Goal: Task Accomplishment & Management: Complete application form

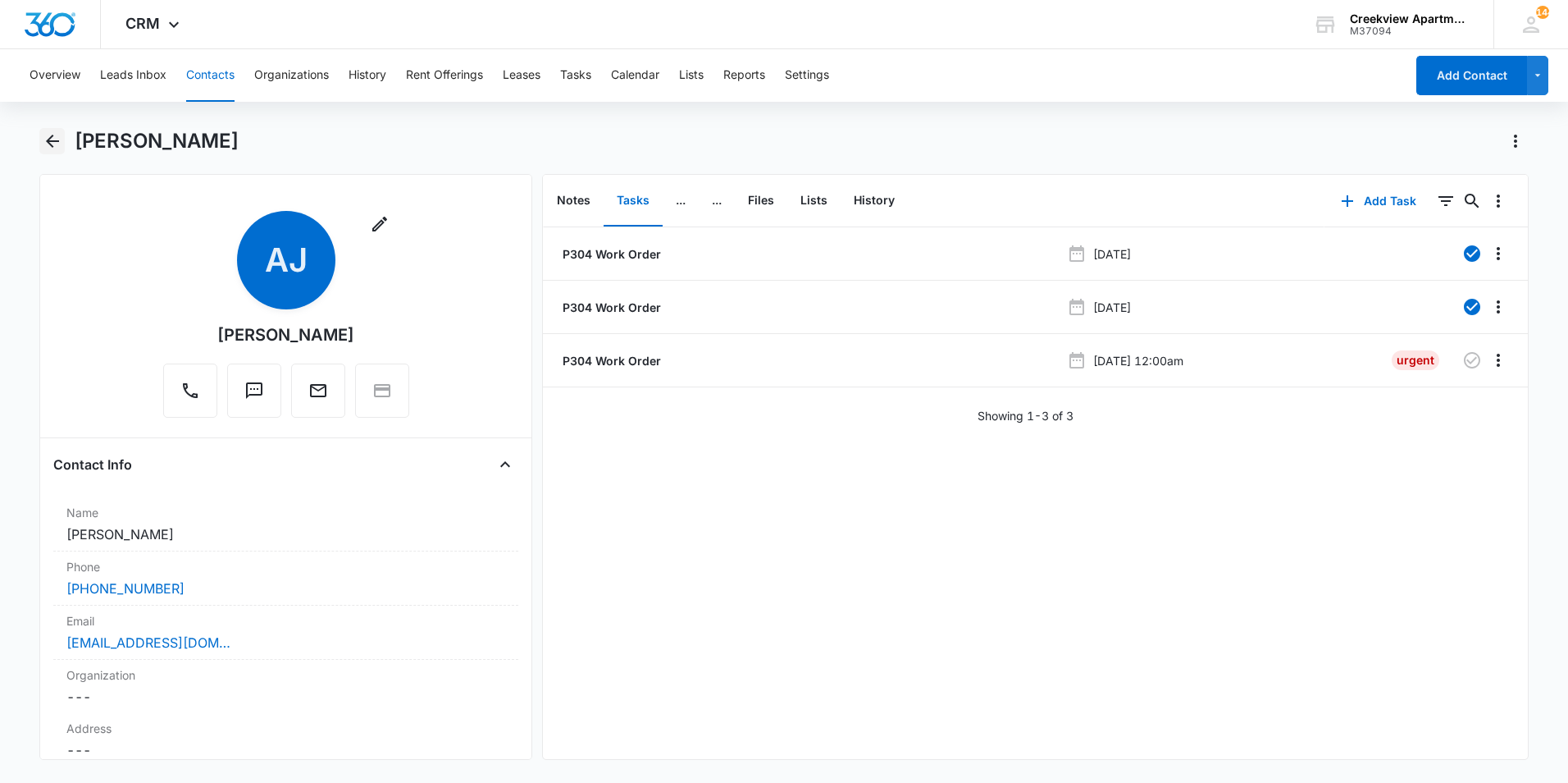
click at [47, 135] on icon "Back" at bounding box center [53, 141] width 20 height 20
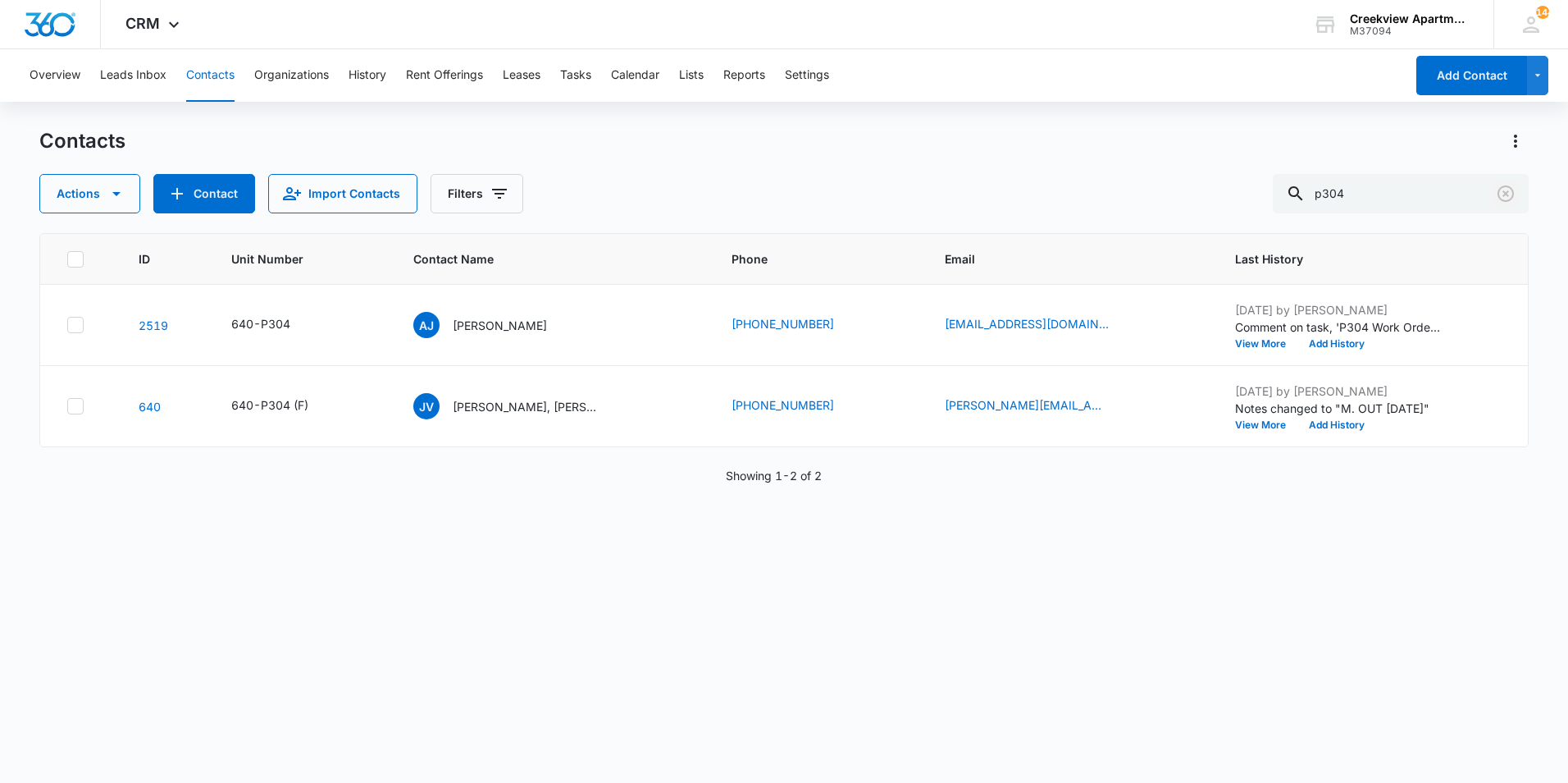
click at [1513, 195] on icon "Clear" at bounding box center [1505, 193] width 16 height 16
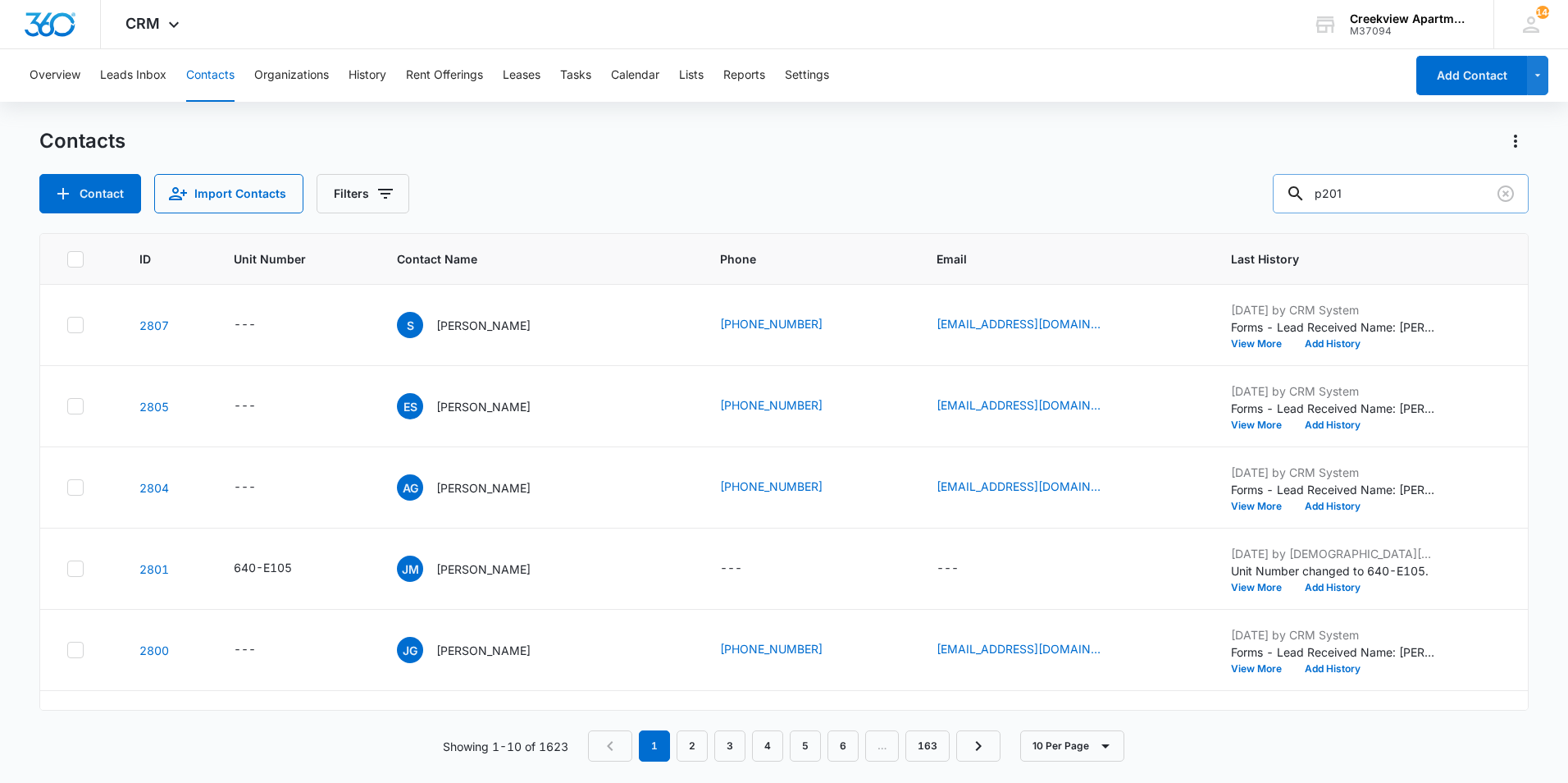
type input "p201"
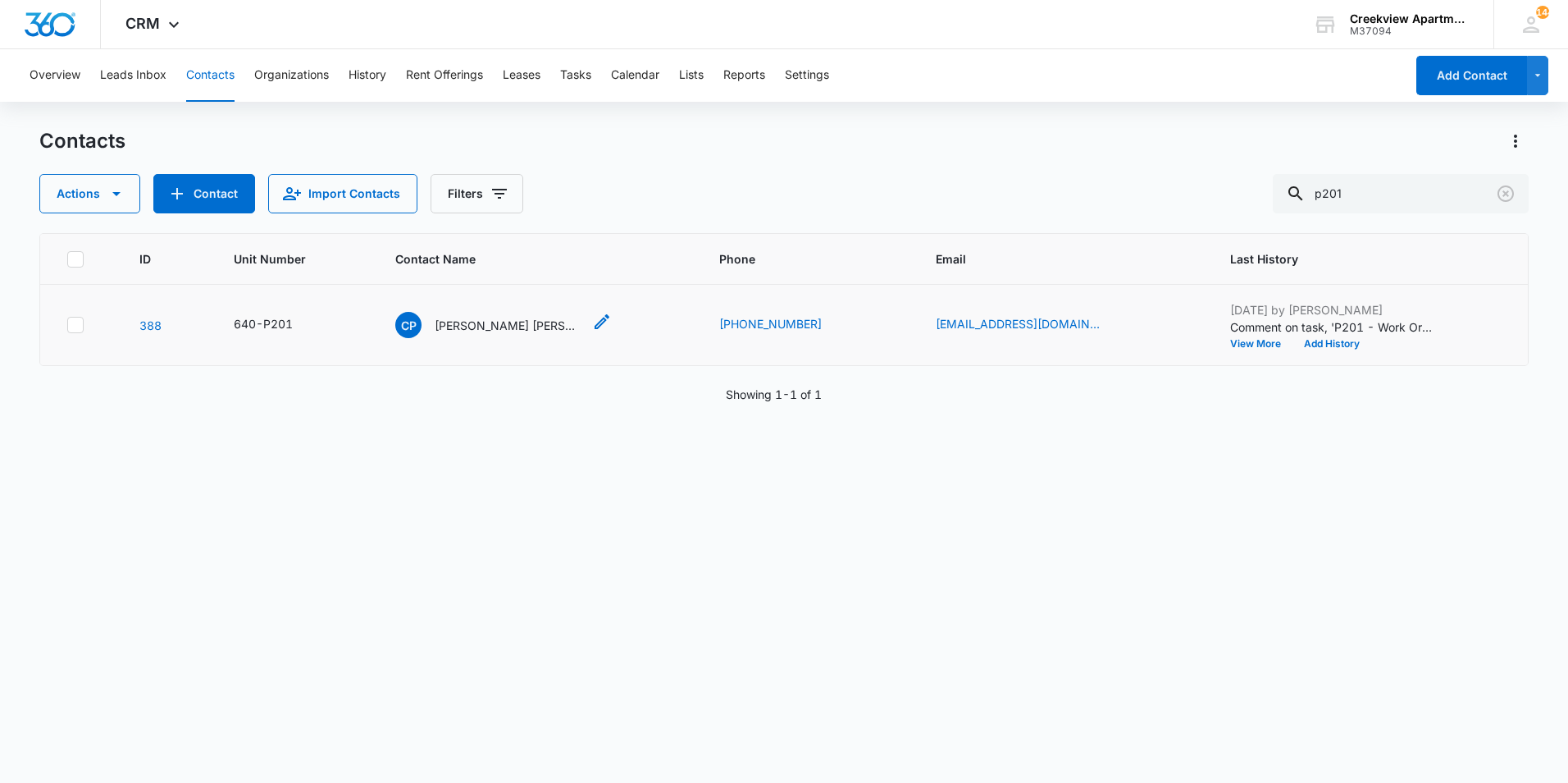
click at [476, 320] on p "[PERSON_NAME] [PERSON_NAME]" at bounding box center [508, 325] width 148 height 17
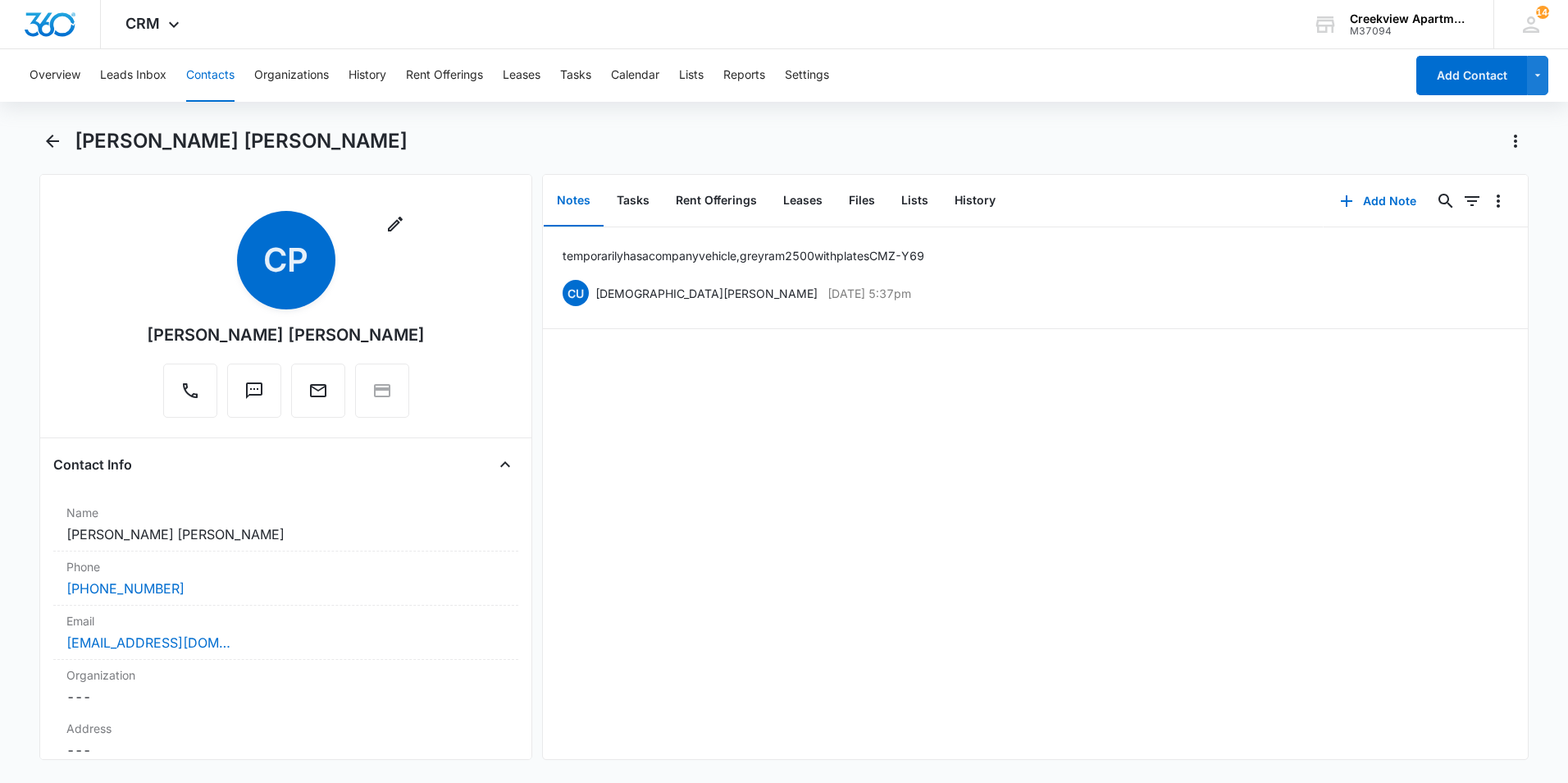
drag, startPoint x: 412, startPoint y: 331, endPoint x: 163, endPoint y: 345, distance: 249.4
click at [163, 345] on div "Remove CP [PERSON_NAME] [PERSON_NAME]" at bounding box center [286, 318] width 465 height 213
copy div "[PERSON_NAME] [PERSON_NAME]"
click at [494, 122] on div "Overview Leads Inbox Contacts Organizations History Rent Offerings Leases Tasks…" at bounding box center [784, 414] width 1568 height 730
drag, startPoint x: 59, startPoint y: 149, endPoint x: 64, endPoint y: 172, distance: 23.5
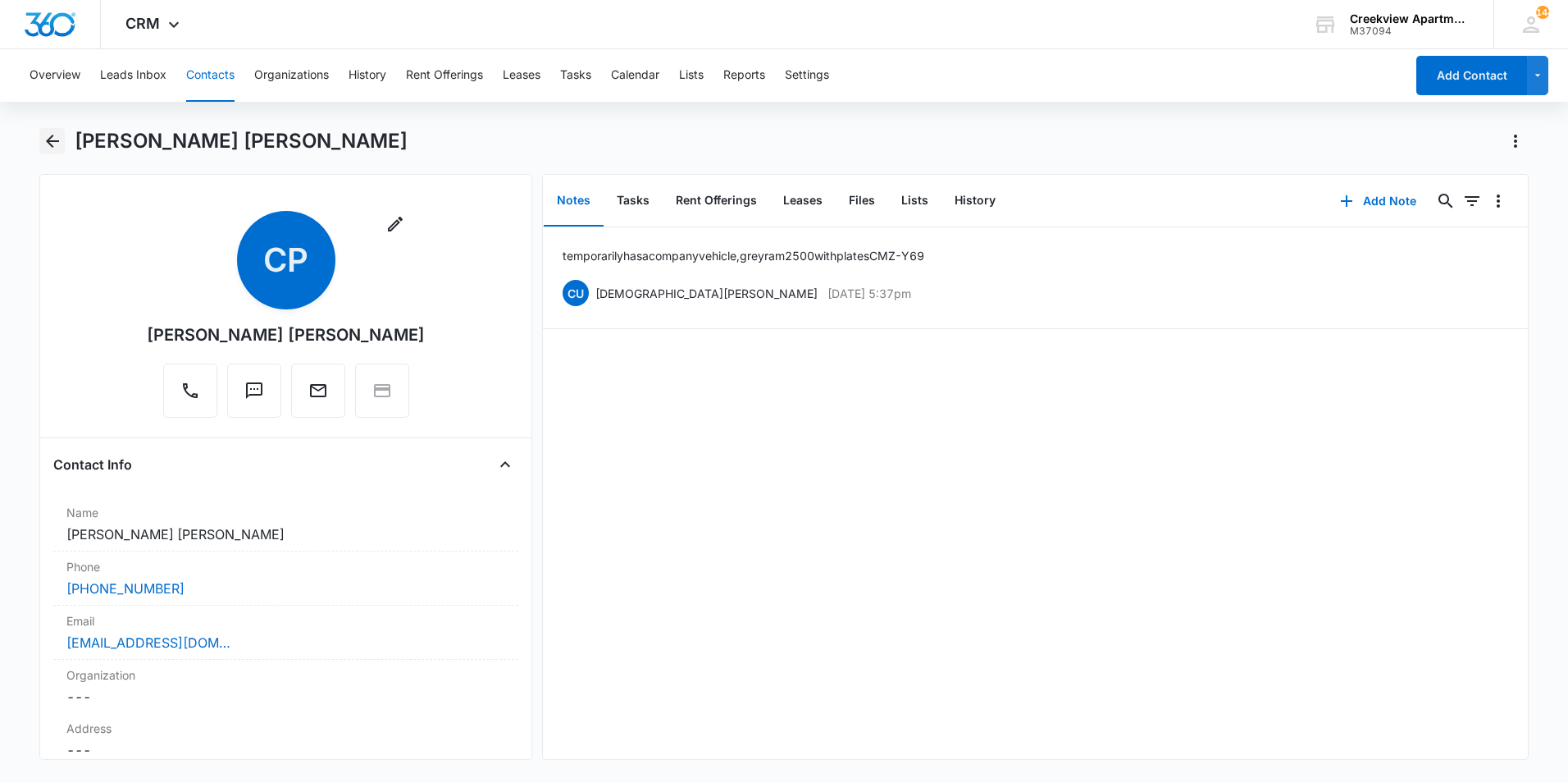
click at [60, 149] on icon "Back" at bounding box center [53, 141] width 20 height 20
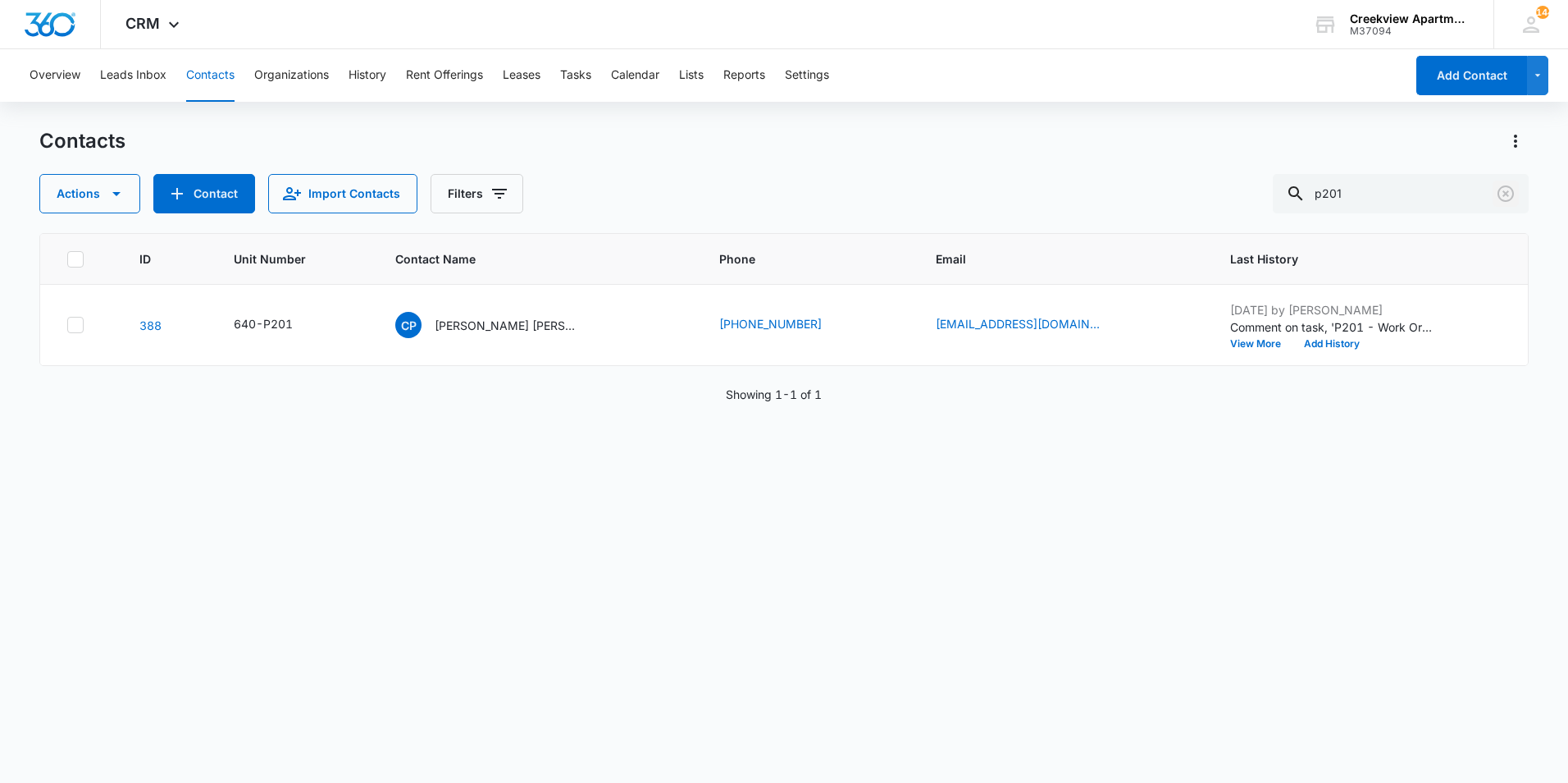
drag, startPoint x: 1500, startPoint y: 188, endPoint x: 1256, endPoint y: 103, distance: 258.4
click at [1502, 191] on icon "Clear" at bounding box center [1505, 193] width 20 height 20
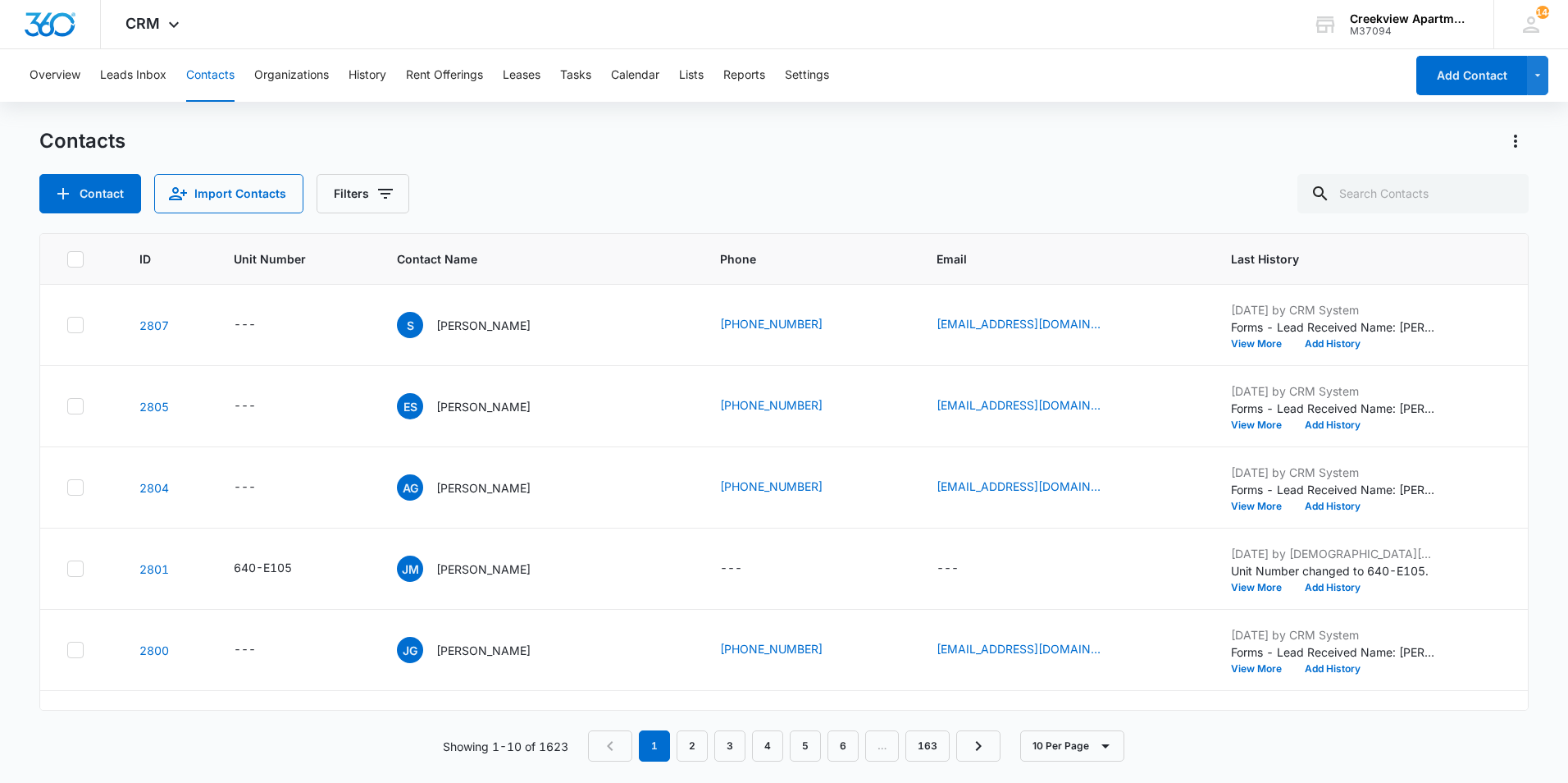
click at [890, 137] on div "Contacts" at bounding box center [784, 140] width 1489 height 26
click at [1544, 25] on div "144 CU [DEMOGRAPHIC_DATA][PERSON_NAME] [EMAIL_ADDRESS][DOMAIN_NAME] My Profile …" at bounding box center [1530, 24] width 74 height 48
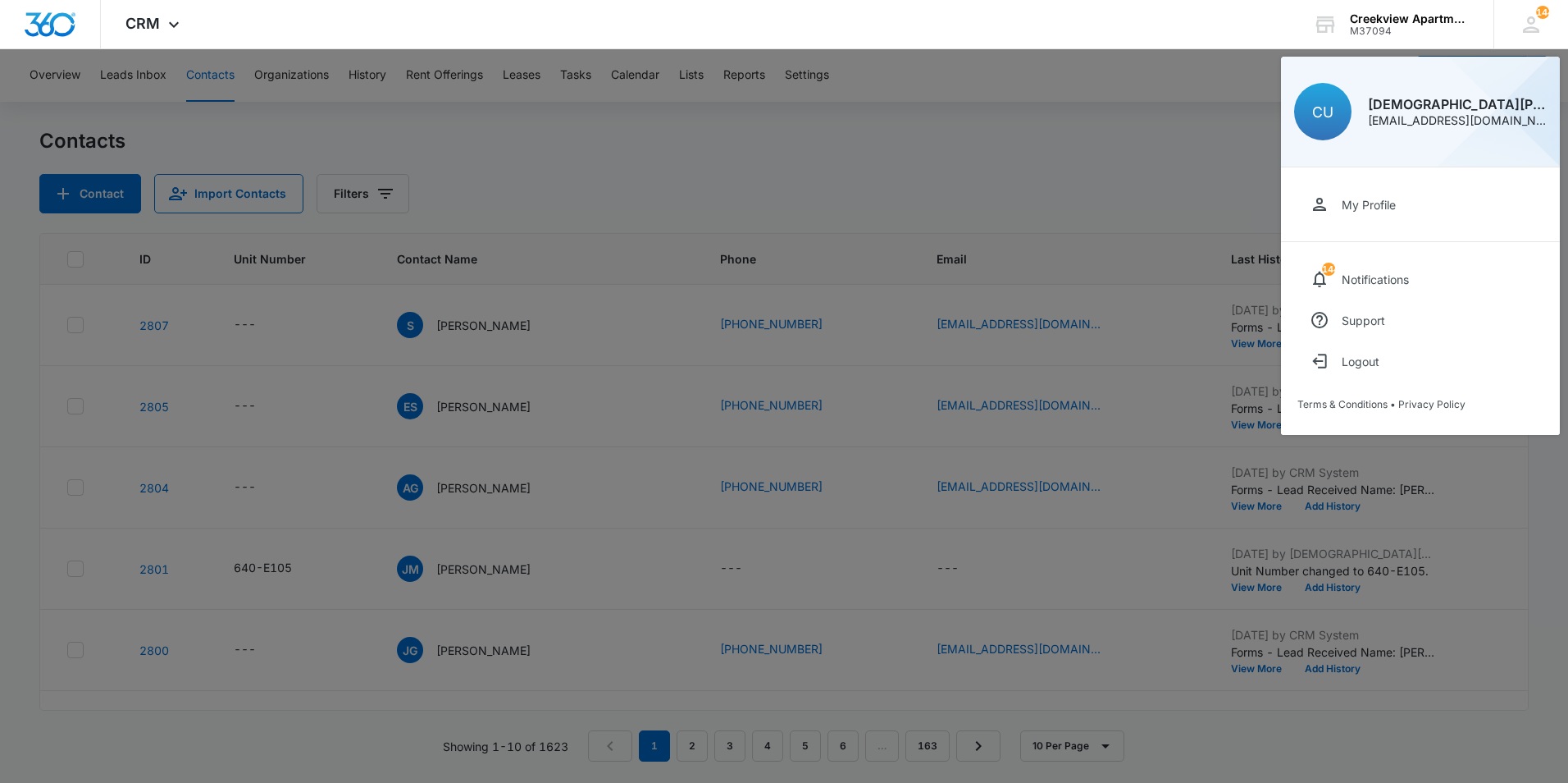
click at [1062, 183] on div at bounding box center [784, 391] width 1568 height 783
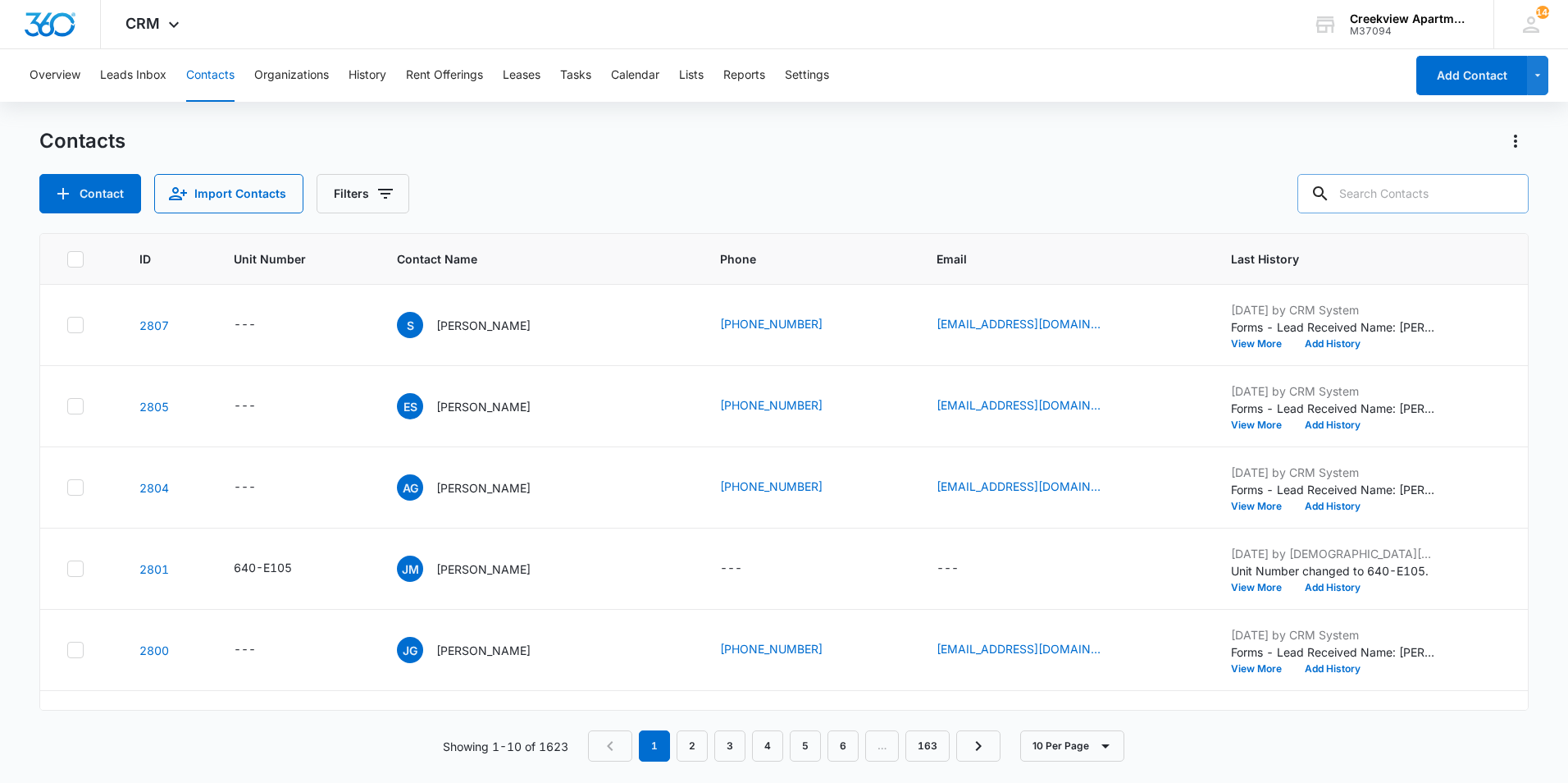
click at [1369, 201] on input "text" at bounding box center [1413, 193] width 232 height 39
type input "f103"
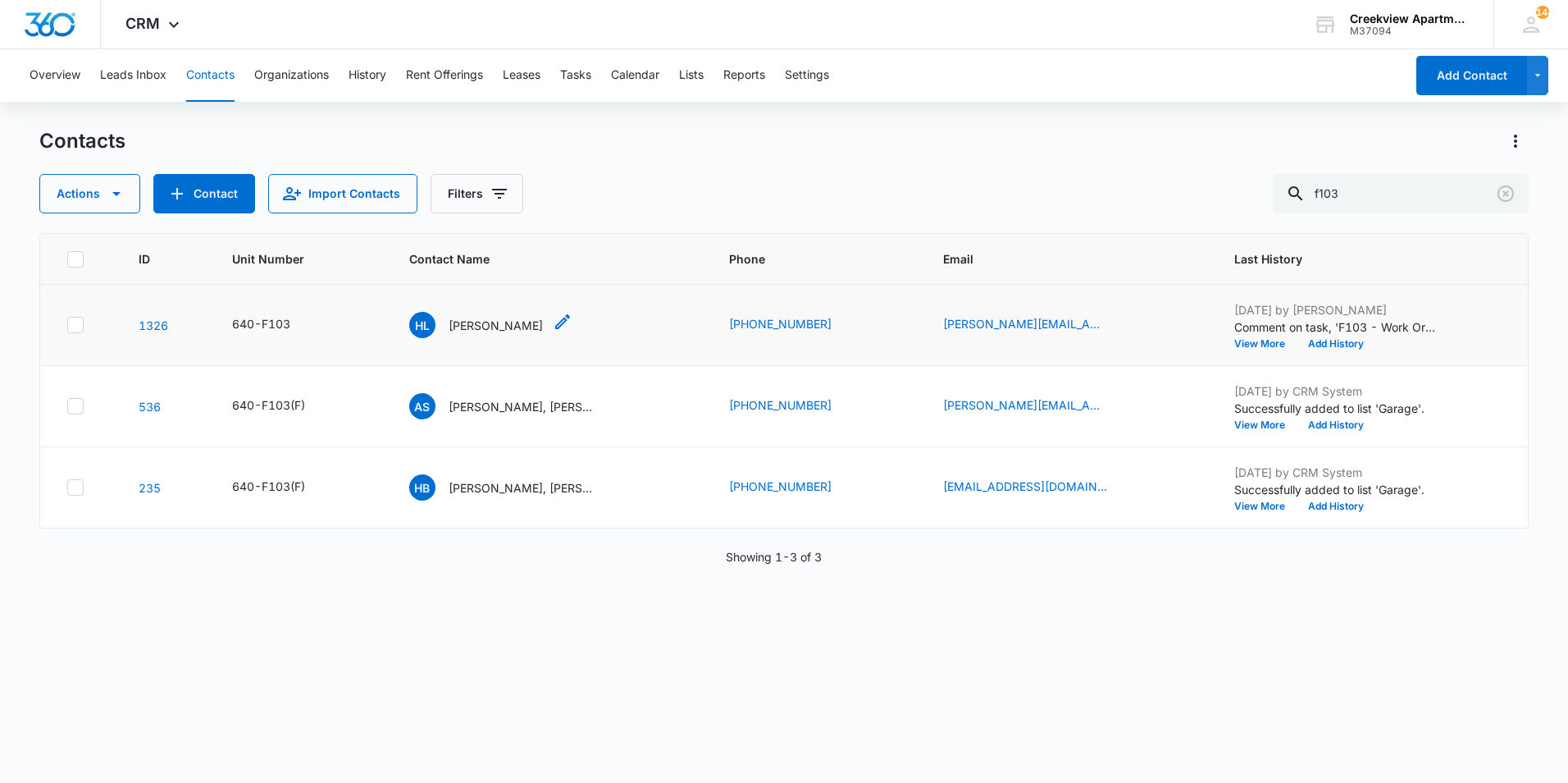
click at [460, 327] on p "[PERSON_NAME]" at bounding box center [496, 325] width 94 height 17
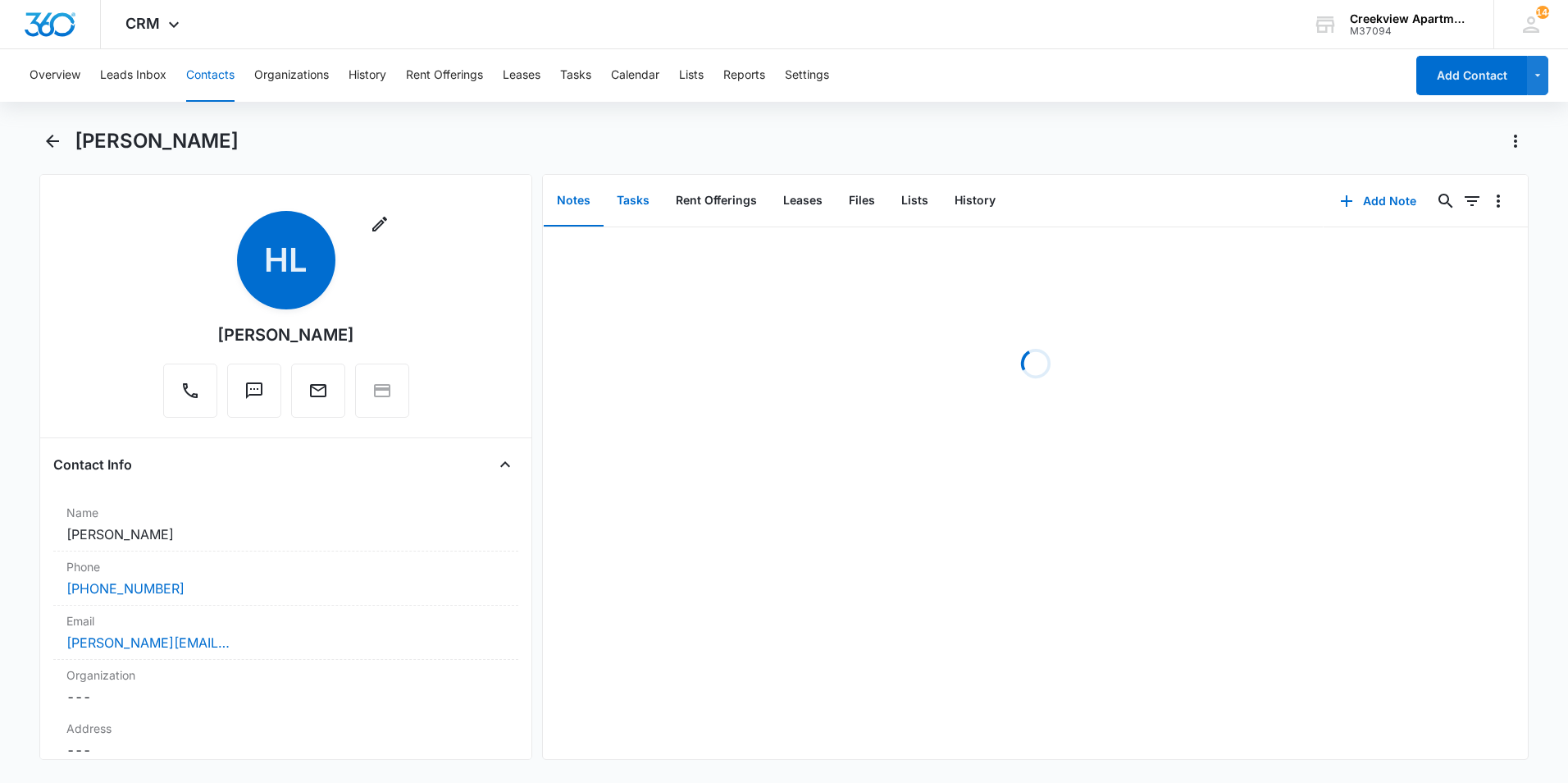
click at [650, 202] on button "Tasks" at bounding box center [633, 200] width 59 height 51
click at [1362, 200] on button "Add Task" at bounding box center [1378, 201] width 108 height 39
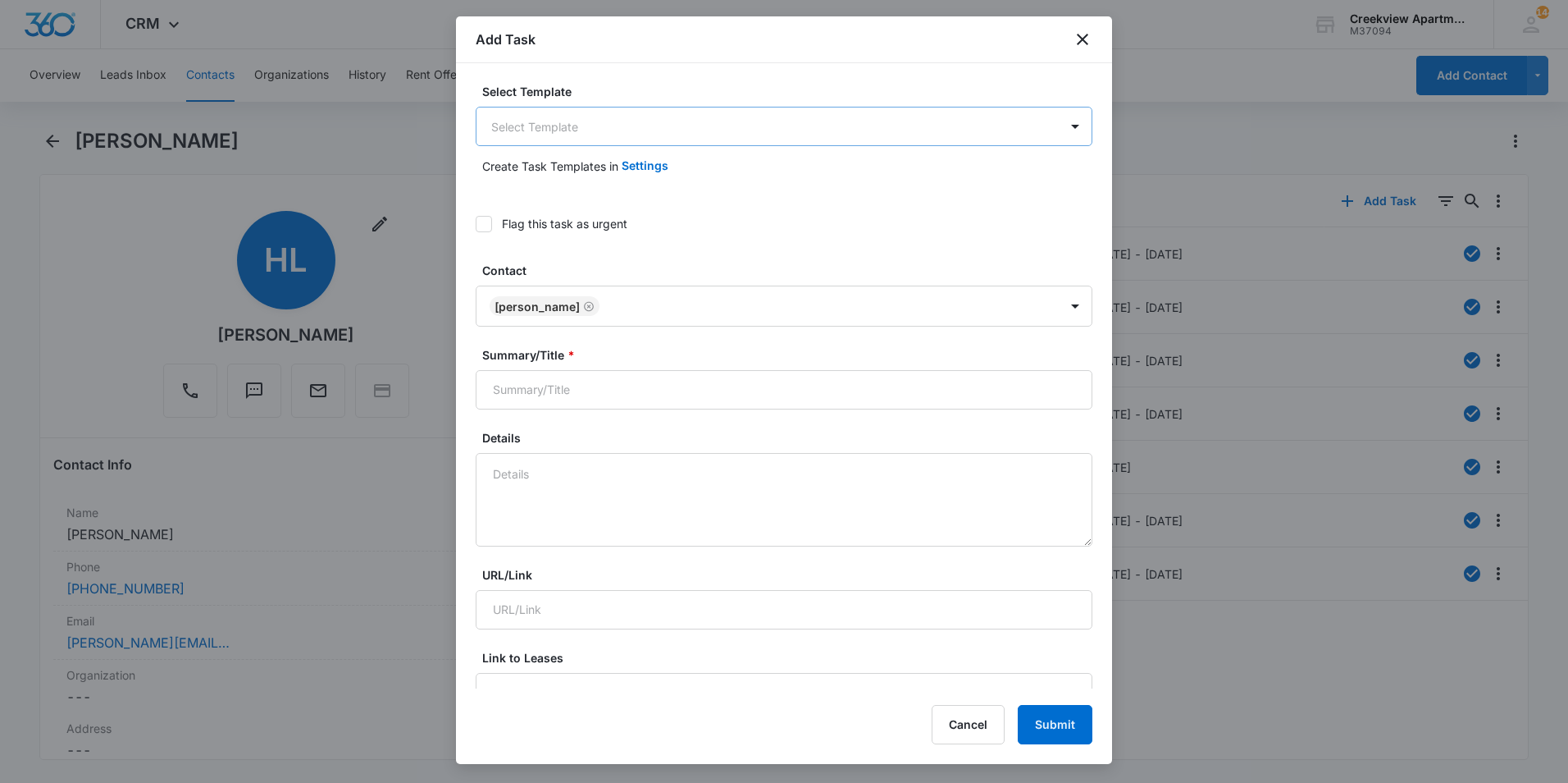
click at [629, 128] on body "CRM Apps Reputation Websites Forms CRM Email Social Content Ads Intelligence Fi…" at bounding box center [784, 391] width 1568 height 783
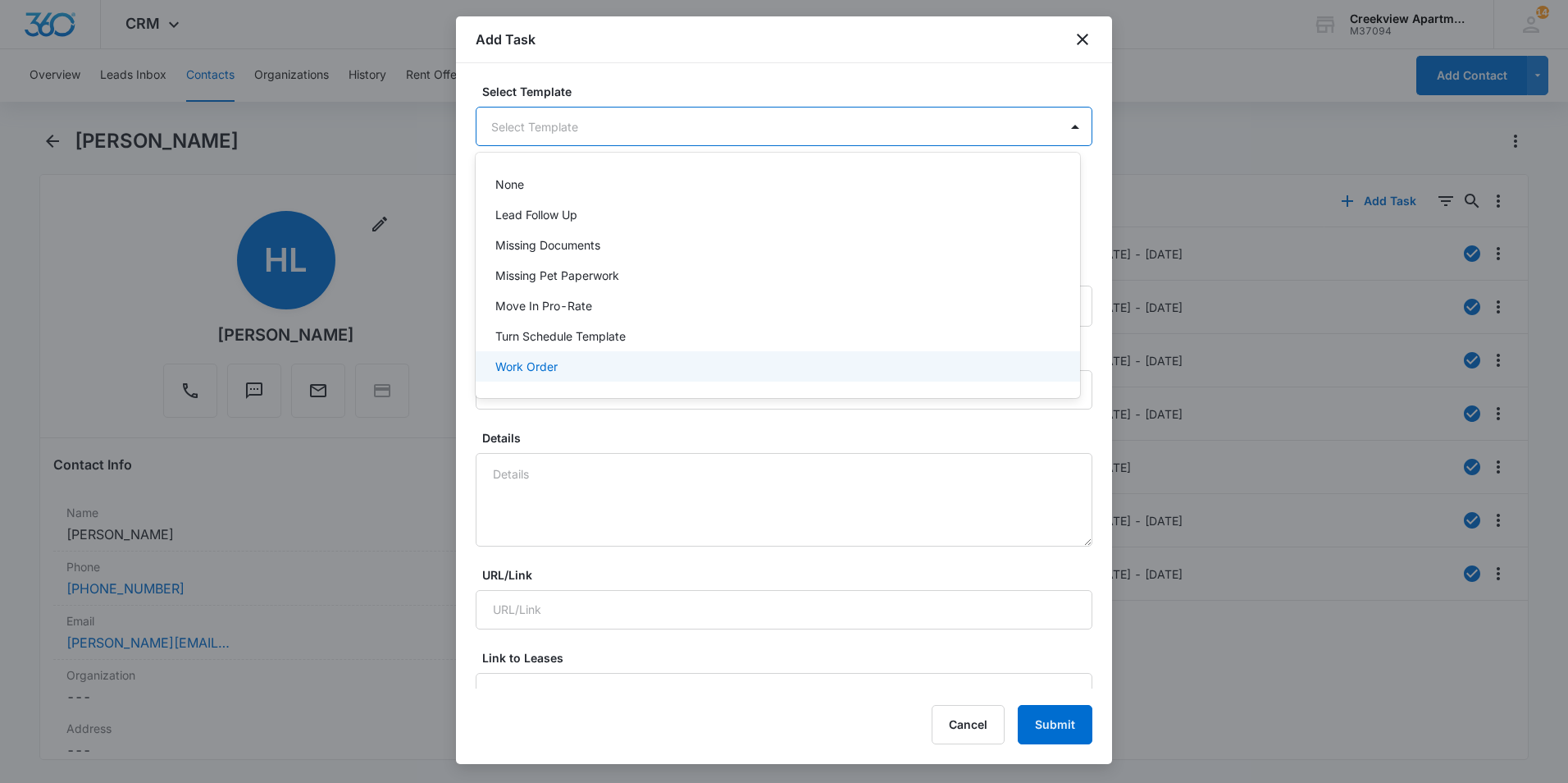
click at [572, 355] on div "Work Order" at bounding box center [778, 366] width 605 height 30
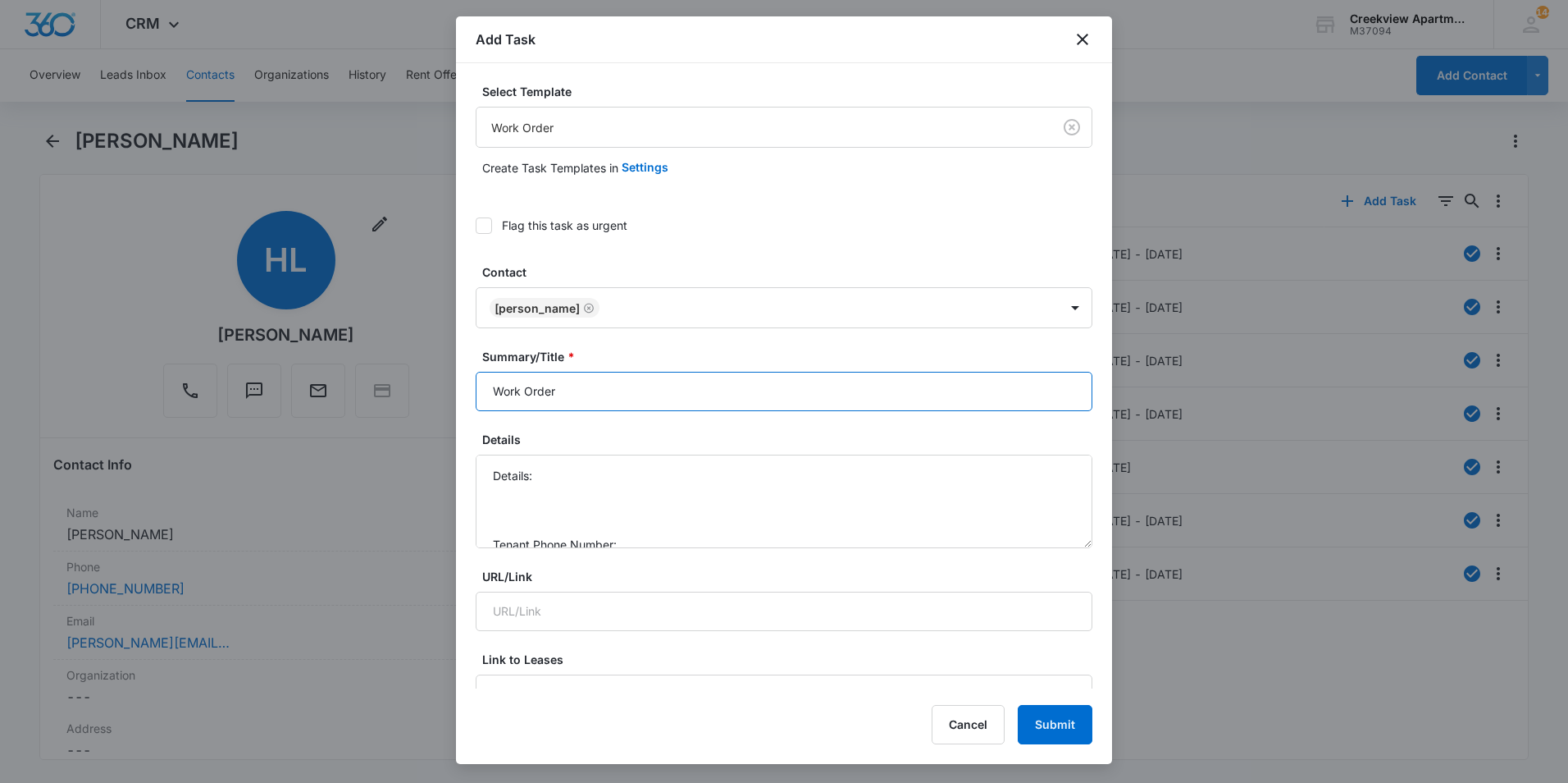
click at [492, 398] on input "Work Order" at bounding box center [784, 391] width 616 height 39
type input "F103 Work Order"
click at [631, 486] on textarea "Details: Tenant Phone Number: Call Before:" at bounding box center [784, 501] width 616 height 94
click at [624, 476] on textarea "Details: Tenant Phone Number: Call Before:" at bounding box center [784, 501] width 616 height 94
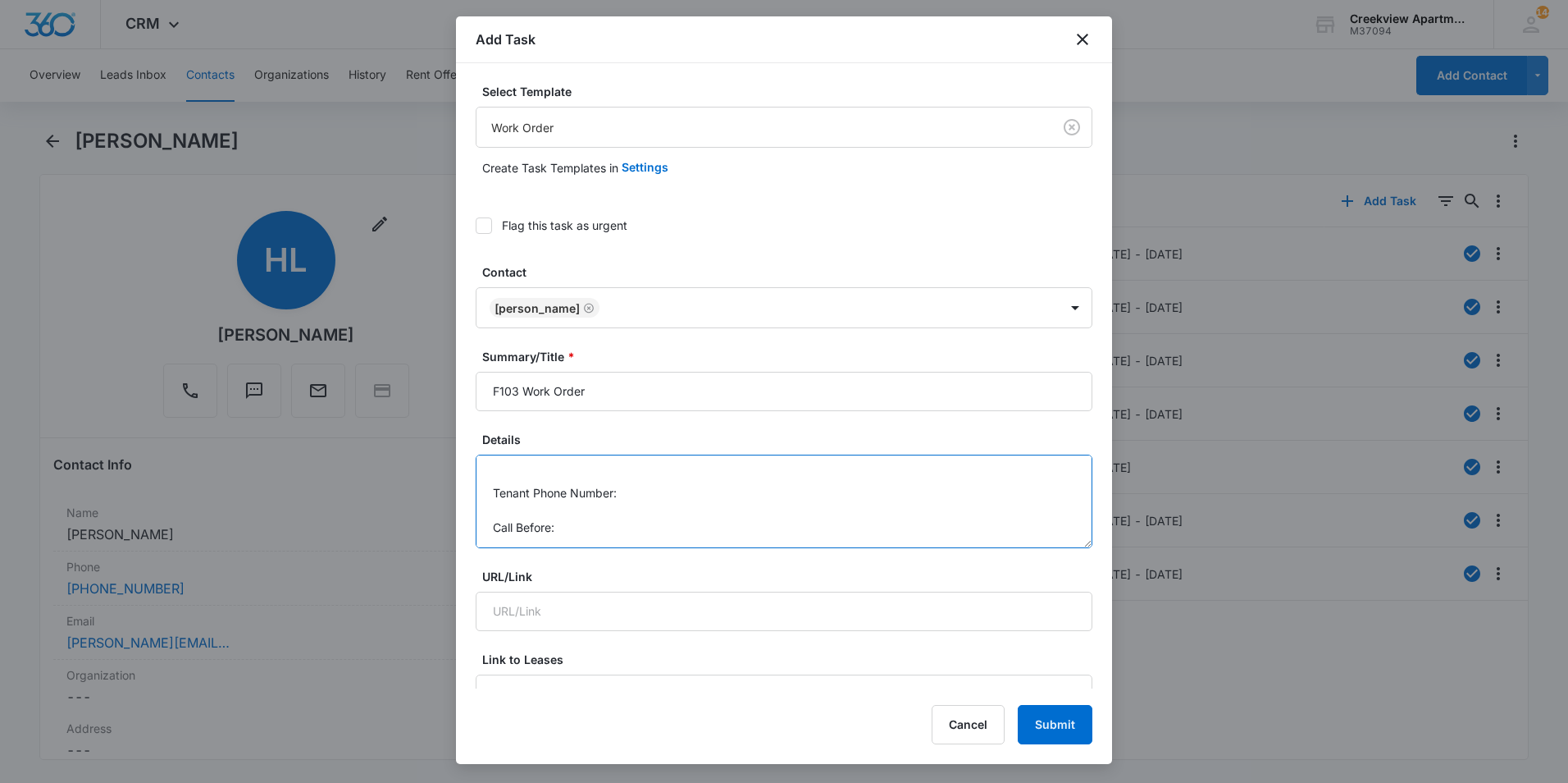
click at [657, 490] on textarea "Details: Water filter Tenant Phone Number: Call Before:" at bounding box center [784, 501] width 616 height 94
click at [755, 526] on textarea "Details: Water filter Tenant Phone Number: [PHONE_NUMBER] Call Before:" at bounding box center [784, 501] width 616 height 94
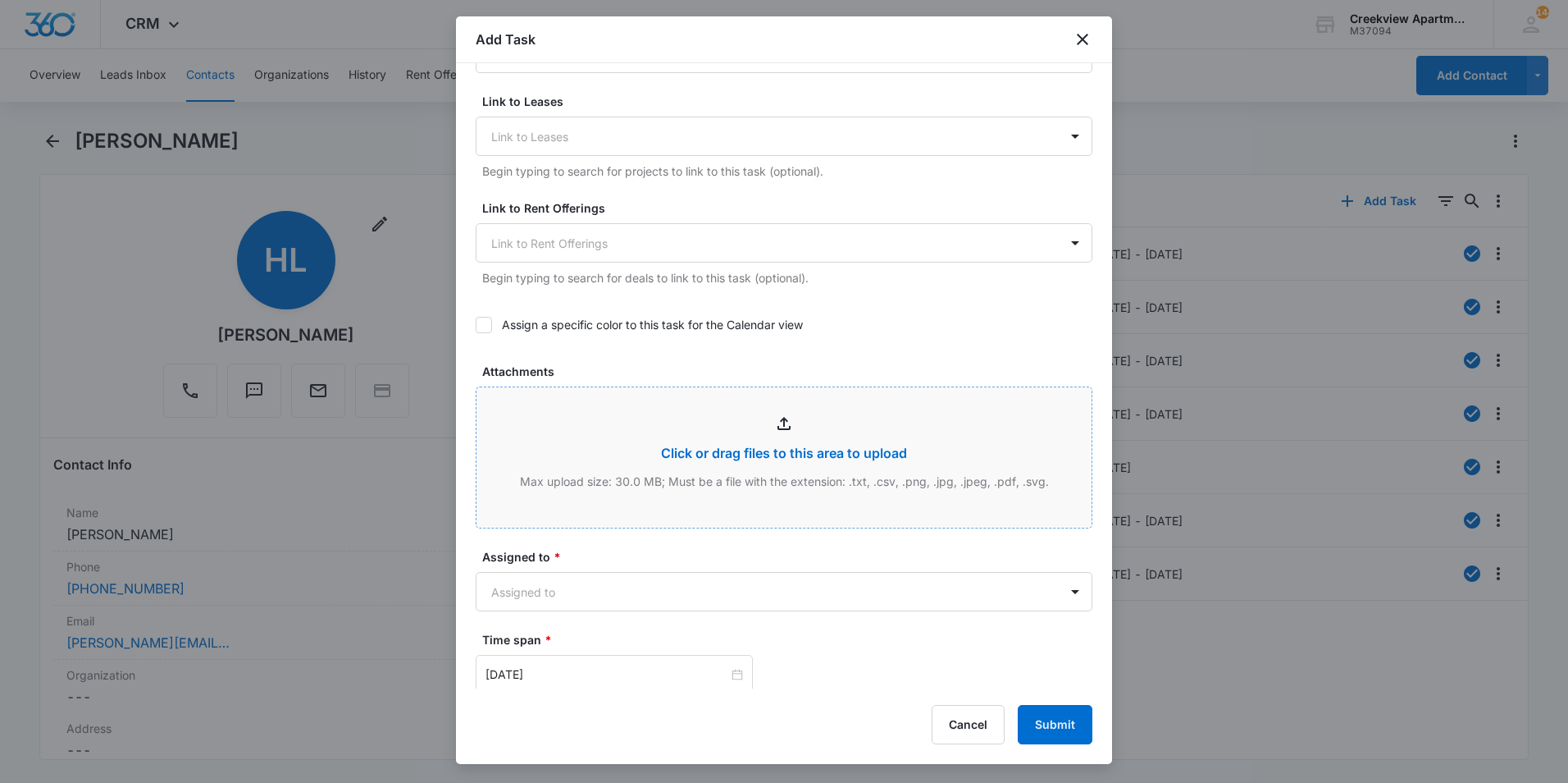
scroll to position [574, 0]
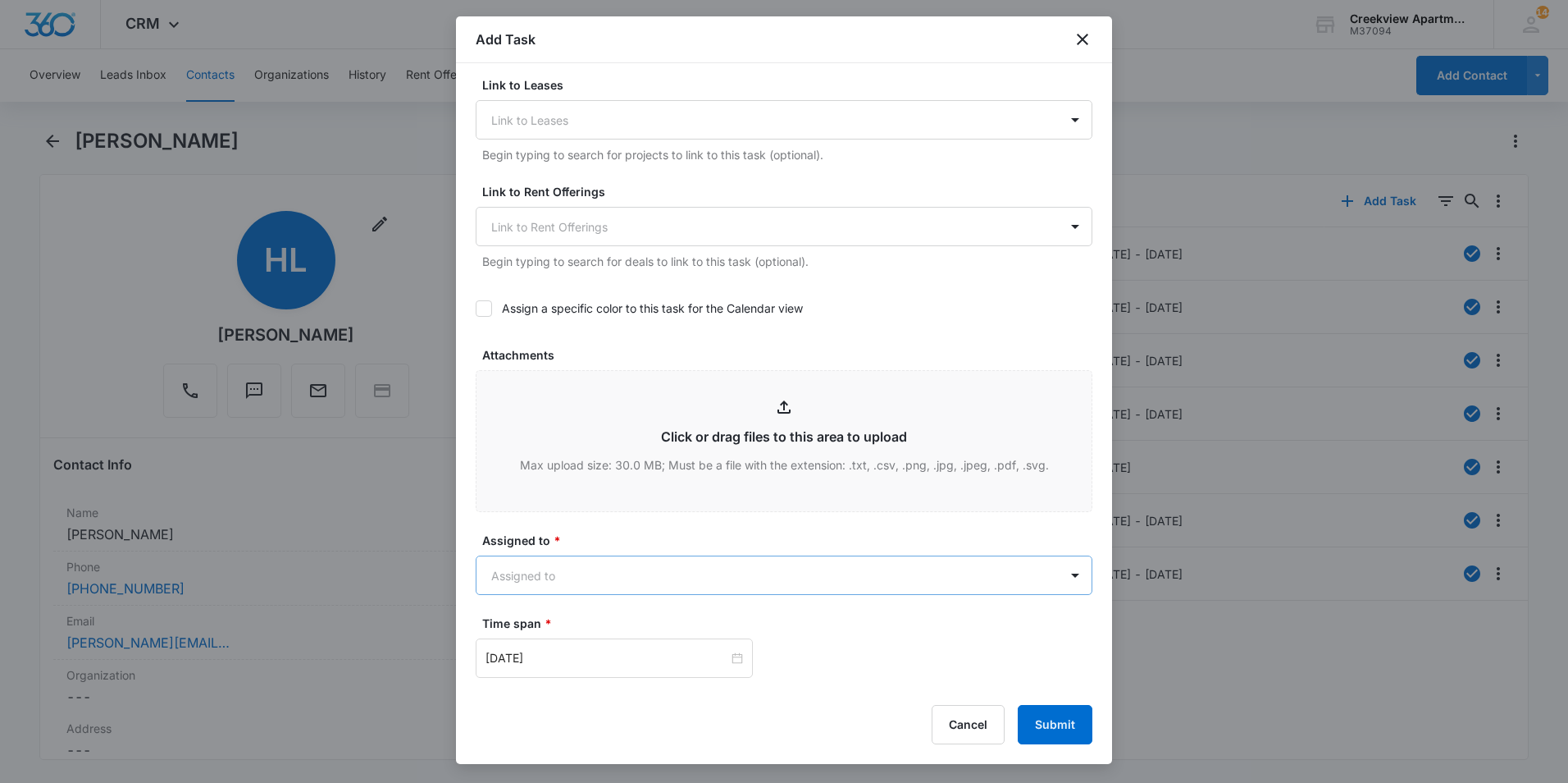
type textarea "Details: Water filter Tenant Phone Number: [PHONE_NUMBER] Call Before: yes"
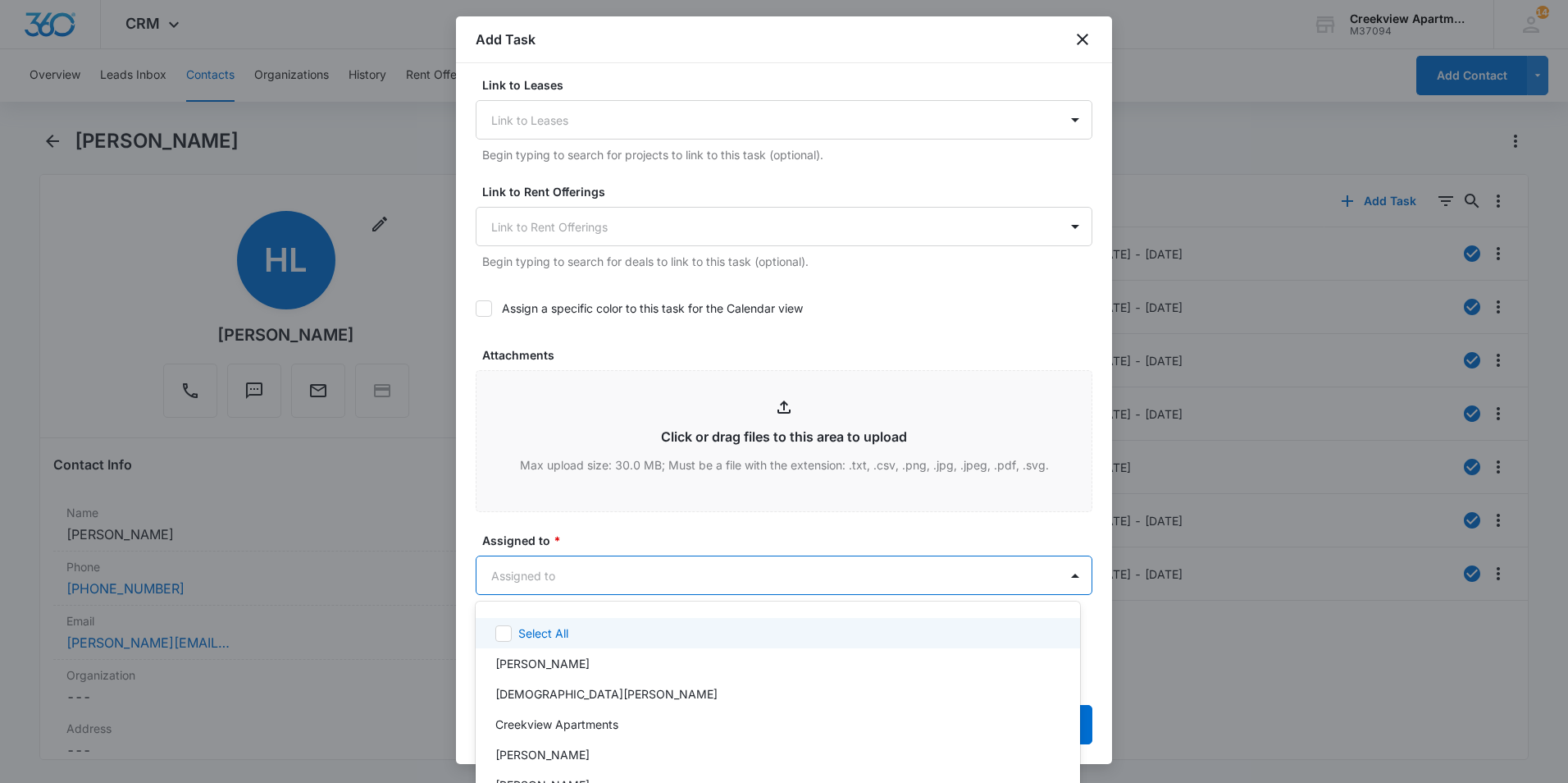
click at [616, 572] on body "CRM Apps Reputation Websites Forms CRM Email Social Content Ads Intelligence Fi…" at bounding box center [784, 391] width 1568 height 783
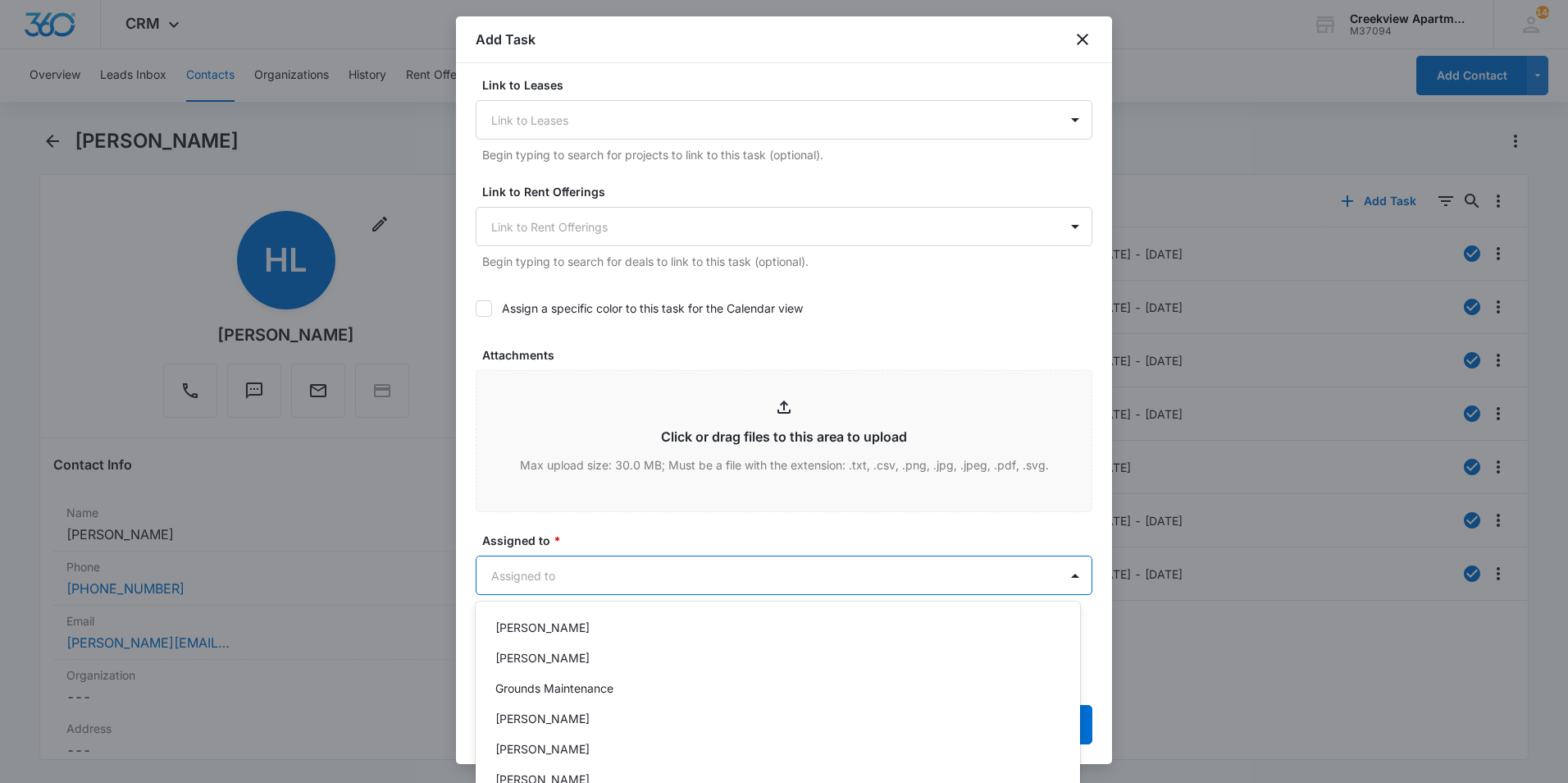
scroll to position [152, 0]
click at [574, 734] on div "[PERSON_NAME]" at bounding box center [778, 724] width 605 height 30
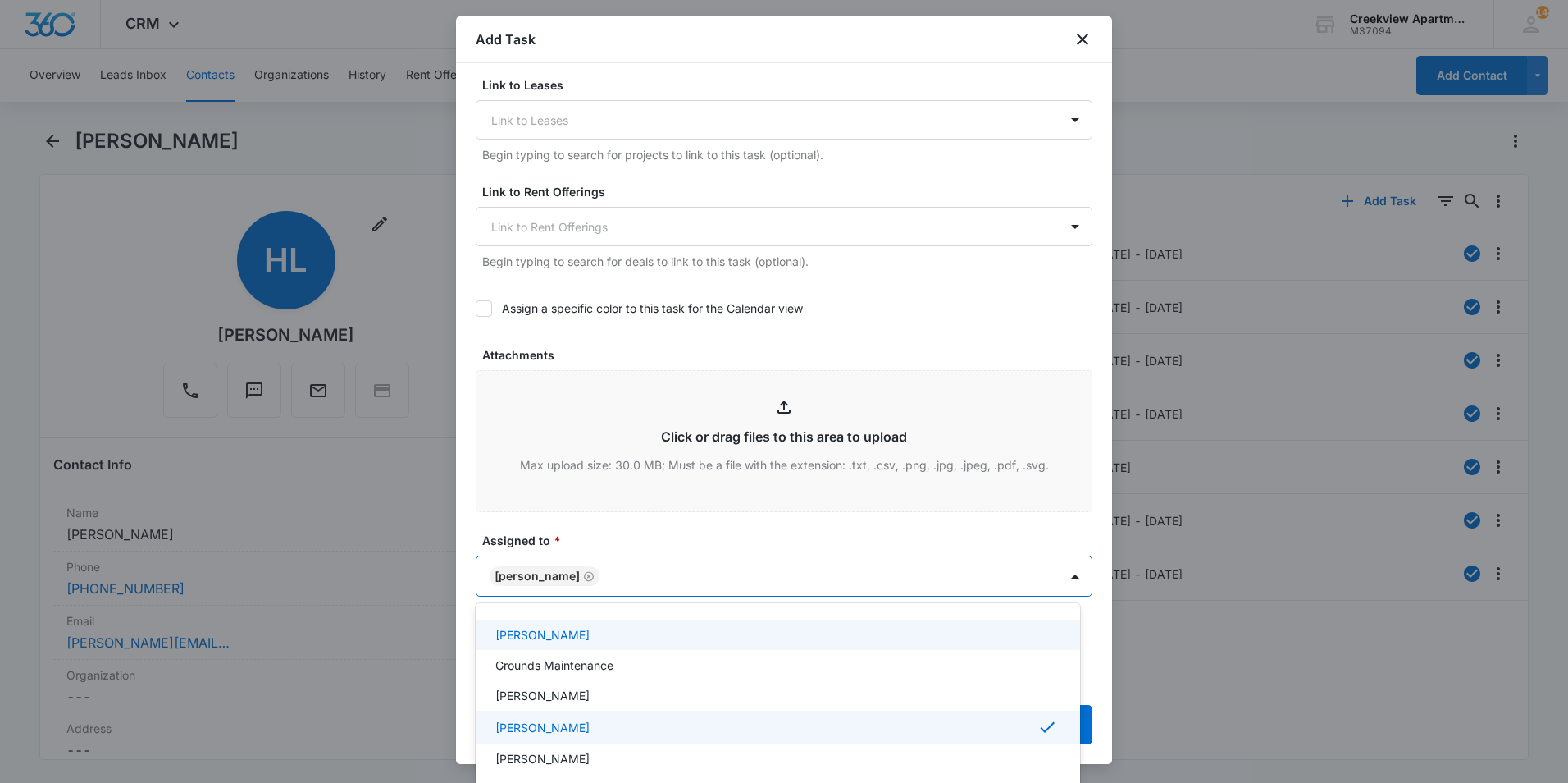
click at [606, 469] on div at bounding box center [784, 391] width 1568 height 783
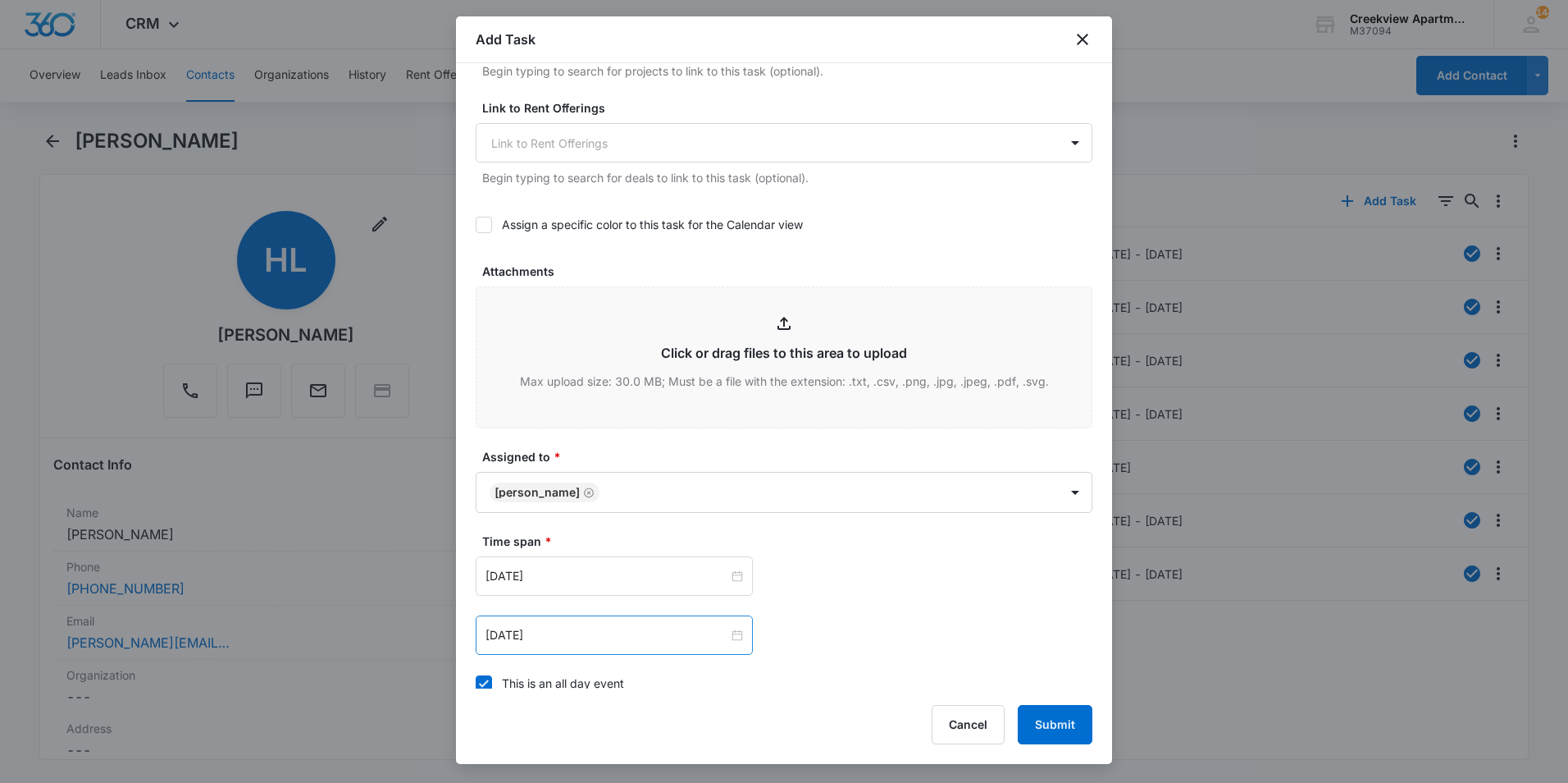
scroll to position [738, 0]
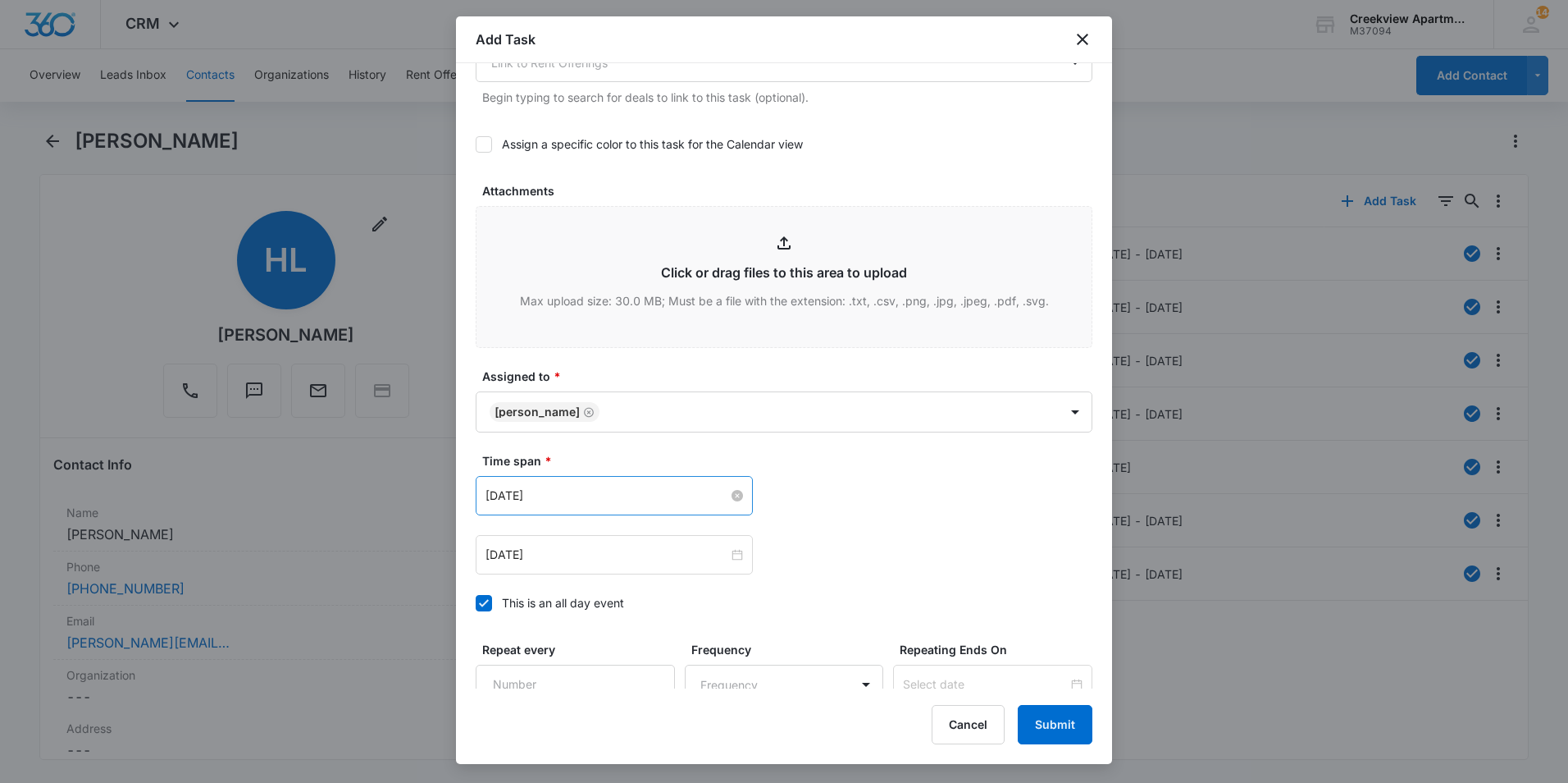
click at [622, 500] on input "[DATE]" at bounding box center [606, 496] width 242 height 18
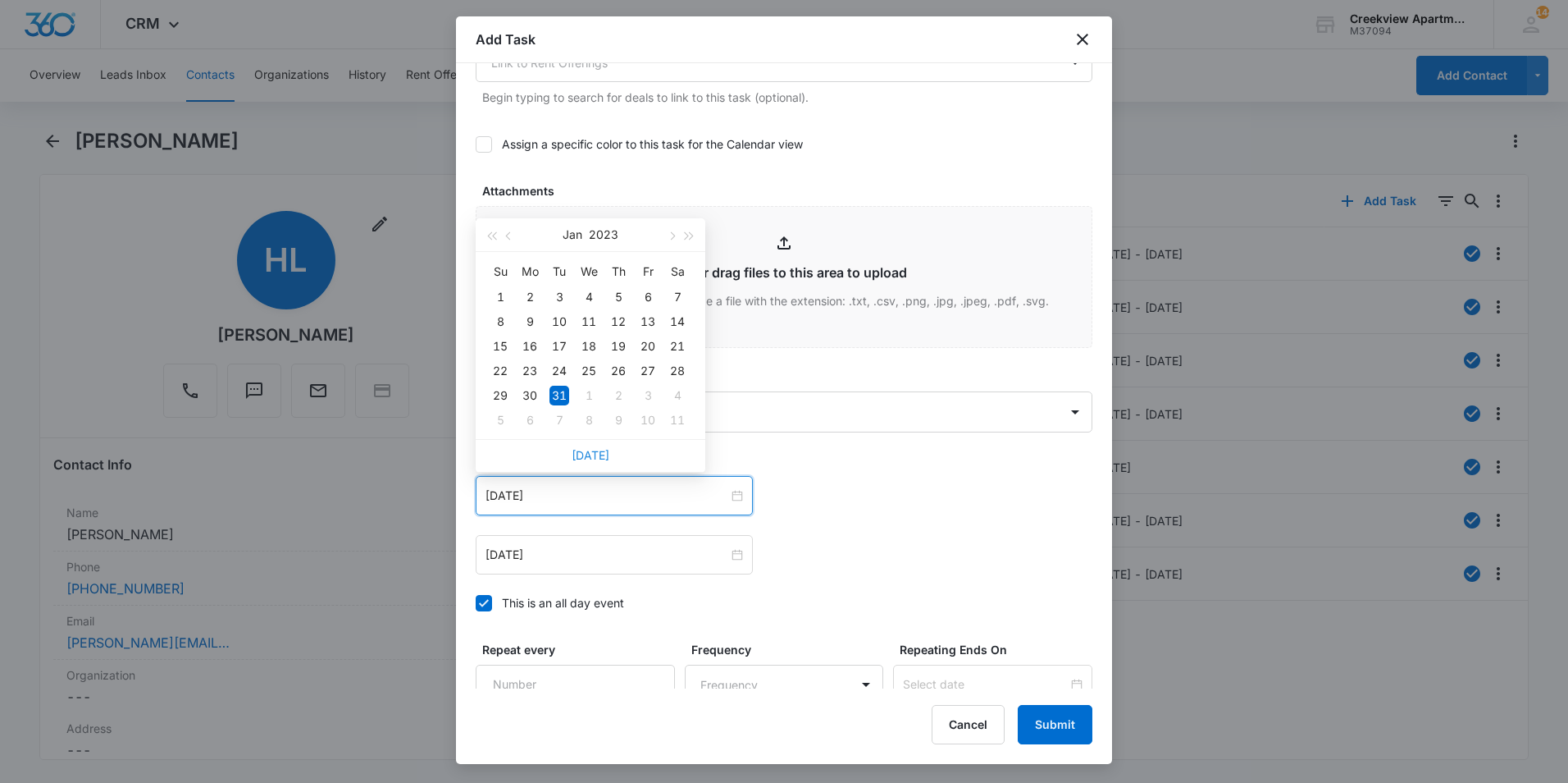
click at [590, 456] on link "[DATE]" at bounding box center [590, 455] width 38 height 14
type input "[DATE]"
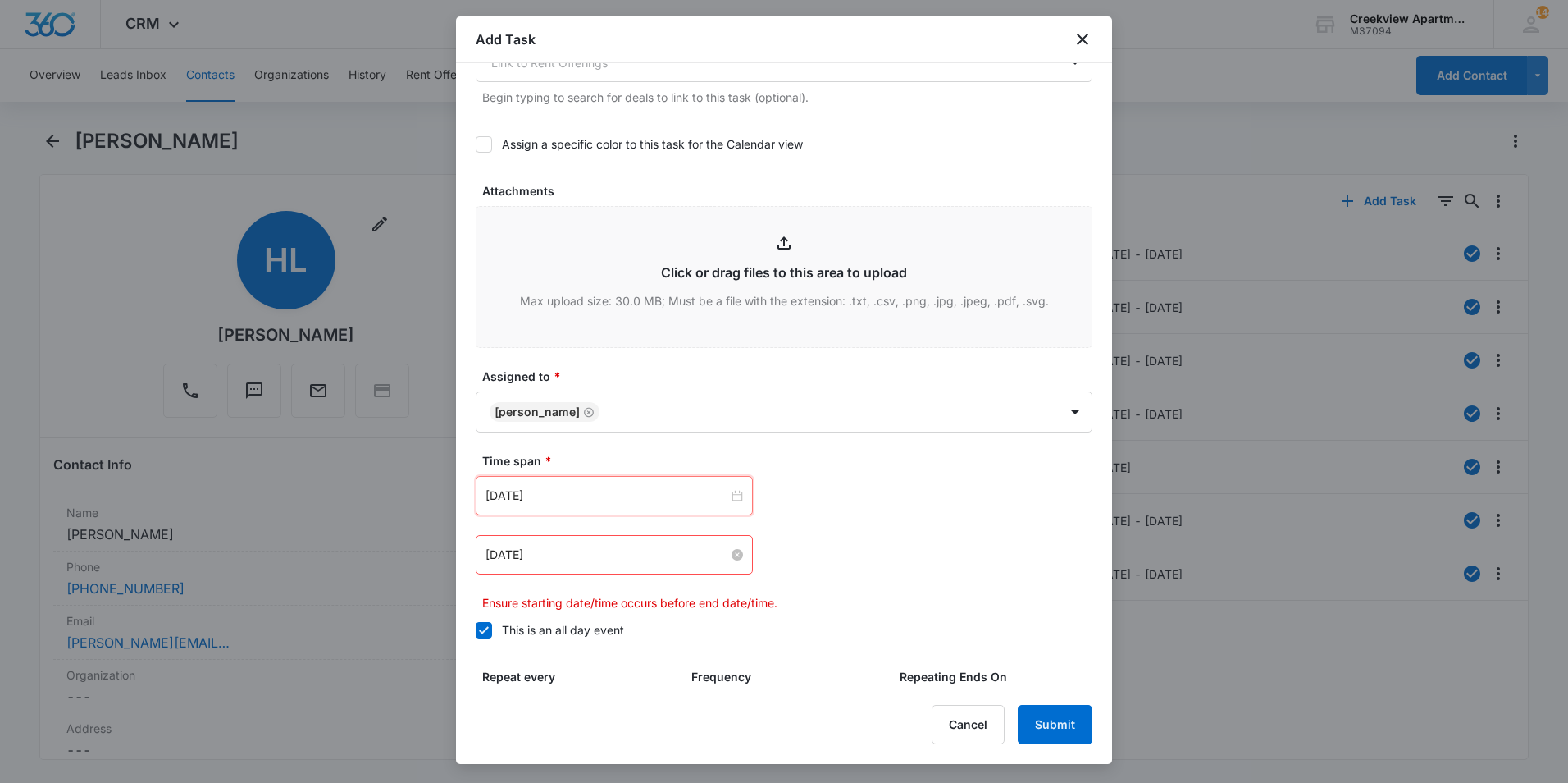
click at [603, 562] on input "[DATE]" at bounding box center [606, 555] width 242 height 18
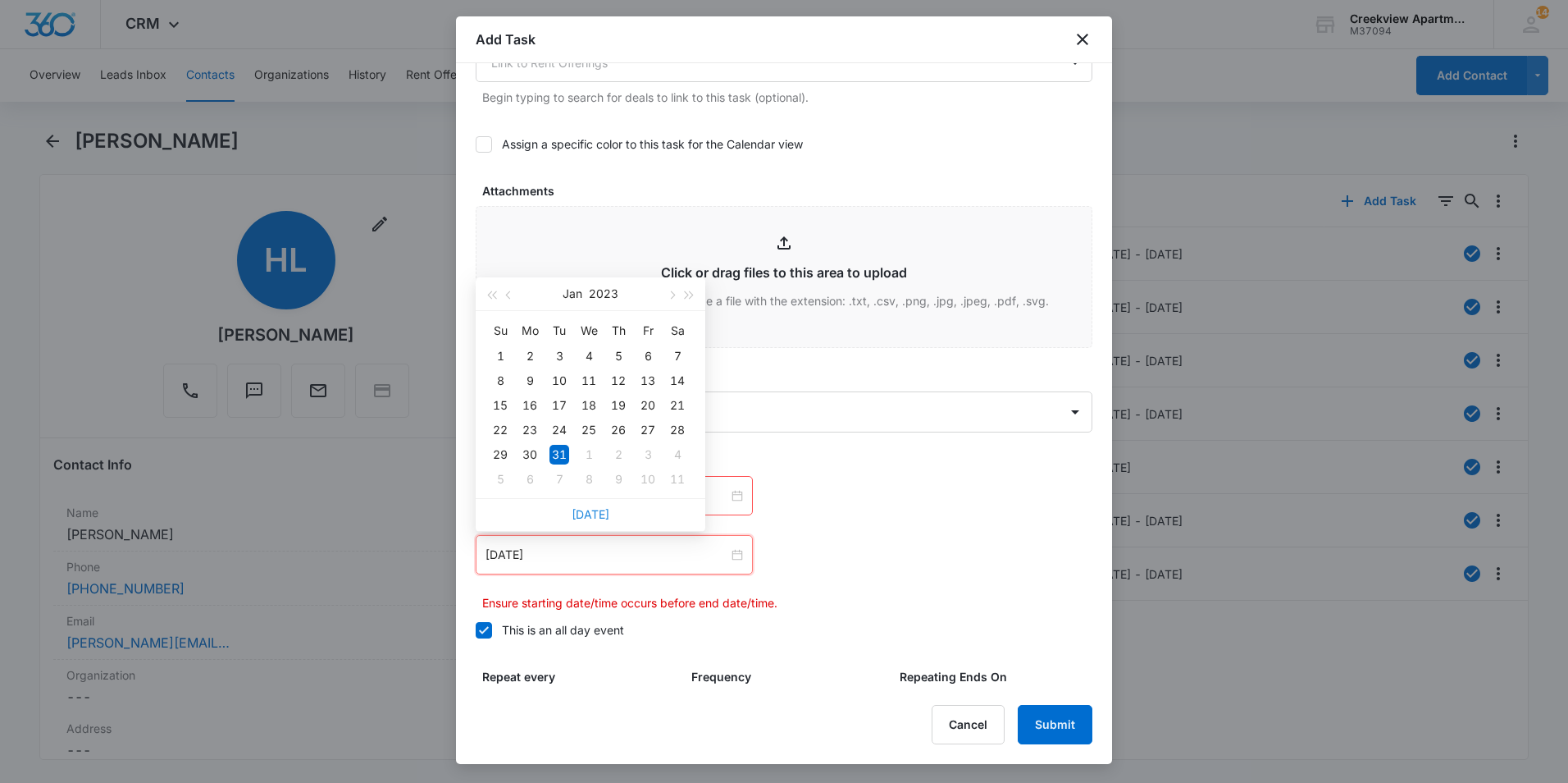
click at [587, 518] on link "[DATE]" at bounding box center [590, 515] width 38 height 14
type input "[DATE]"
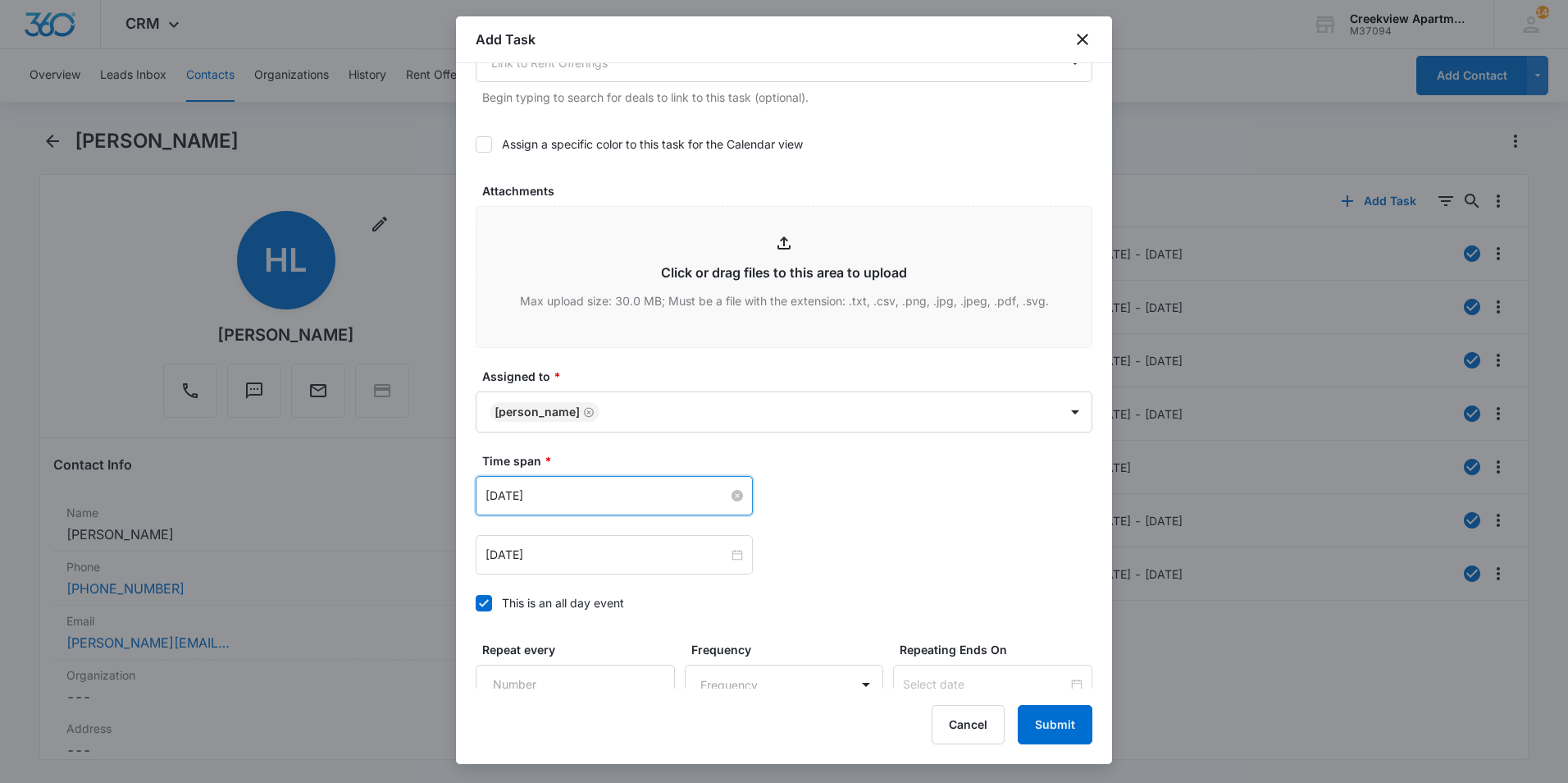
click at [599, 496] on input "[DATE]" at bounding box center [606, 496] width 242 height 18
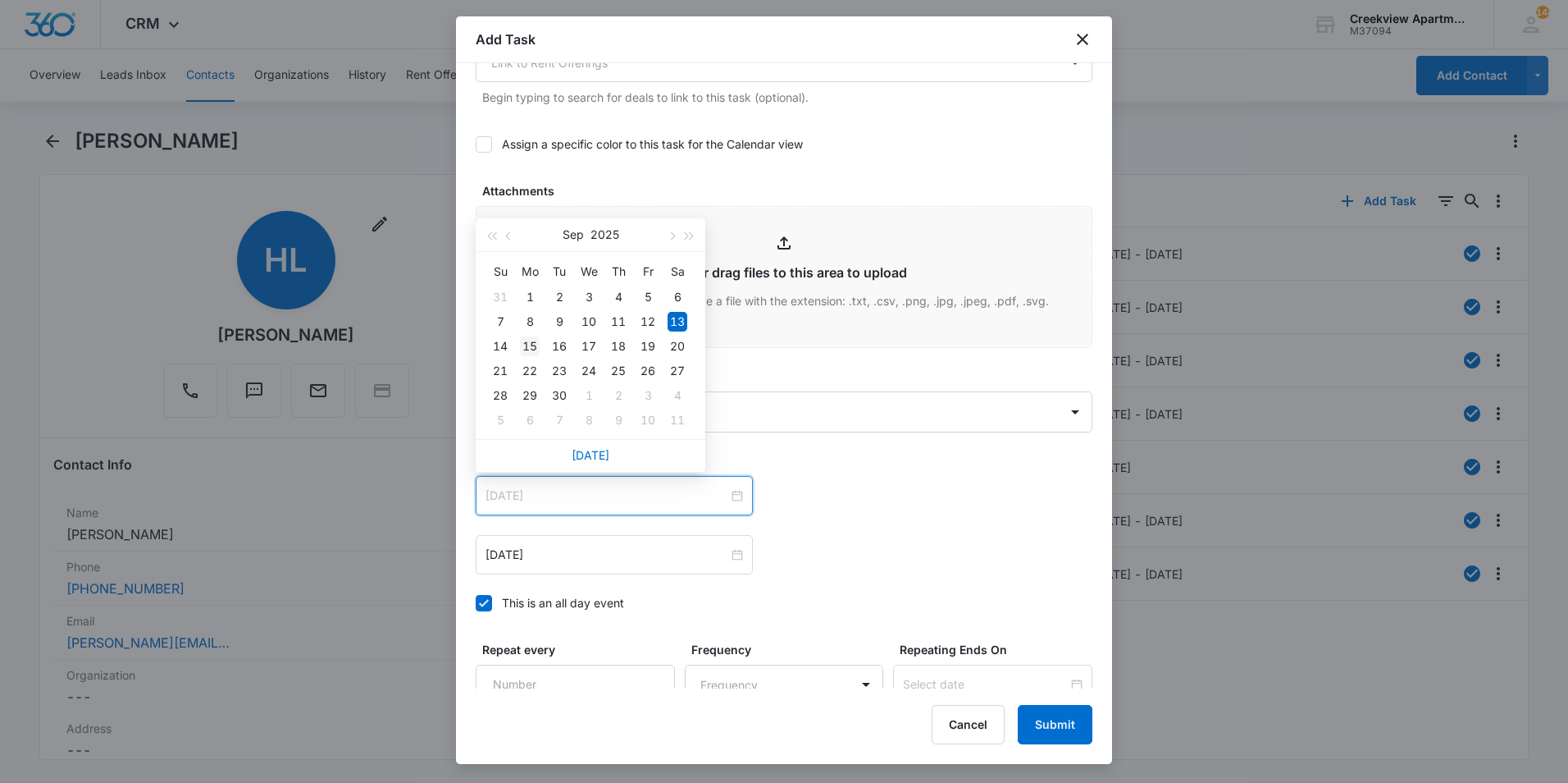
type input "[DATE]"
click at [530, 349] on div "15" at bounding box center [530, 346] width 20 height 20
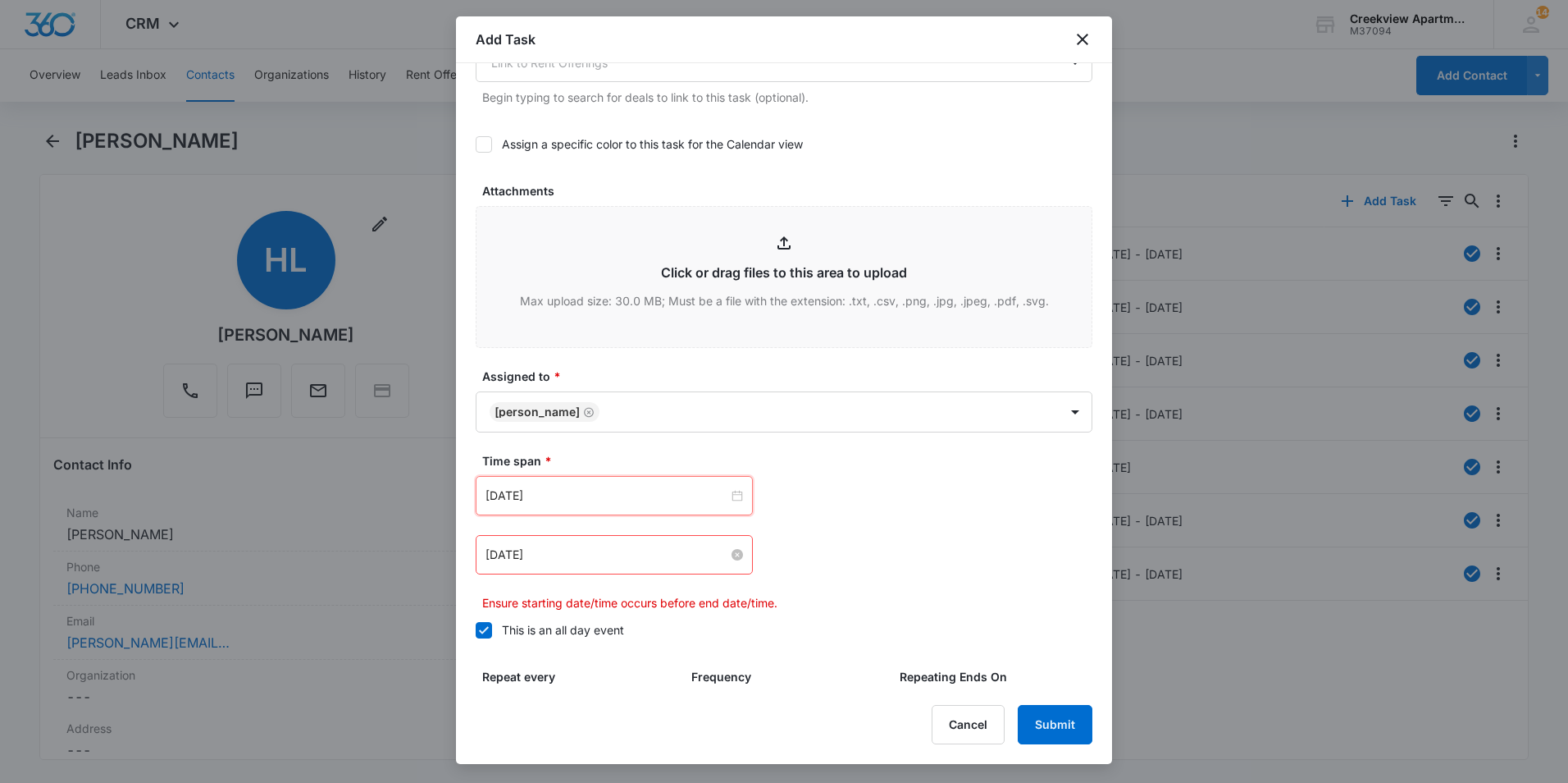
click at [573, 560] on input "[DATE]" at bounding box center [606, 555] width 242 height 18
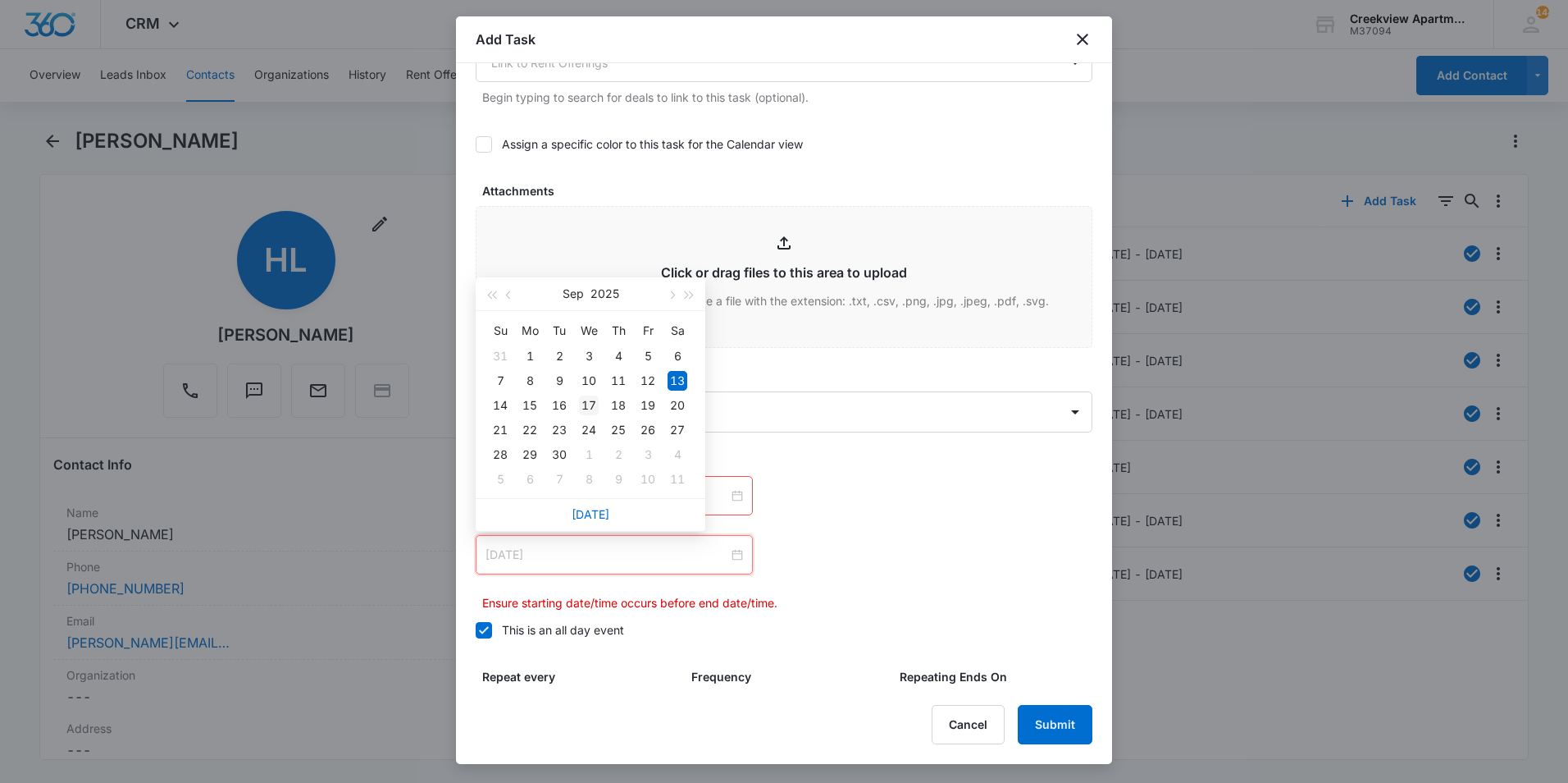
type input "[DATE]"
click at [592, 404] on div "17" at bounding box center [589, 405] width 20 height 20
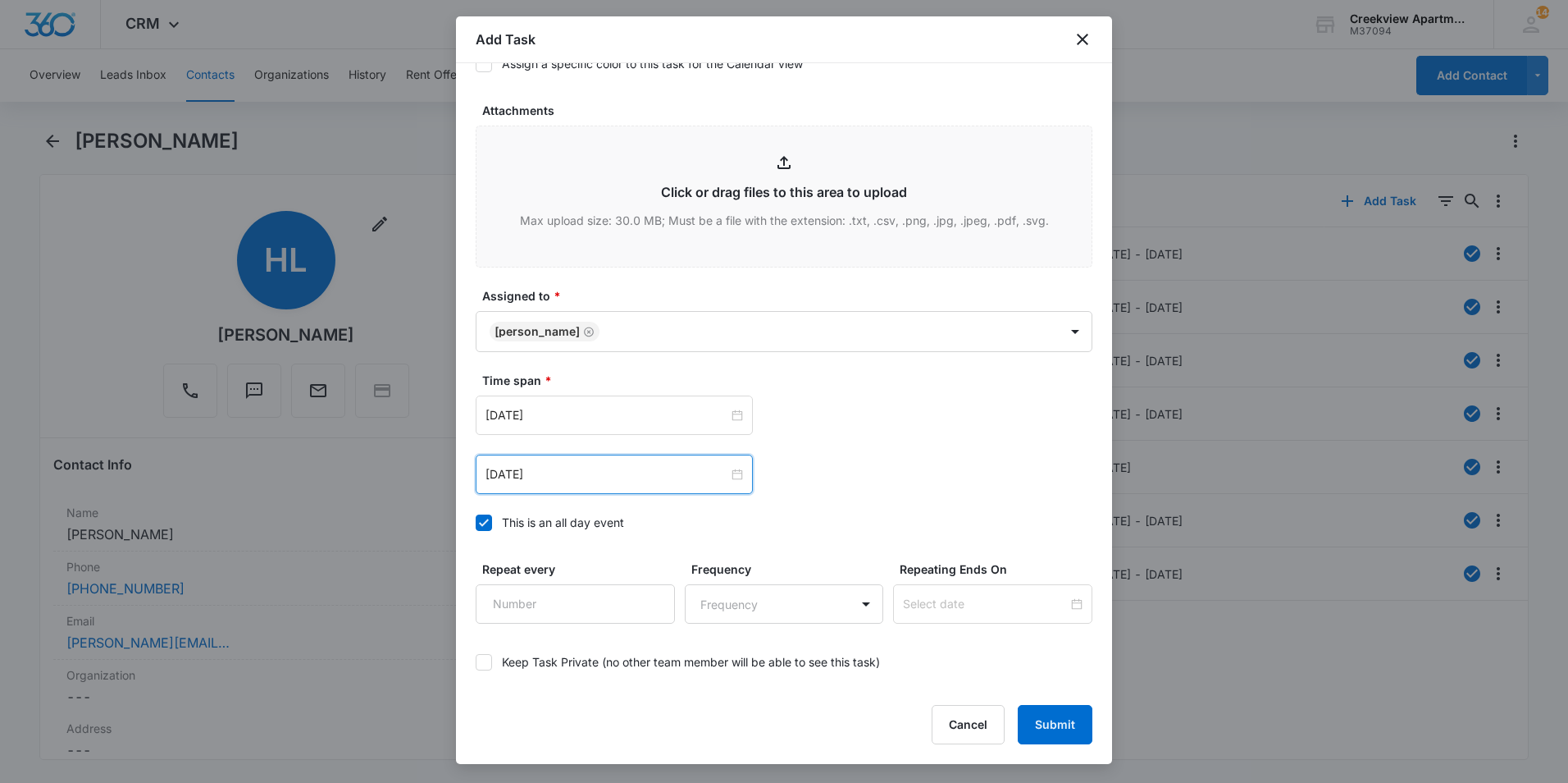
scroll to position [893, 0]
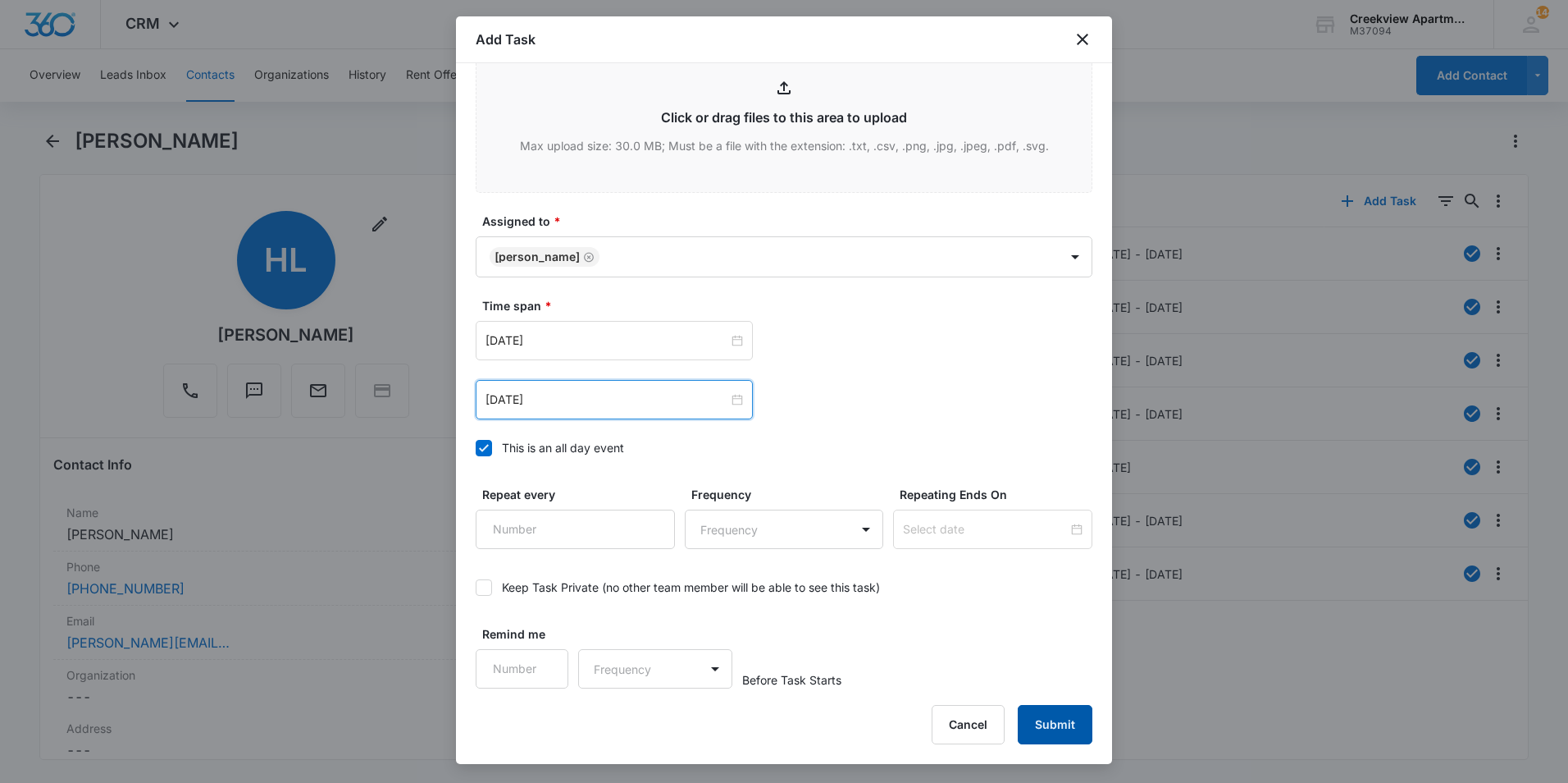
click at [1056, 734] on button "Submit" at bounding box center [1055, 725] width 74 height 39
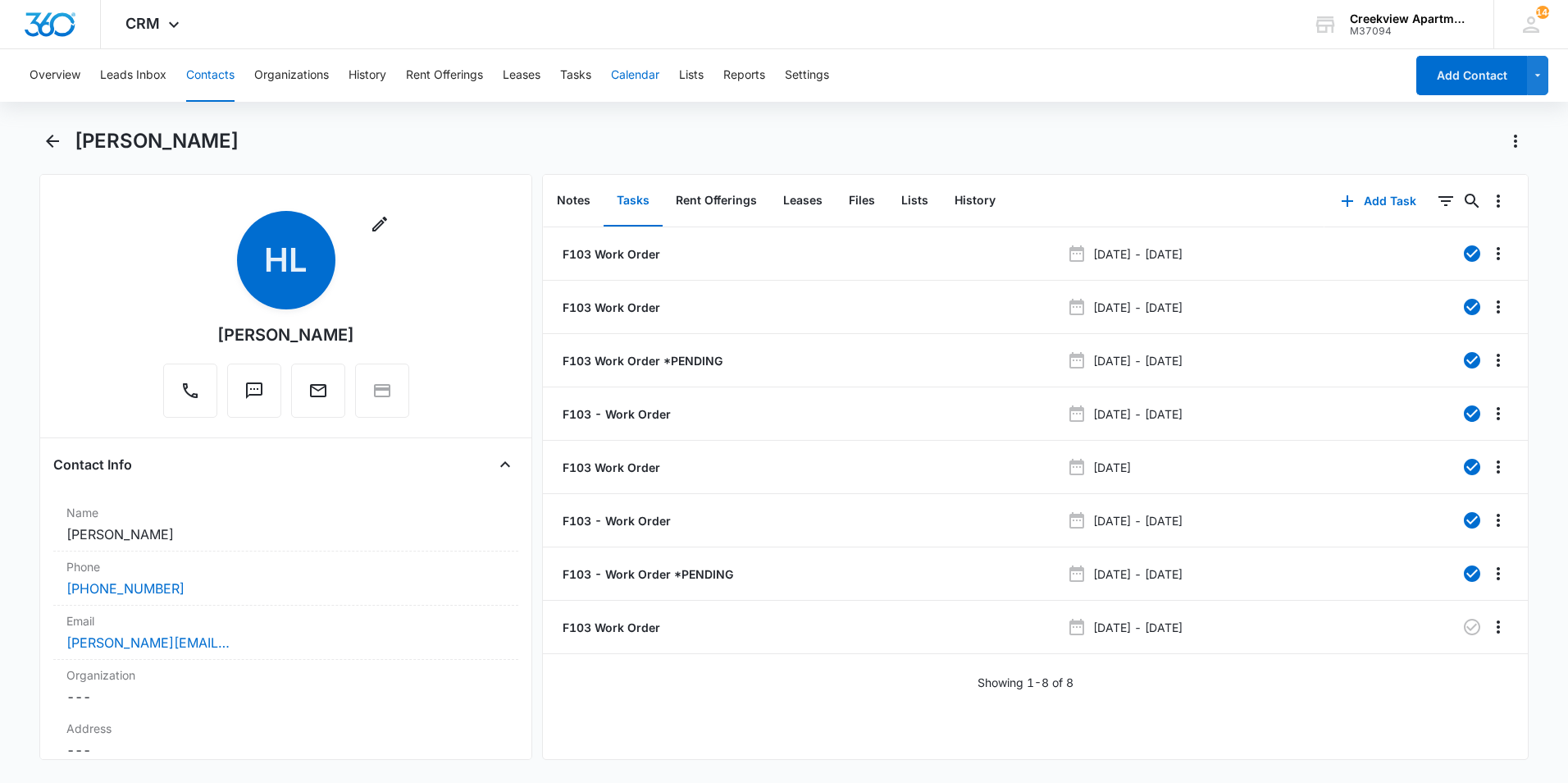
click at [616, 78] on button "Calendar" at bounding box center [635, 75] width 48 height 53
click at [52, 140] on icon "Back" at bounding box center [53, 141] width 20 height 20
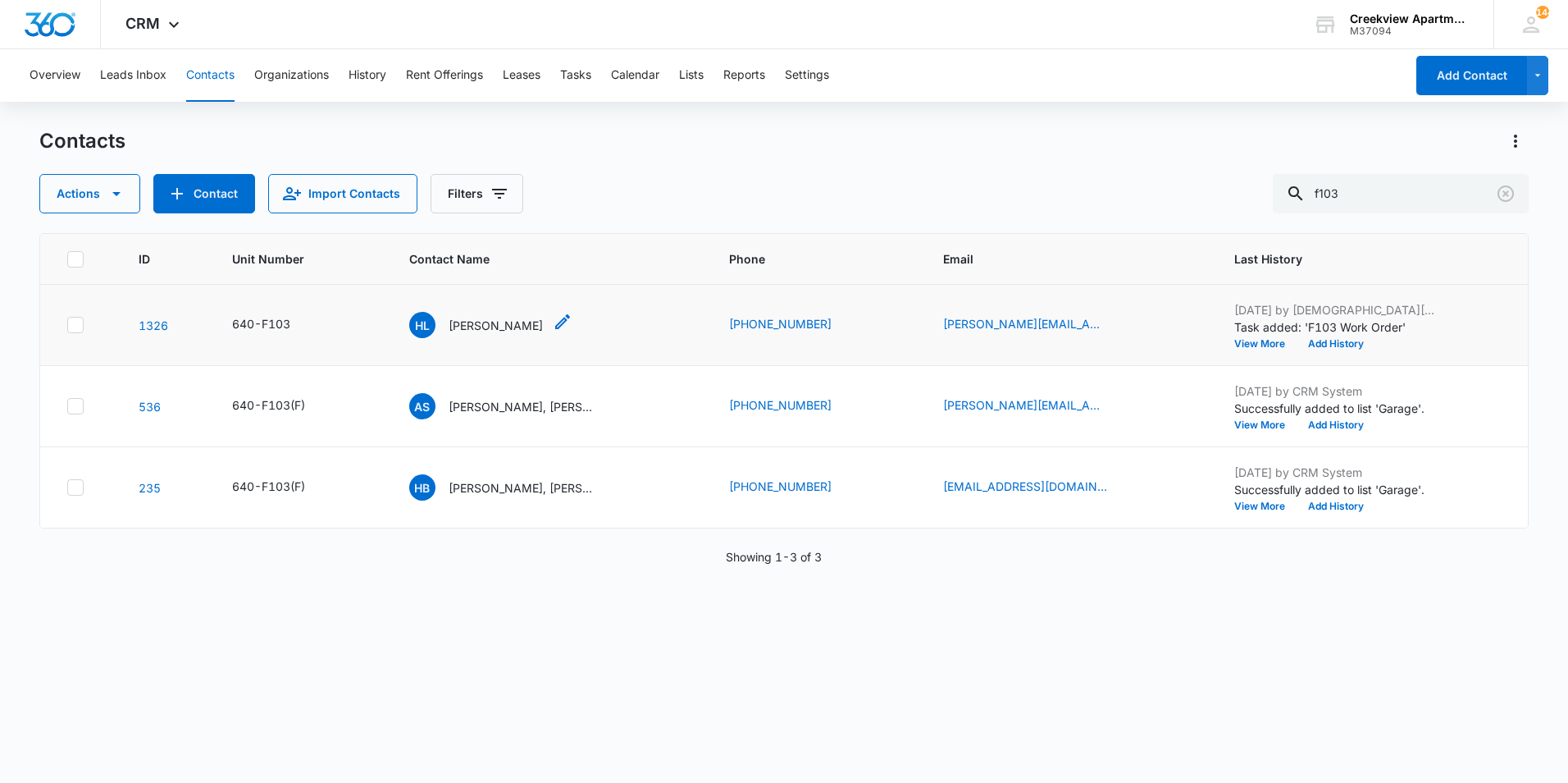
click at [539, 321] on p "[PERSON_NAME]" at bounding box center [496, 325] width 94 height 17
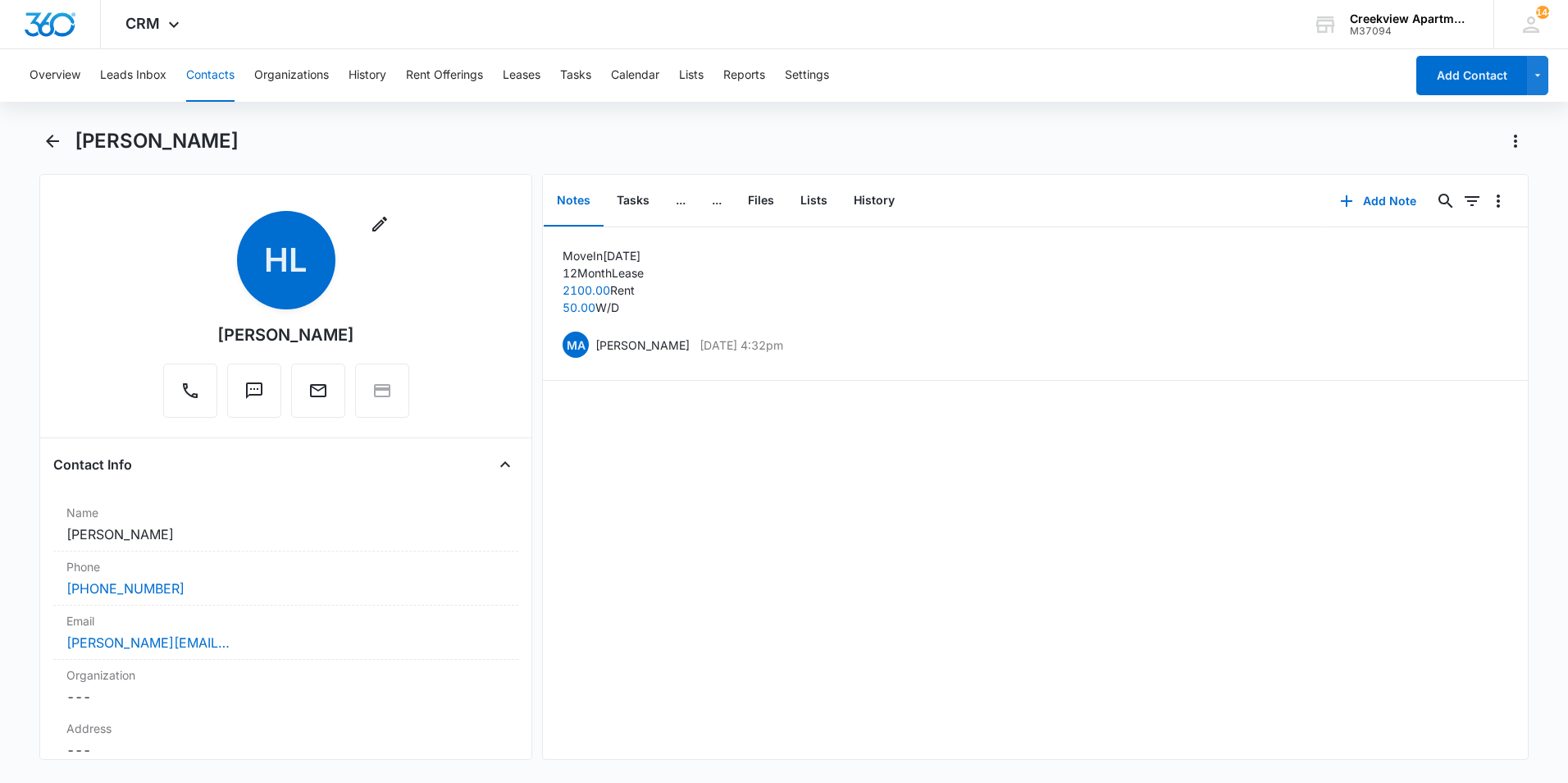
drag, startPoint x: 382, startPoint y: 328, endPoint x: 174, endPoint y: 331, distance: 208.0
click at [174, 331] on div "Remove HL [PERSON_NAME]" at bounding box center [285, 314] width 246 height 207
copy div "[PERSON_NAME]"
click at [48, 133] on icon "Back" at bounding box center [53, 141] width 20 height 20
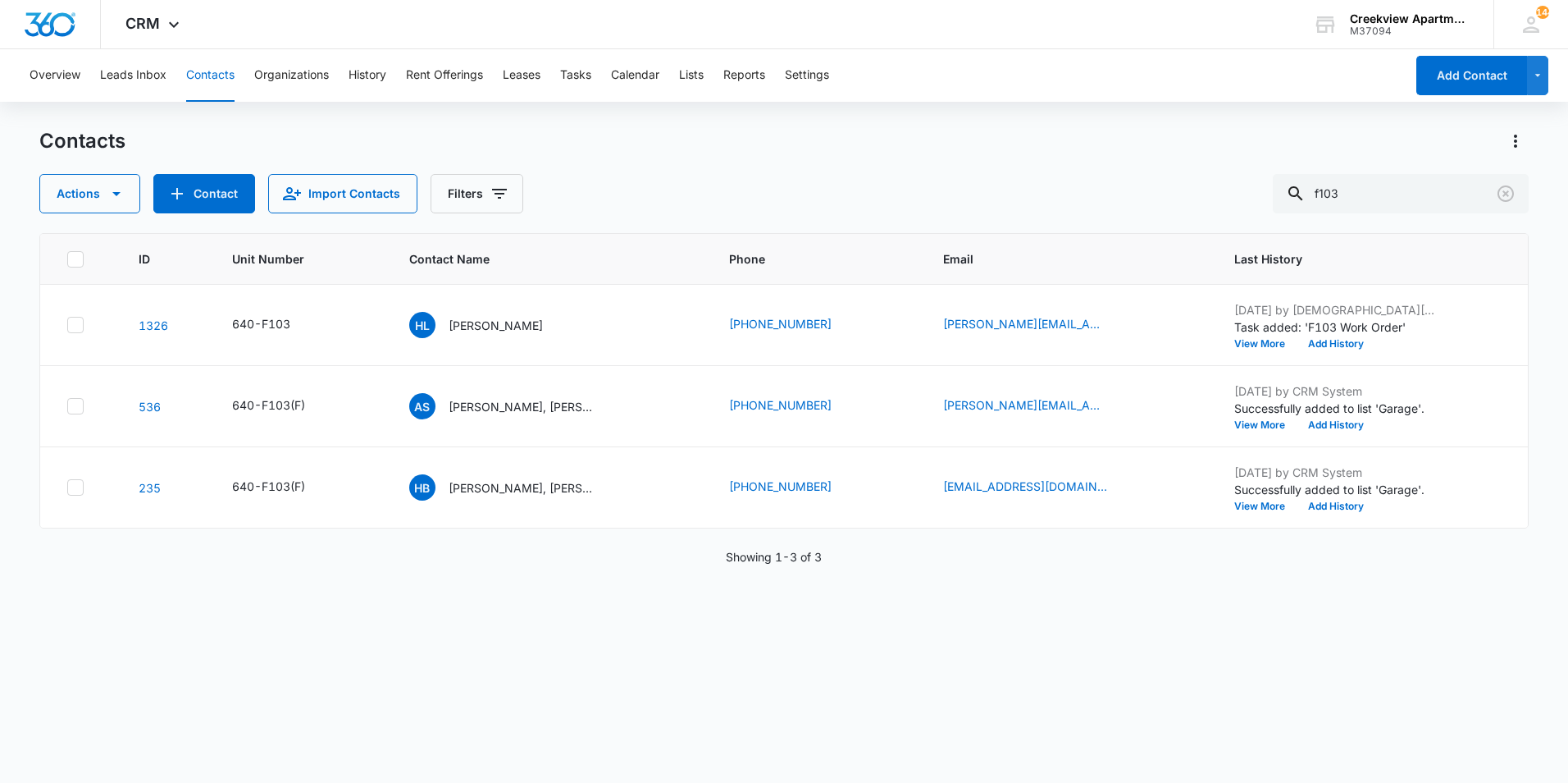
click at [819, 159] on div "Contacts Actions Contact Import Contacts Filters f103" at bounding box center [784, 170] width 1489 height 85
click at [1504, 203] on button "Clear" at bounding box center [1505, 193] width 26 height 26
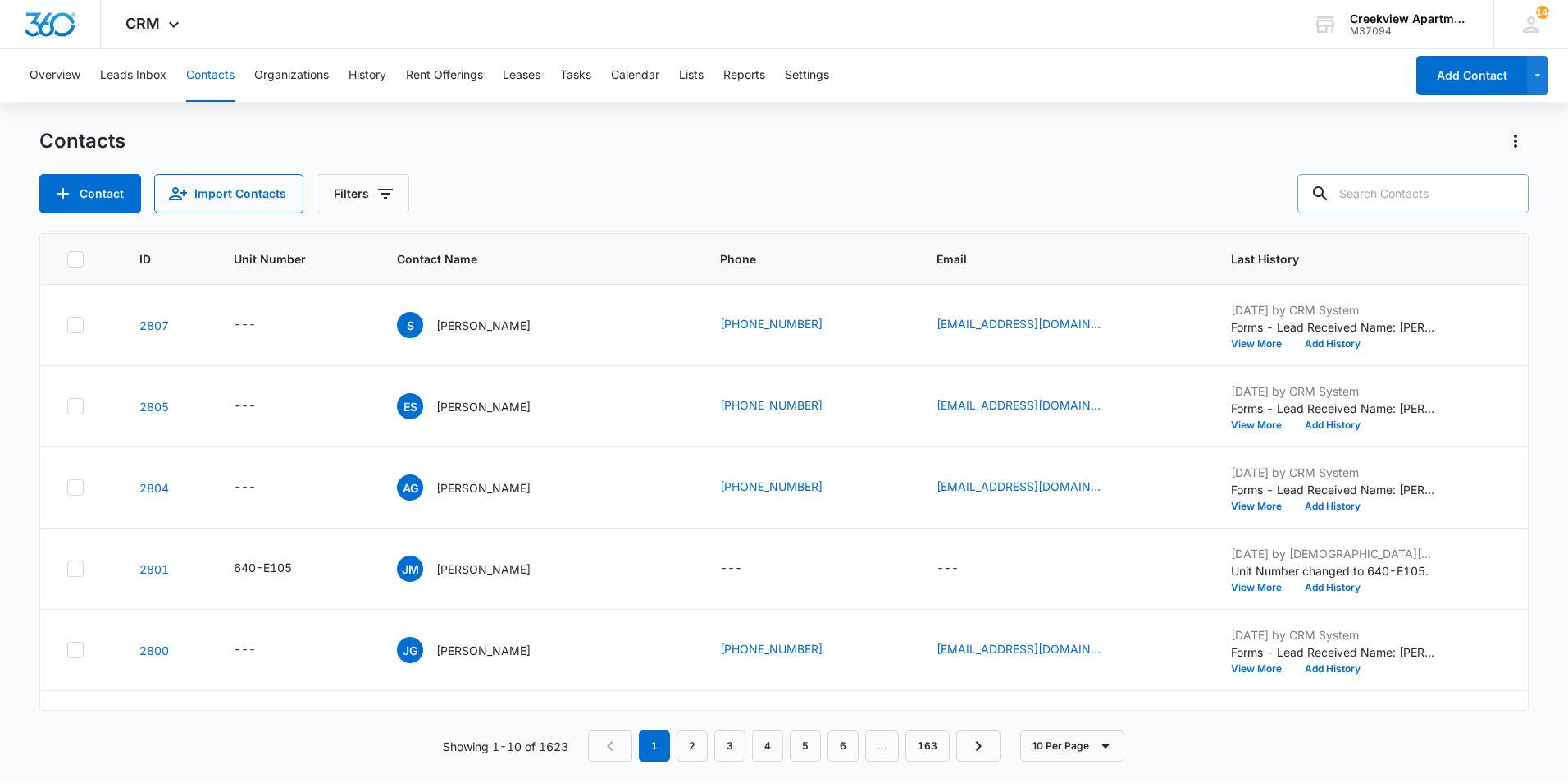
click at [1414, 191] on input "text" at bounding box center [1413, 193] width 232 height 39
type input "d203"
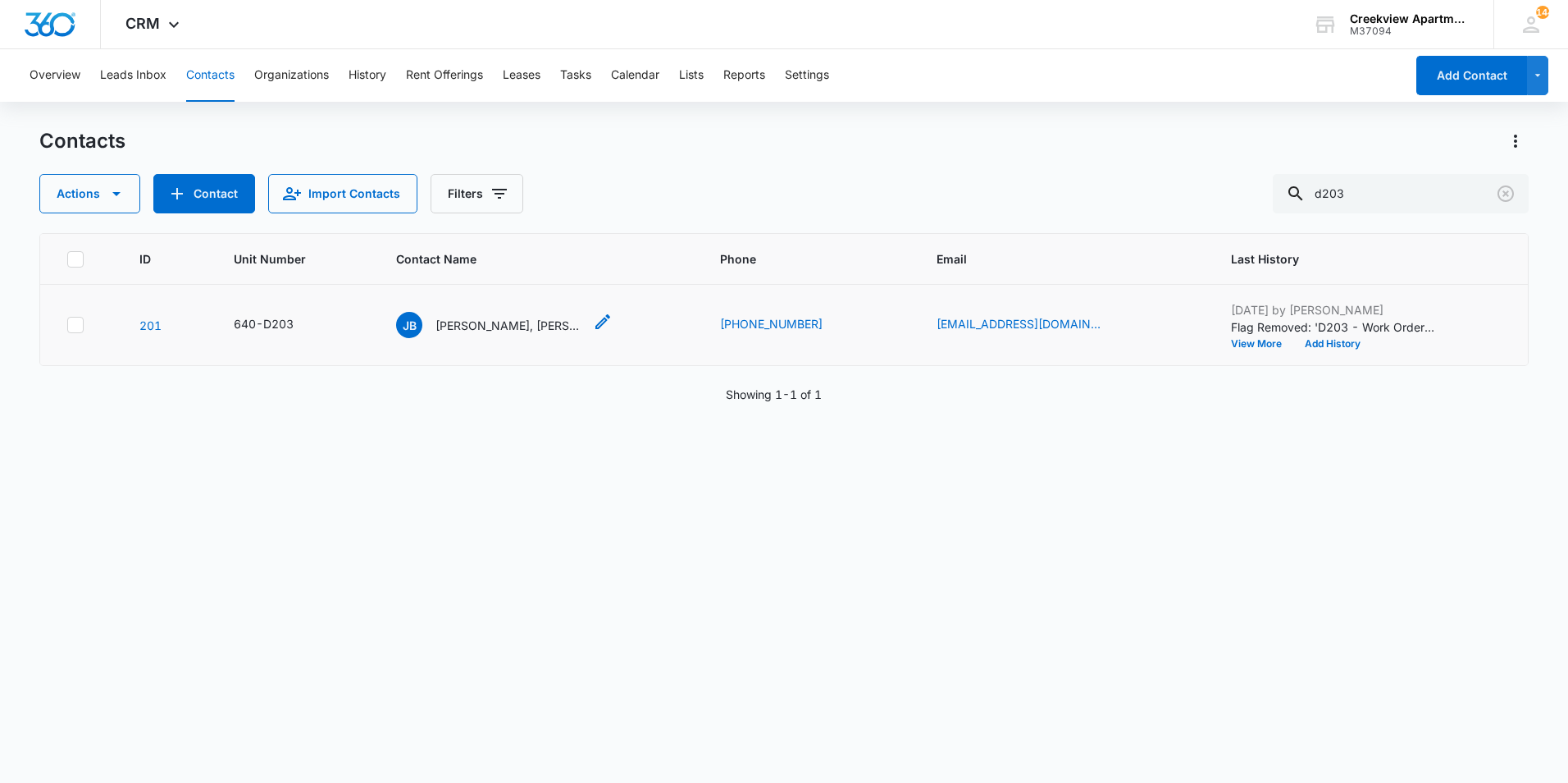
click at [504, 324] on p "[PERSON_NAME], [PERSON_NAME]" at bounding box center [509, 325] width 148 height 17
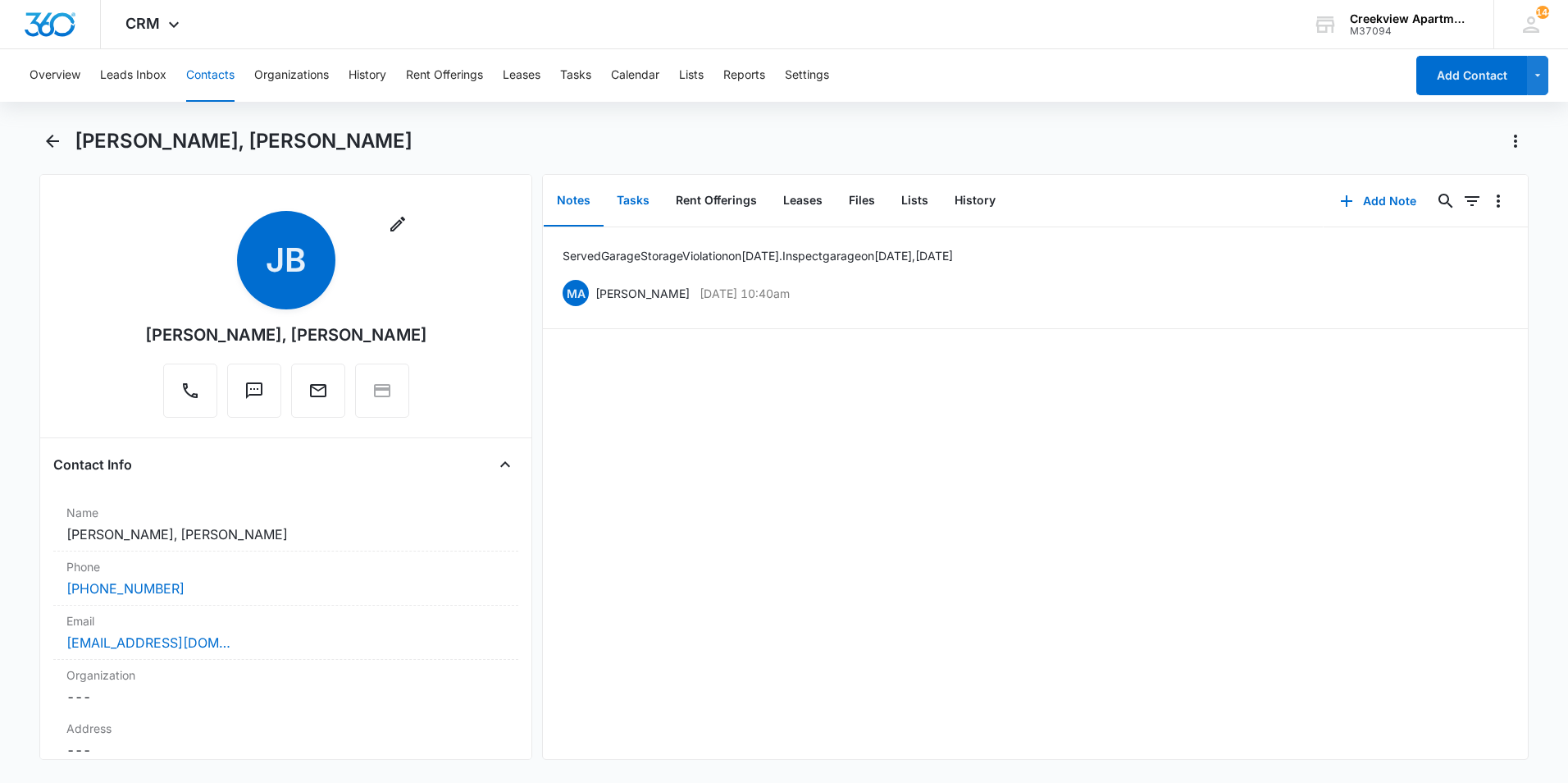
click at [637, 198] on button "Tasks" at bounding box center [633, 200] width 59 height 51
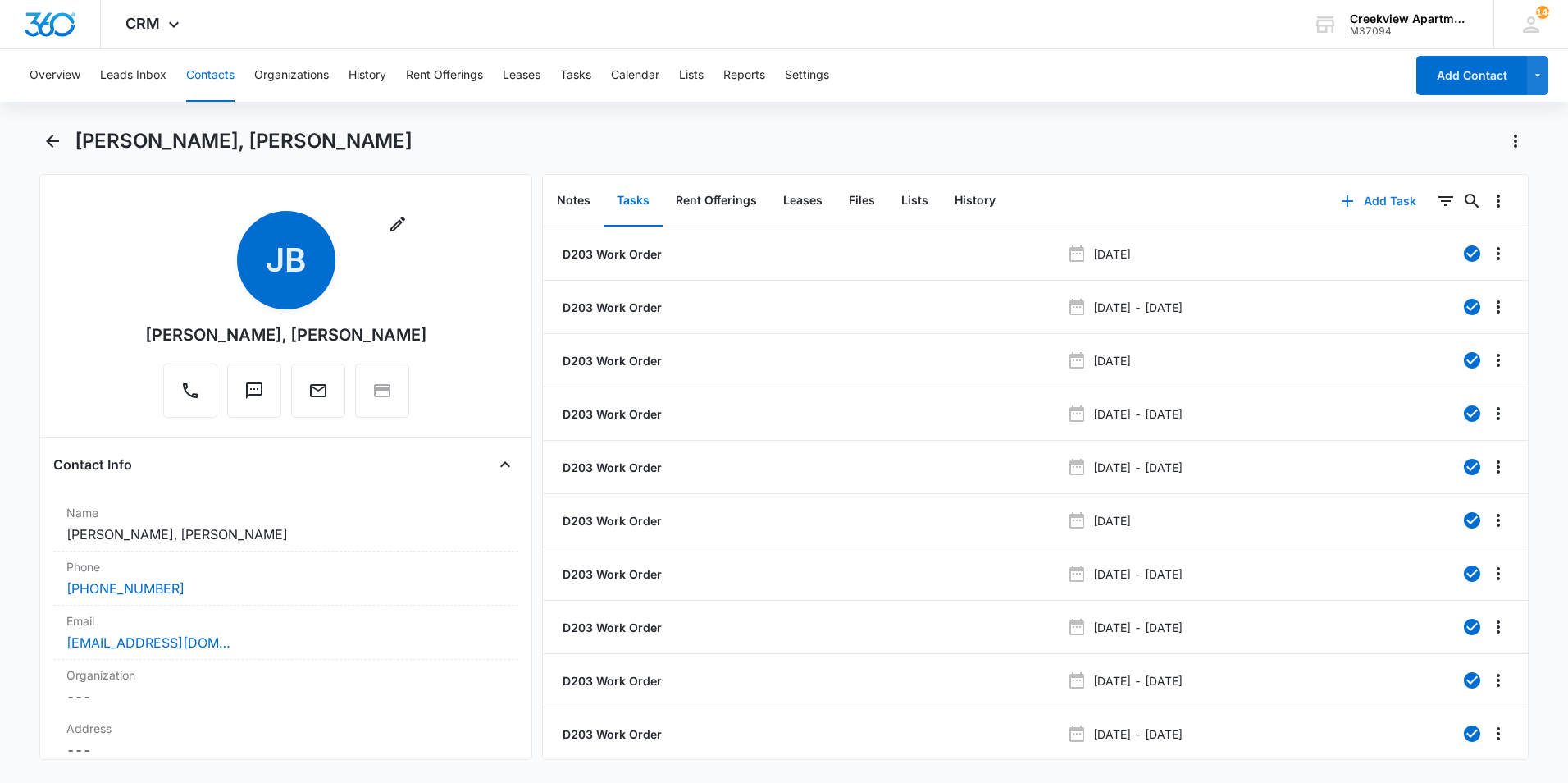
click at [1378, 197] on button "Add Task" at bounding box center [1378, 201] width 108 height 39
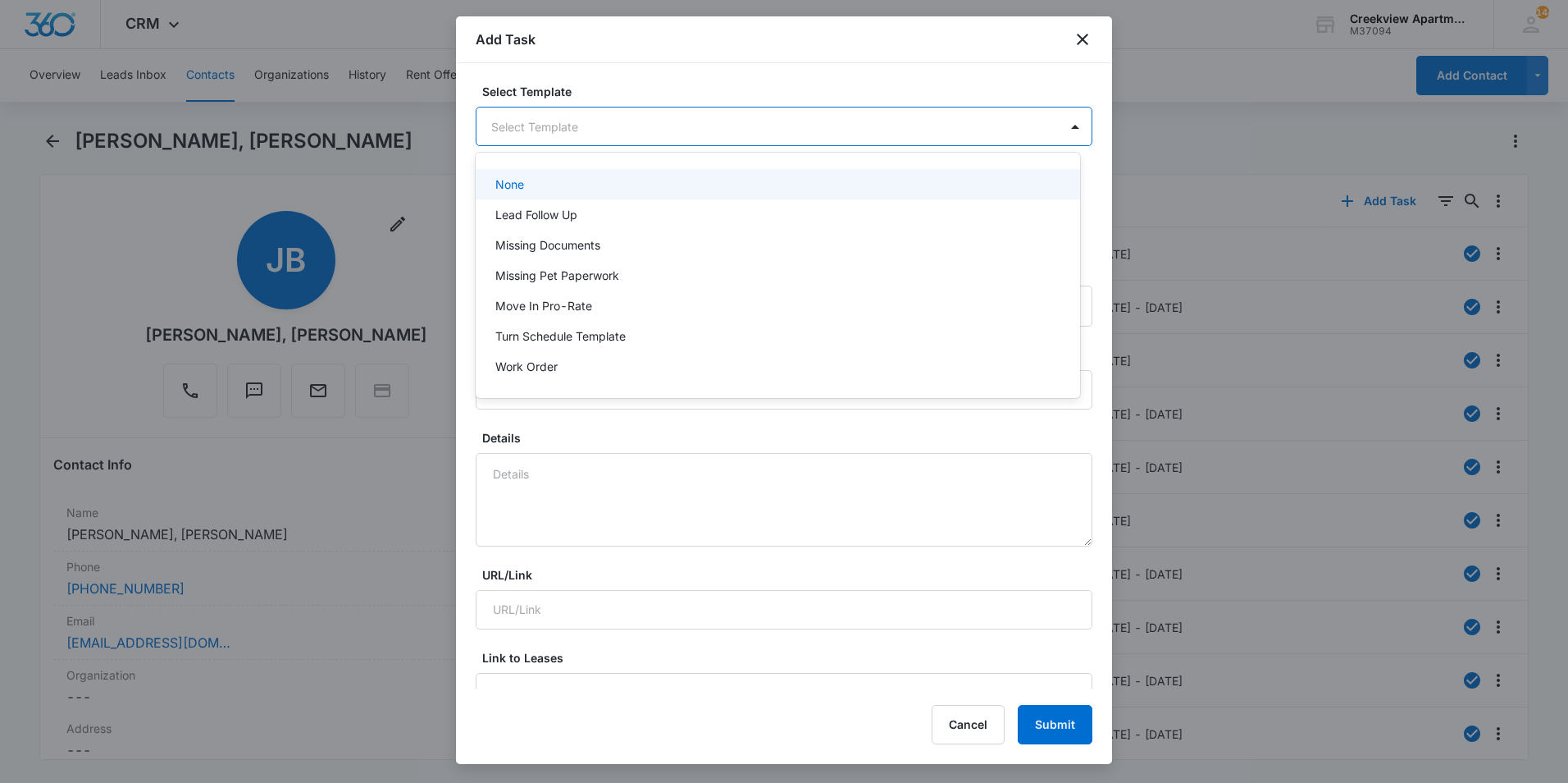
click at [614, 135] on body "CRM Apps Reputation Websites Forms CRM Email Social Content Ads Intelligence Fi…" at bounding box center [784, 391] width 1568 height 783
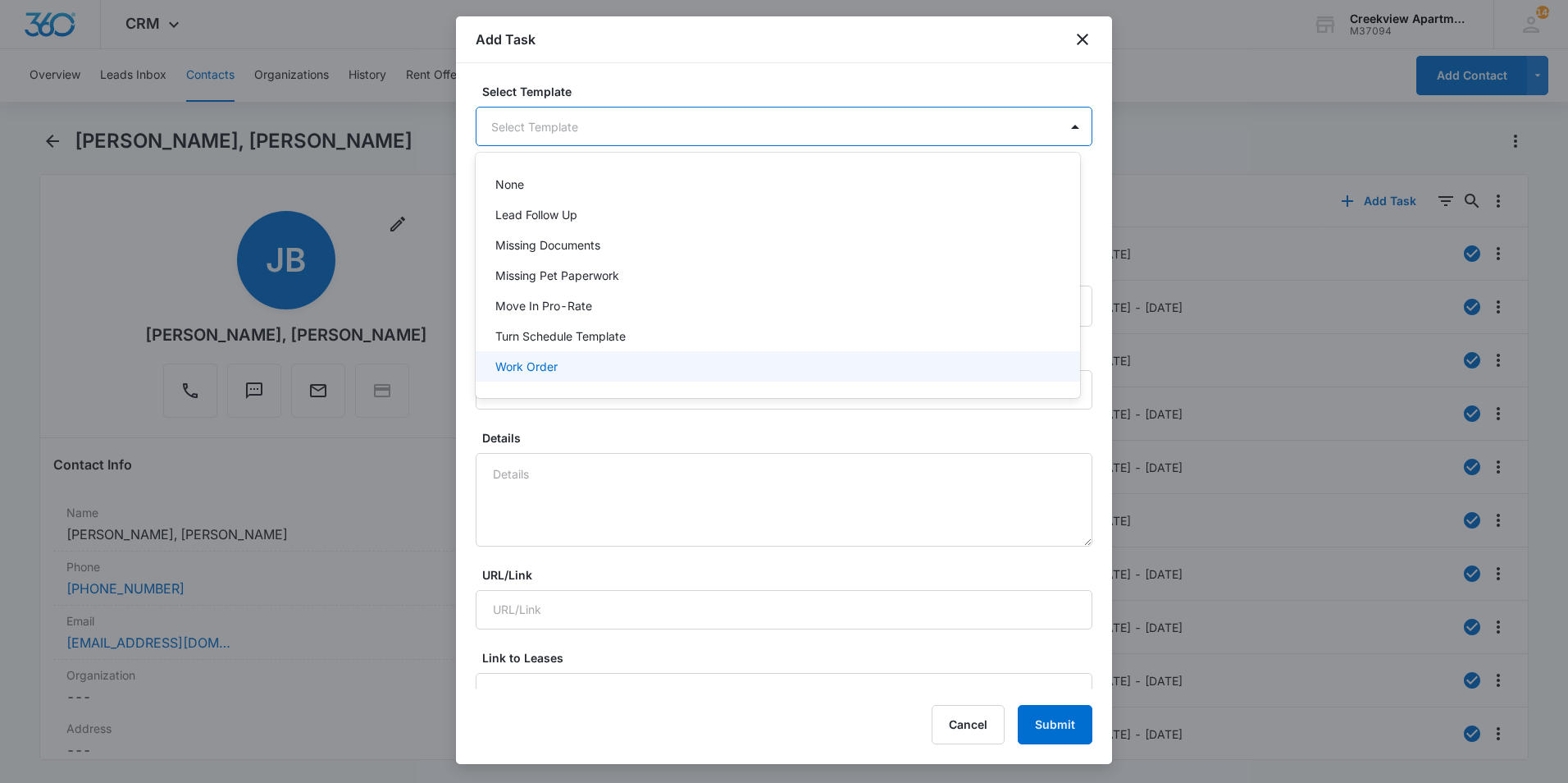
click at [592, 366] on div "Work Order" at bounding box center [776, 366] width 562 height 17
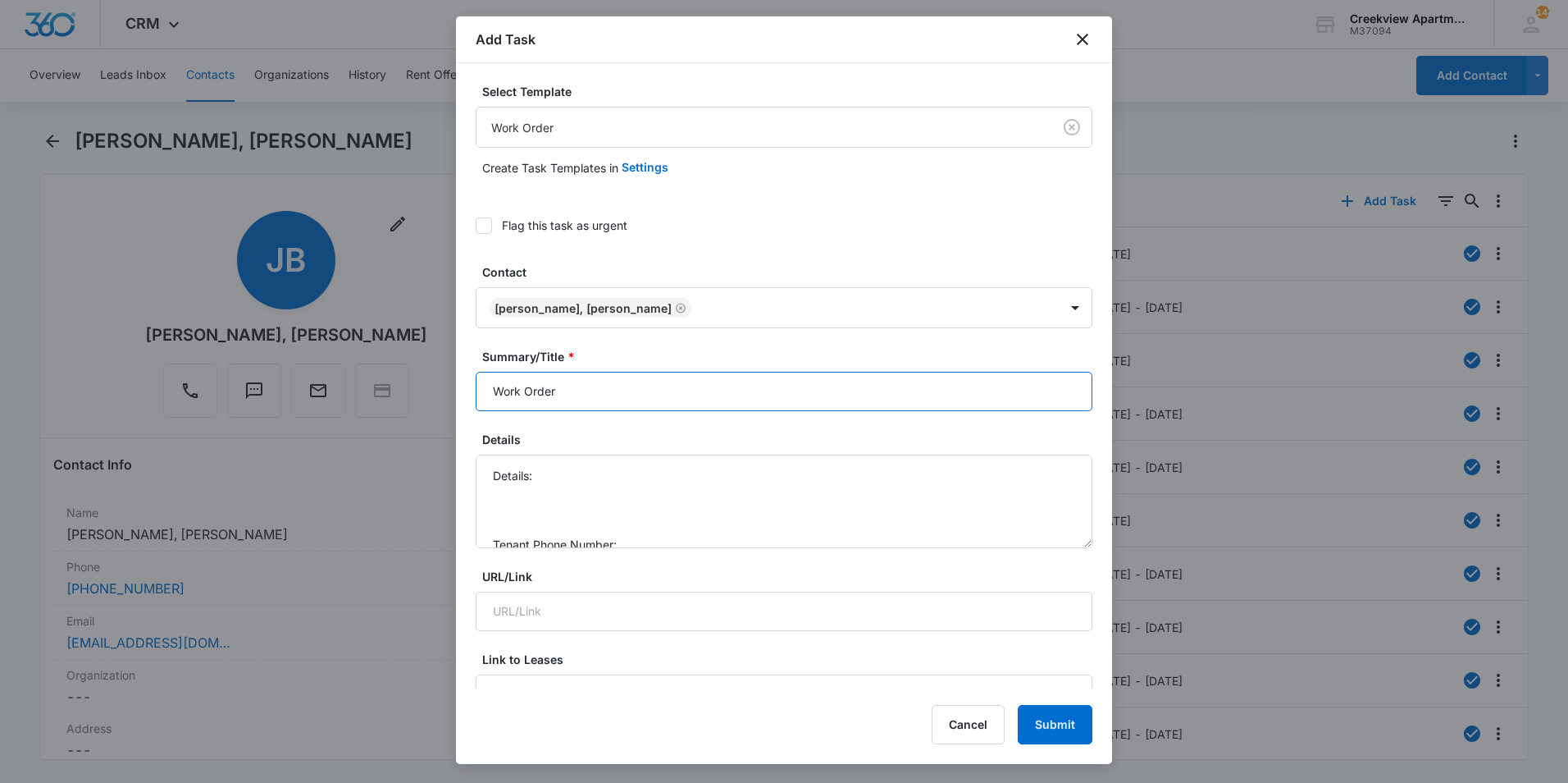
click at [487, 387] on input "Work Order" at bounding box center [784, 391] width 616 height 39
type input "D203 Work Order"
click at [619, 469] on textarea "Details: Tenant Phone Number: Call Before:" at bounding box center [784, 501] width 616 height 94
click at [645, 491] on textarea "Details: Sink leaking Tenant Phone Number: Call Before:" at bounding box center [784, 501] width 616 height 94
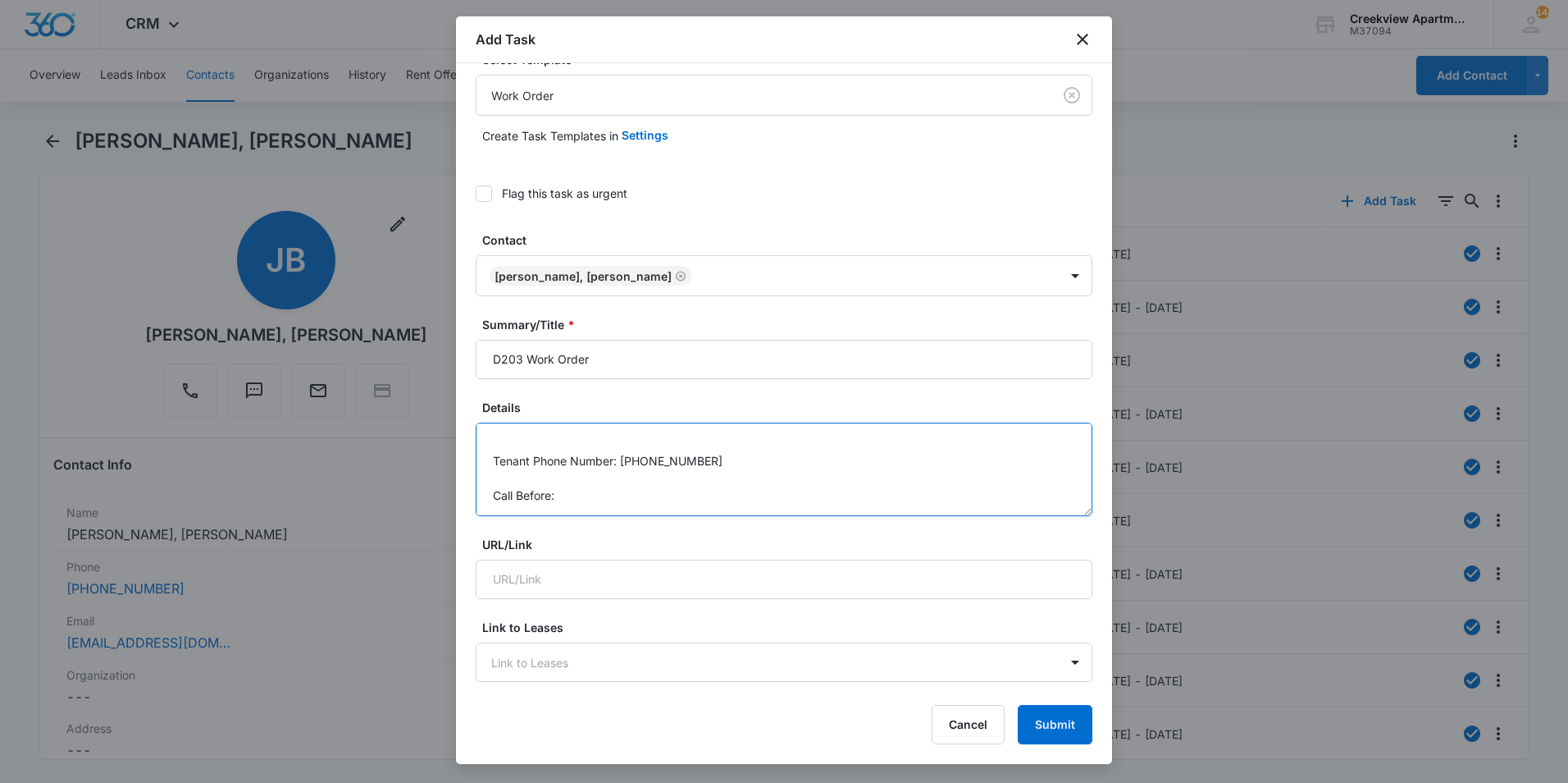
scroll to position [82, 0]
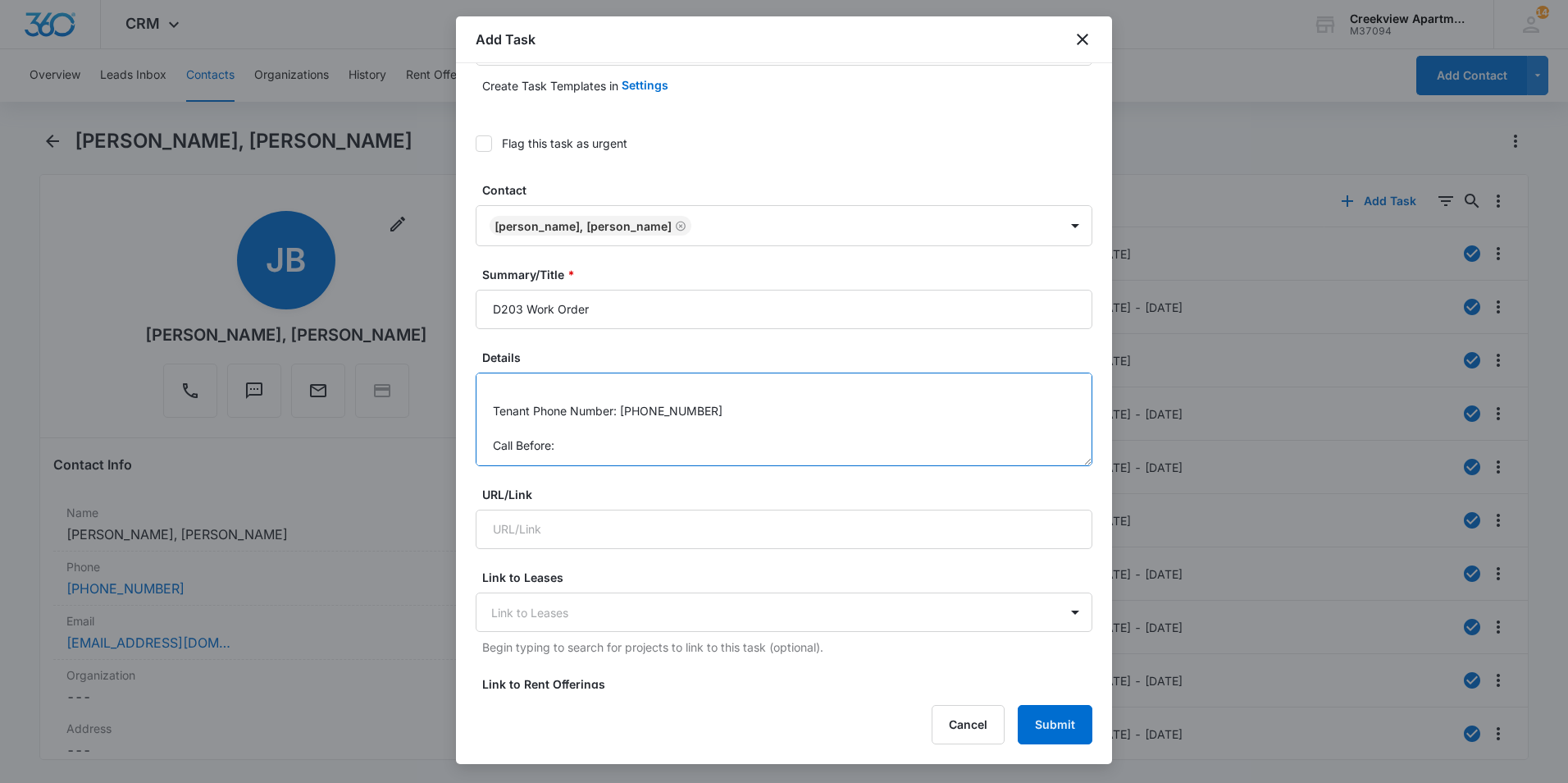
click at [623, 442] on textarea "Details: Sink leaking Tenant Phone Number: [PHONE_NUMBER] Call Before:" at bounding box center [784, 419] width 616 height 94
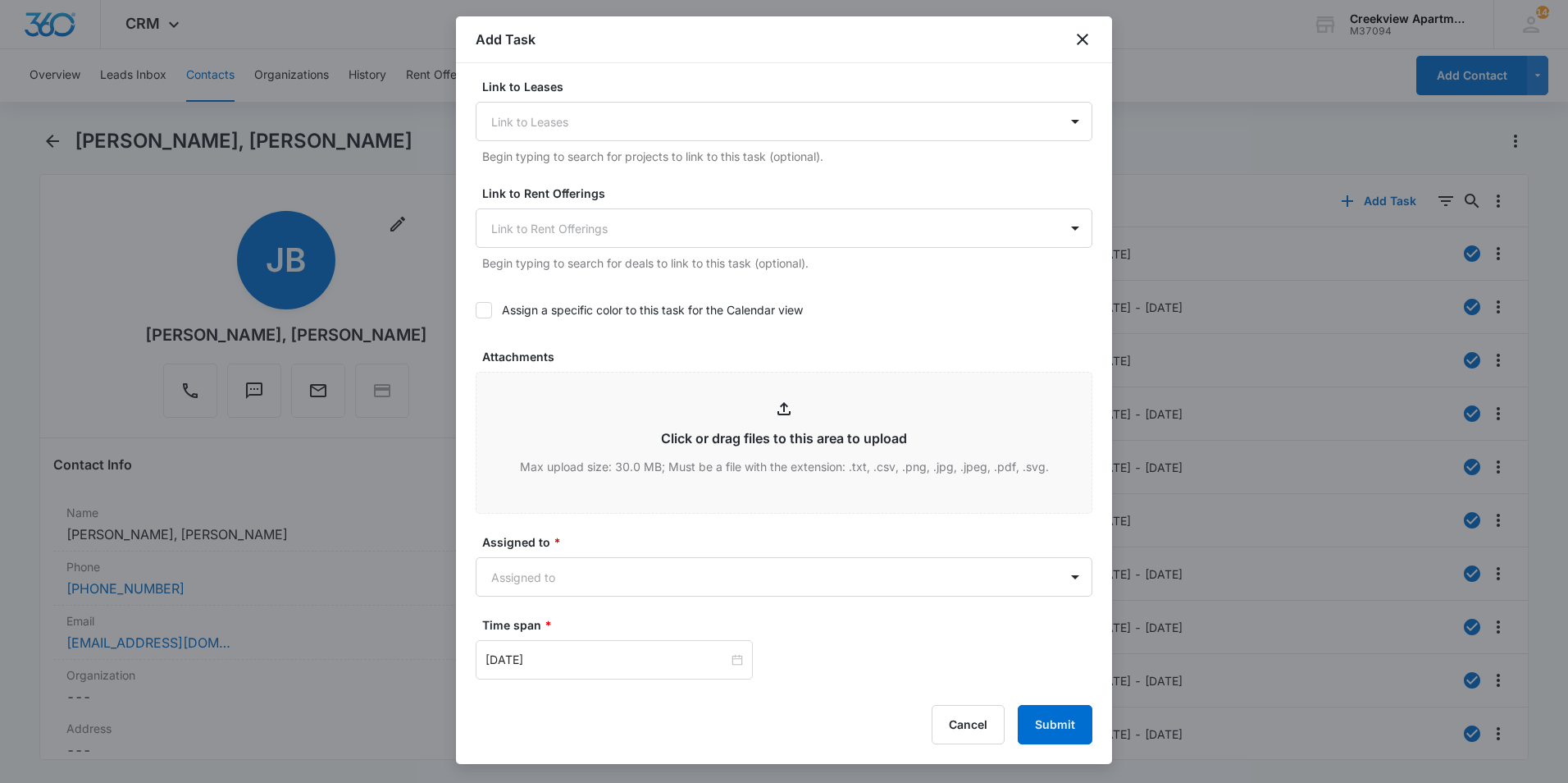
scroll to position [574, 0]
type textarea "Details: Sink leaking Tenant Phone Number: [PHONE_NUMBER] Call Before: yes"
drag, startPoint x: 619, startPoint y: 602, endPoint x: 611, endPoint y: 581, distance: 22.5
click at [616, 591] on form "Select Template Work Order Create Task Templates in Settings Flag this task as …" at bounding box center [784, 257] width 616 height 1497
click at [610, 581] on body "CRM Apps Reputation Websites Forms CRM Email Social Content Ads Intelligence Fi…" at bounding box center [784, 391] width 1568 height 783
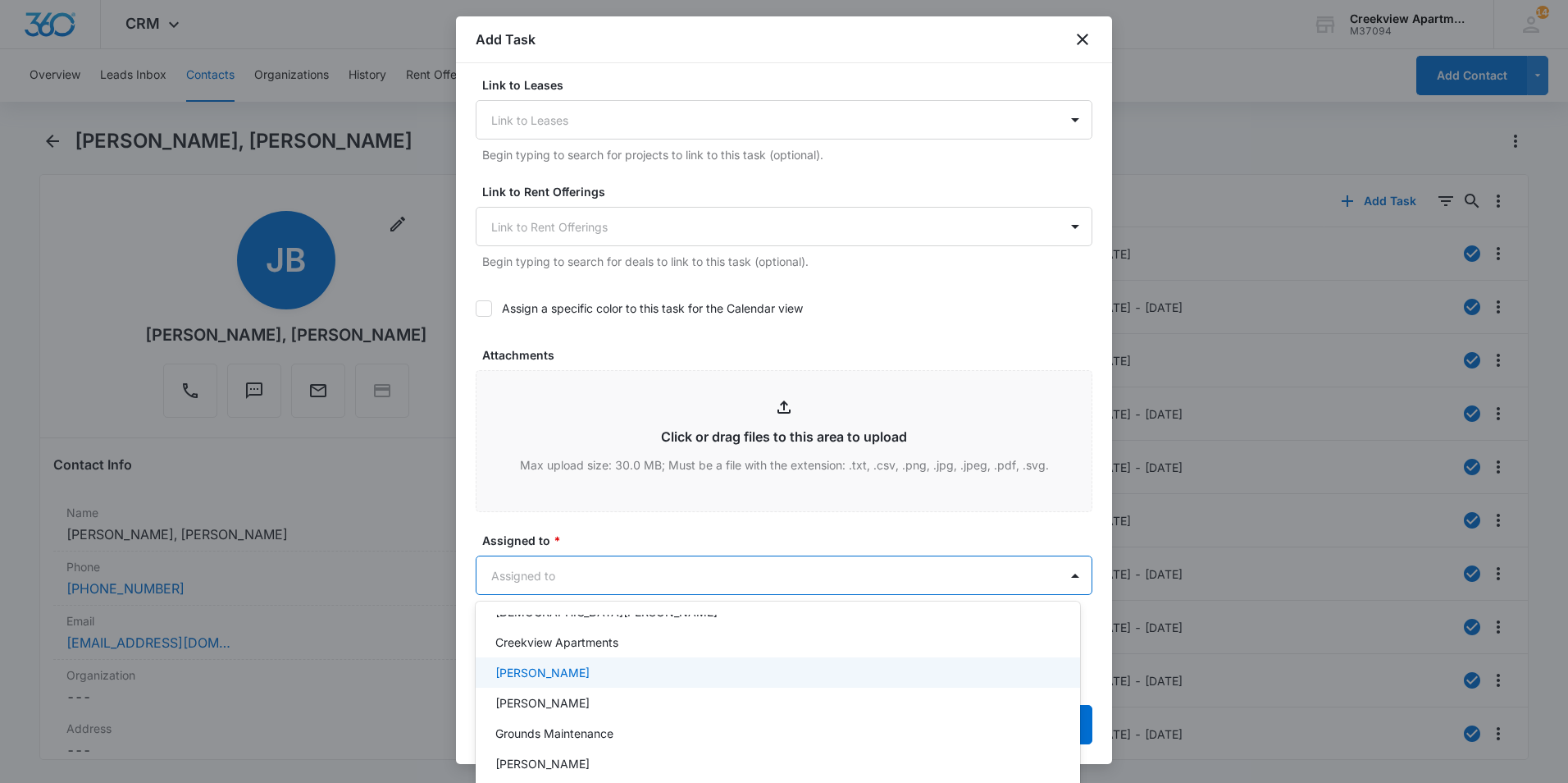
scroll to position [164, 0]
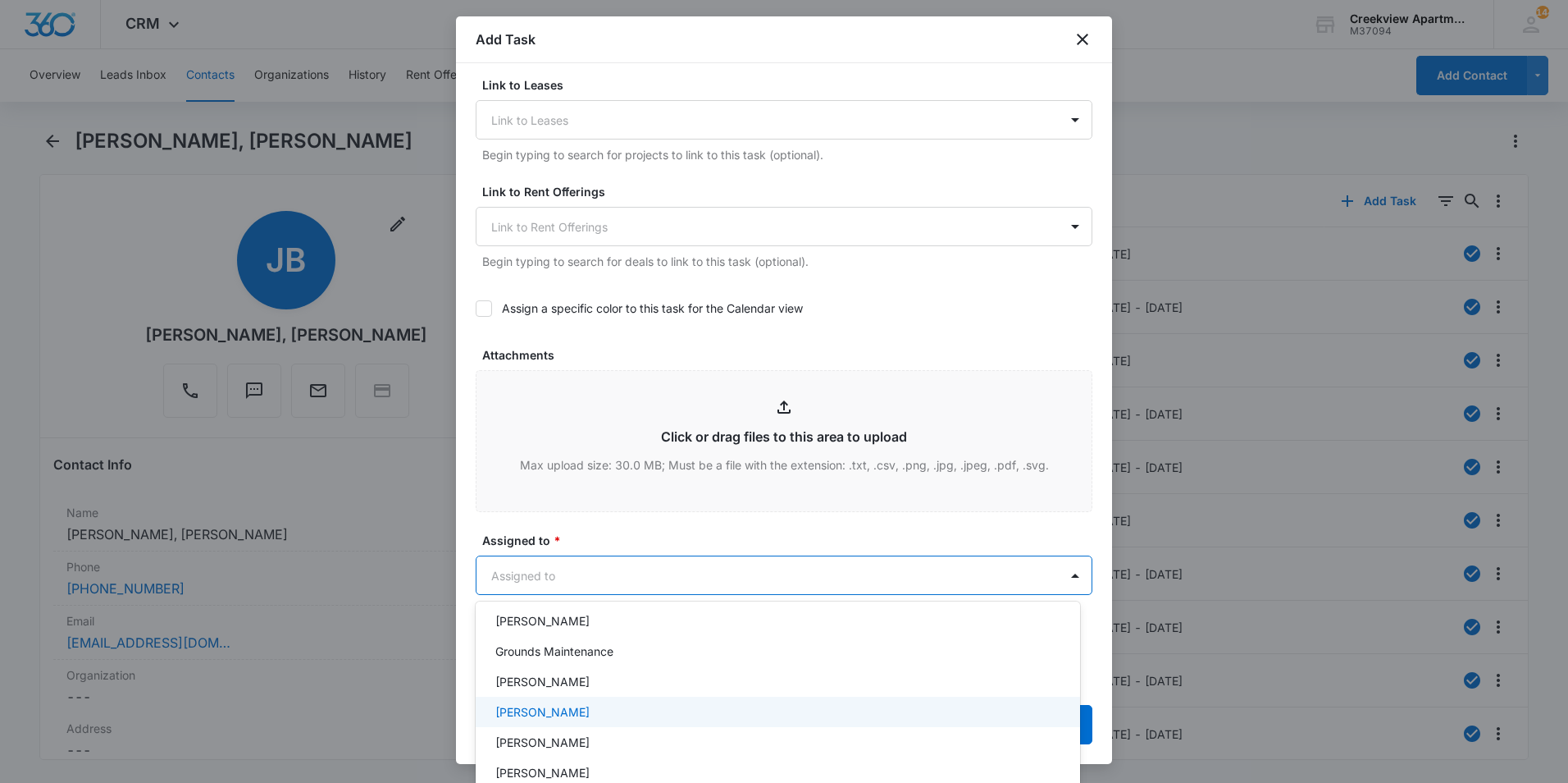
drag, startPoint x: 577, startPoint y: 705, endPoint x: 578, endPoint y: 557, distance: 148.0
click at [577, 705] on div "[PERSON_NAME]" at bounding box center [776, 711] width 562 height 17
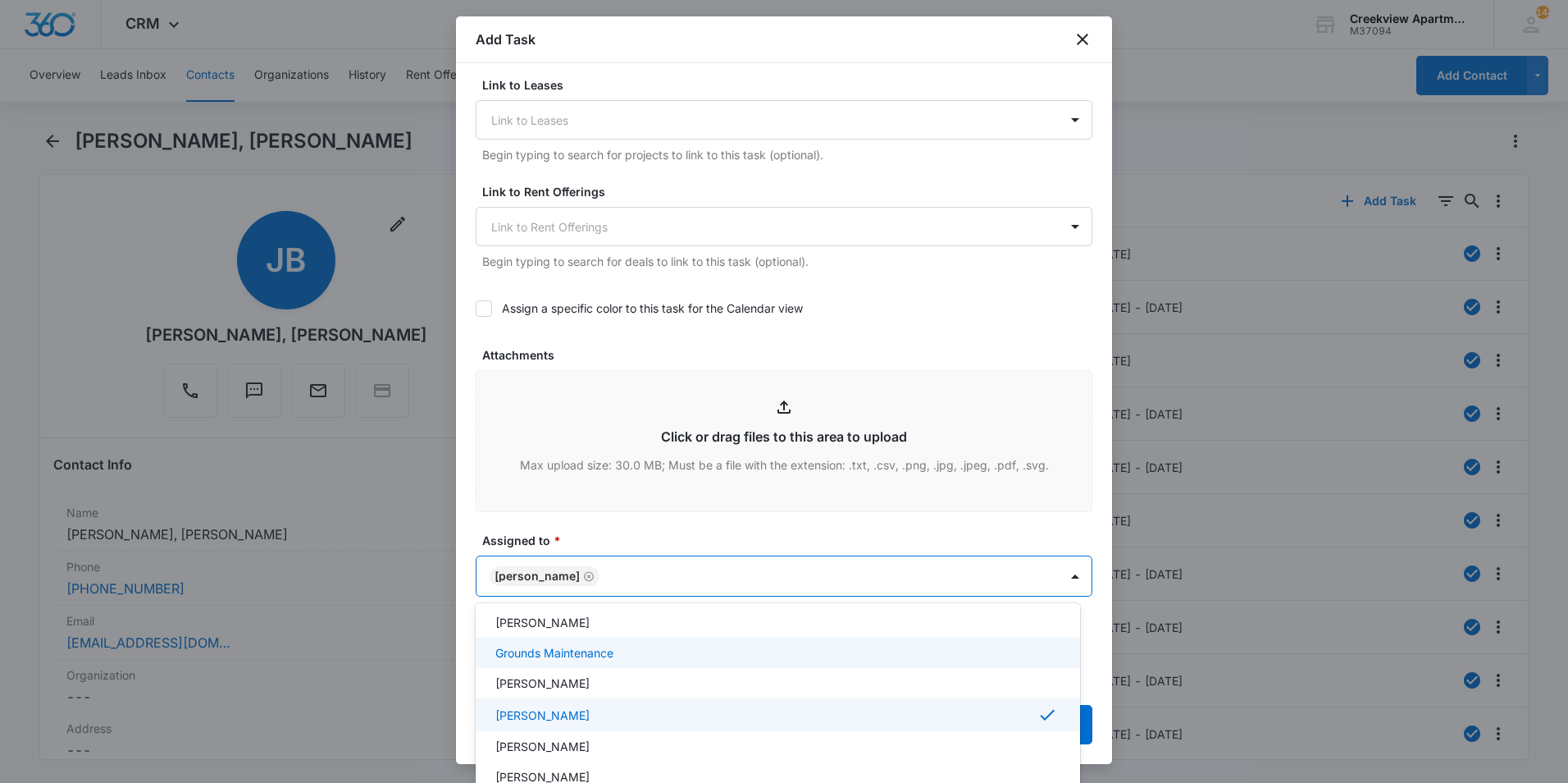
click at [567, 512] on div at bounding box center [784, 391] width 1568 height 783
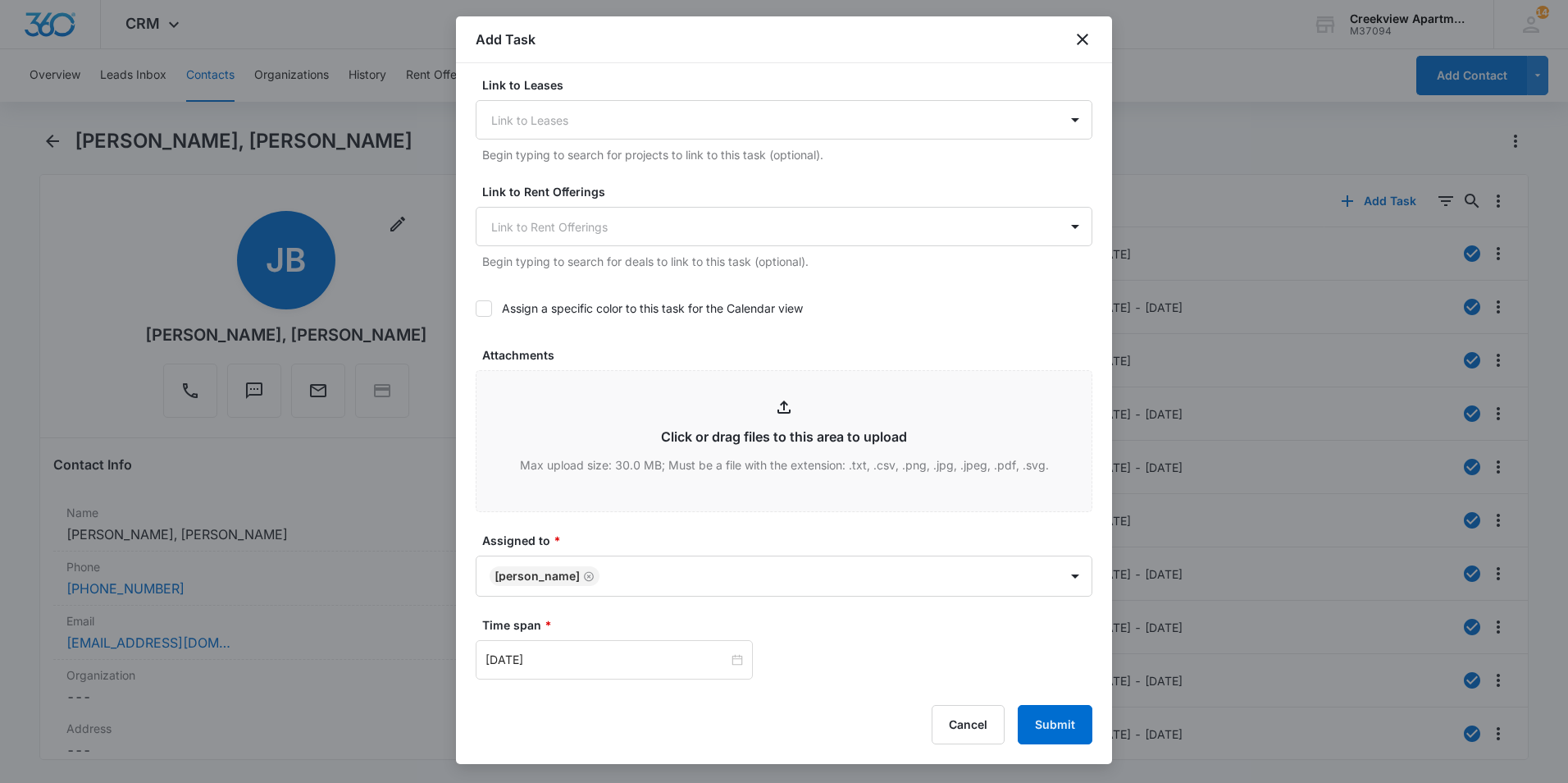
scroll to position [738, 0]
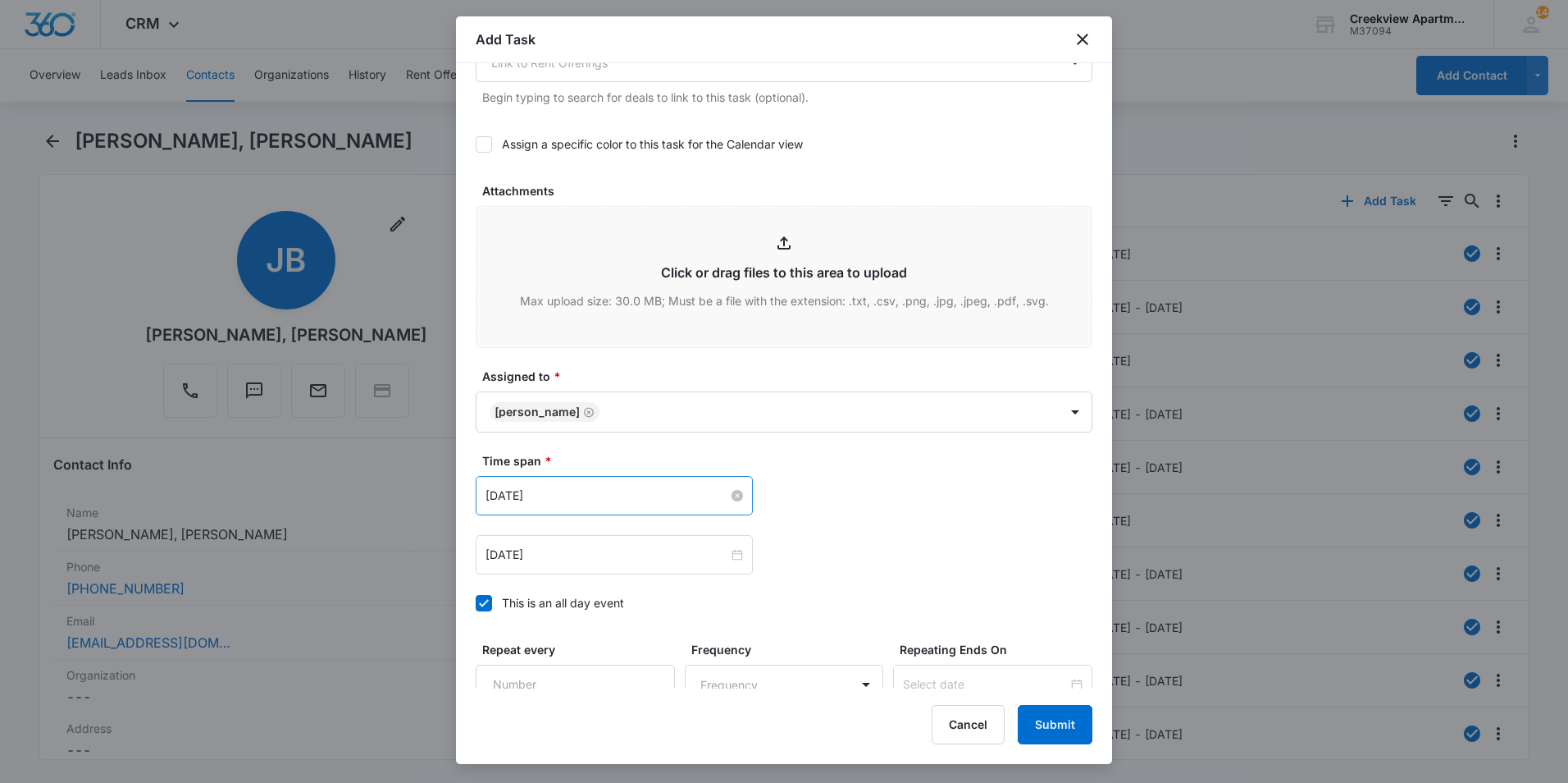
click at [571, 498] on input "[DATE]" at bounding box center [606, 496] width 242 height 18
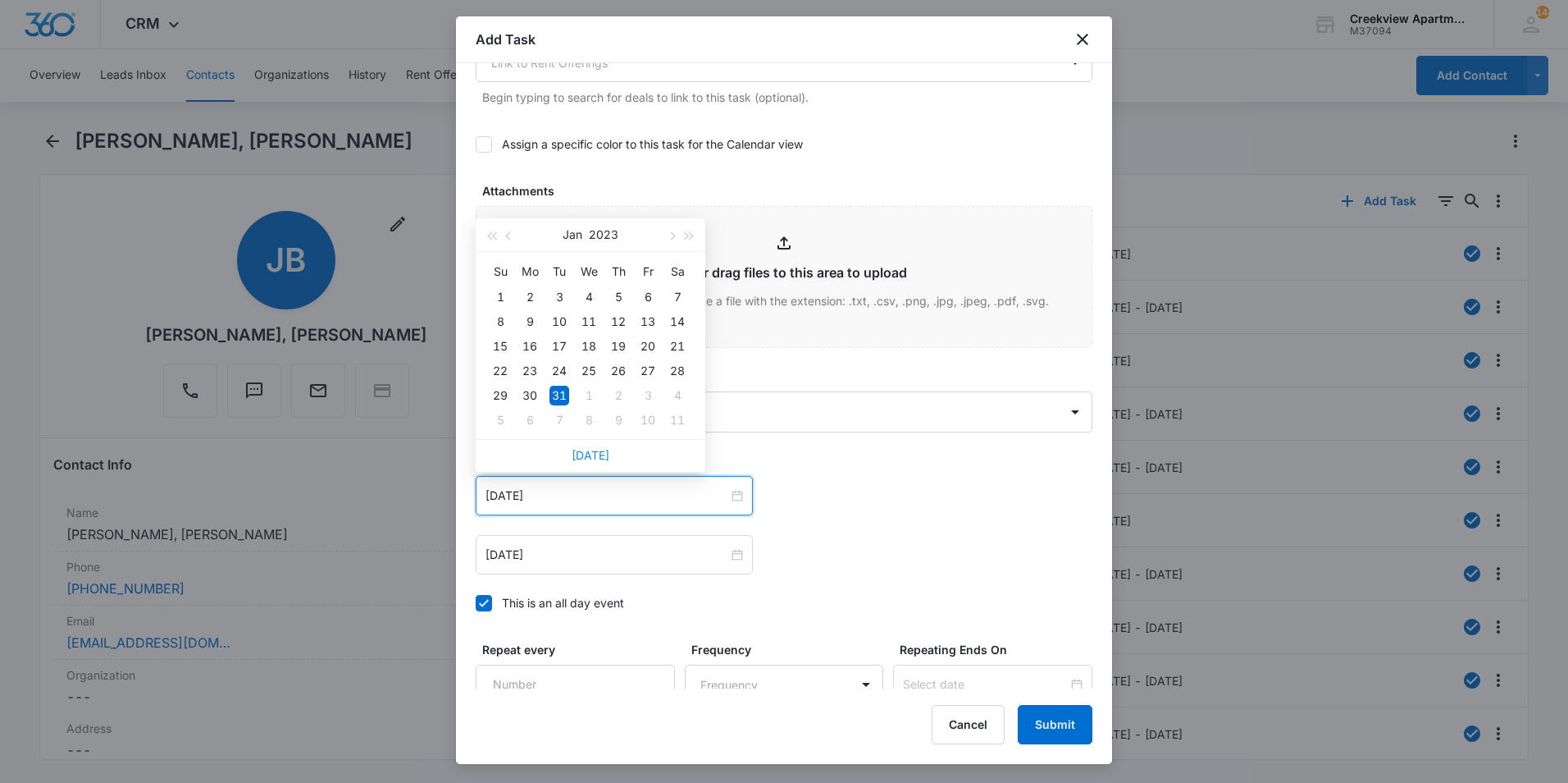
click at [593, 452] on link "[DATE]" at bounding box center [590, 455] width 38 height 14
type input "[DATE]"
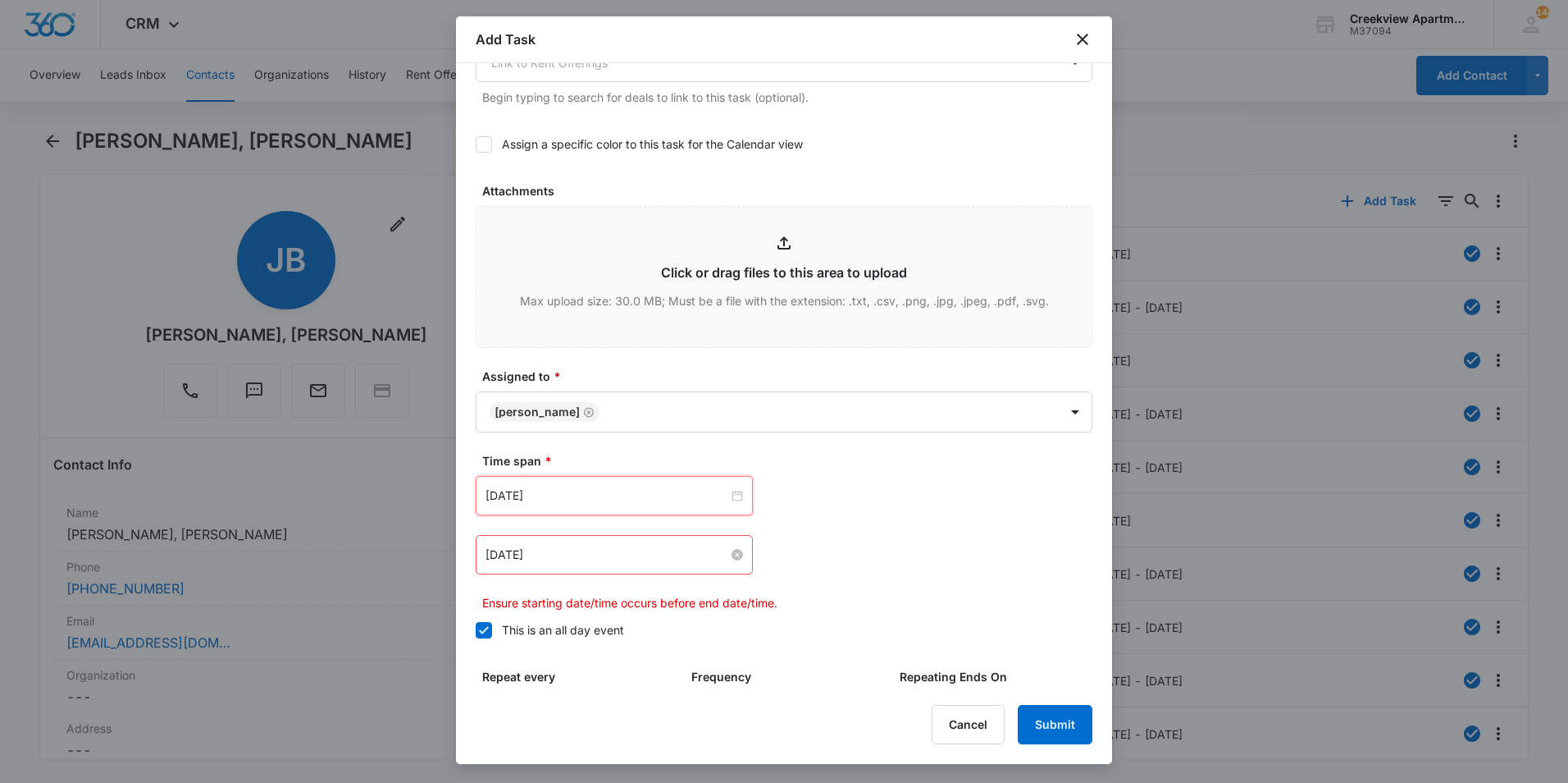
click at [614, 555] on input "[DATE]" at bounding box center [606, 555] width 242 height 18
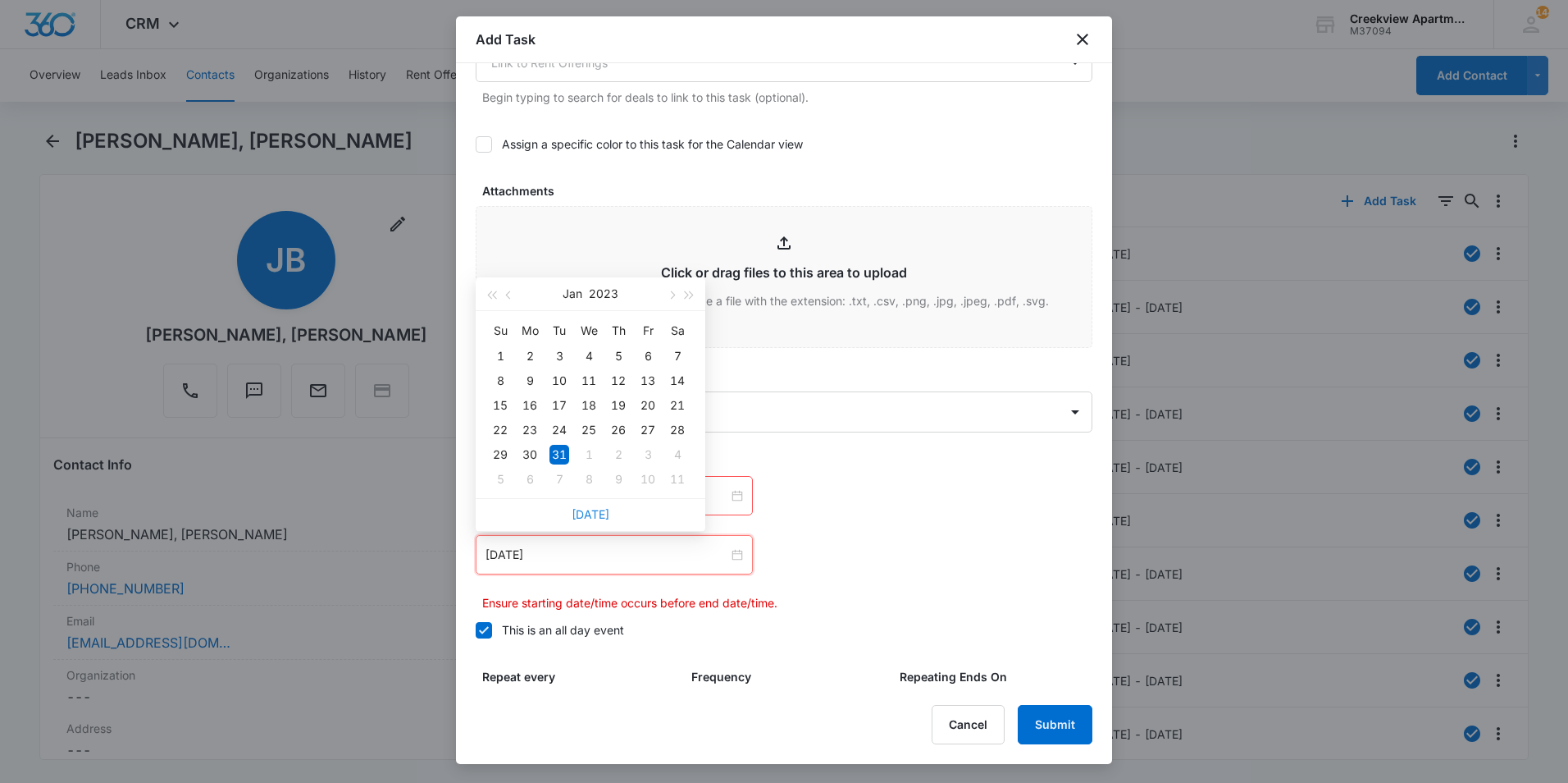
click at [587, 518] on link "[DATE]" at bounding box center [590, 515] width 38 height 14
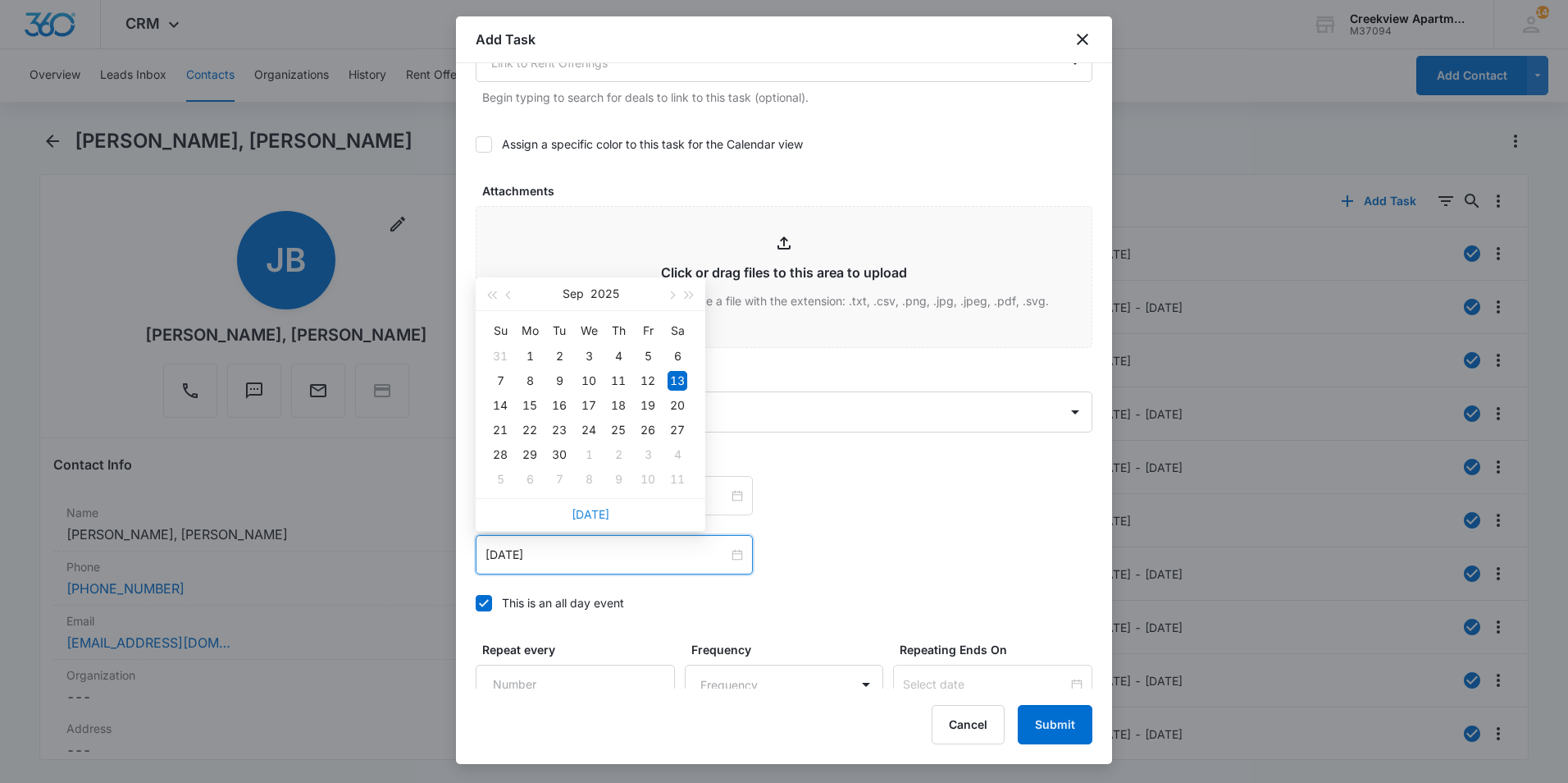
type input "[DATE]"
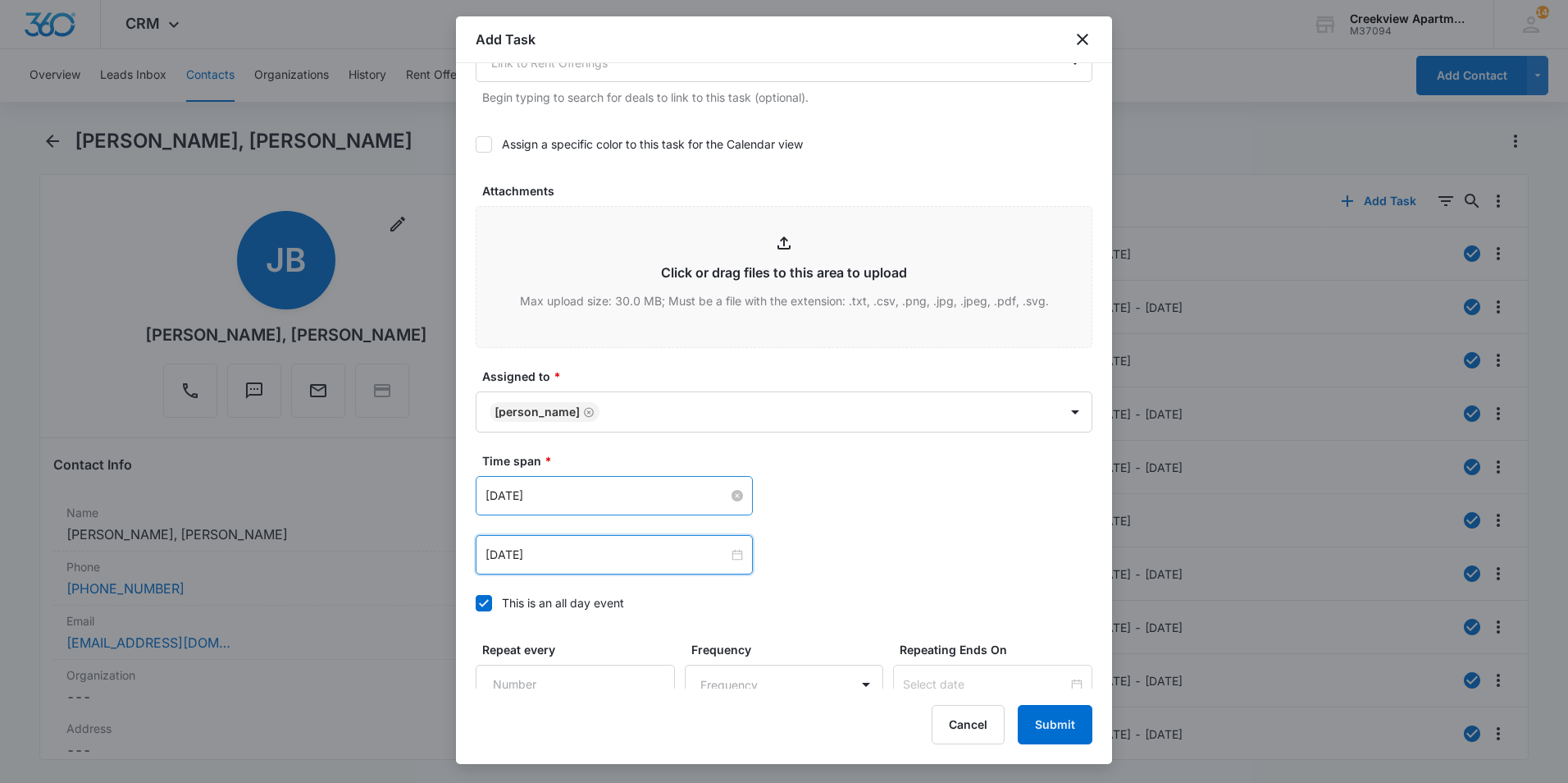
click at [647, 498] on input "[DATE]" at bounding box center [606, 496] width 242 height 18
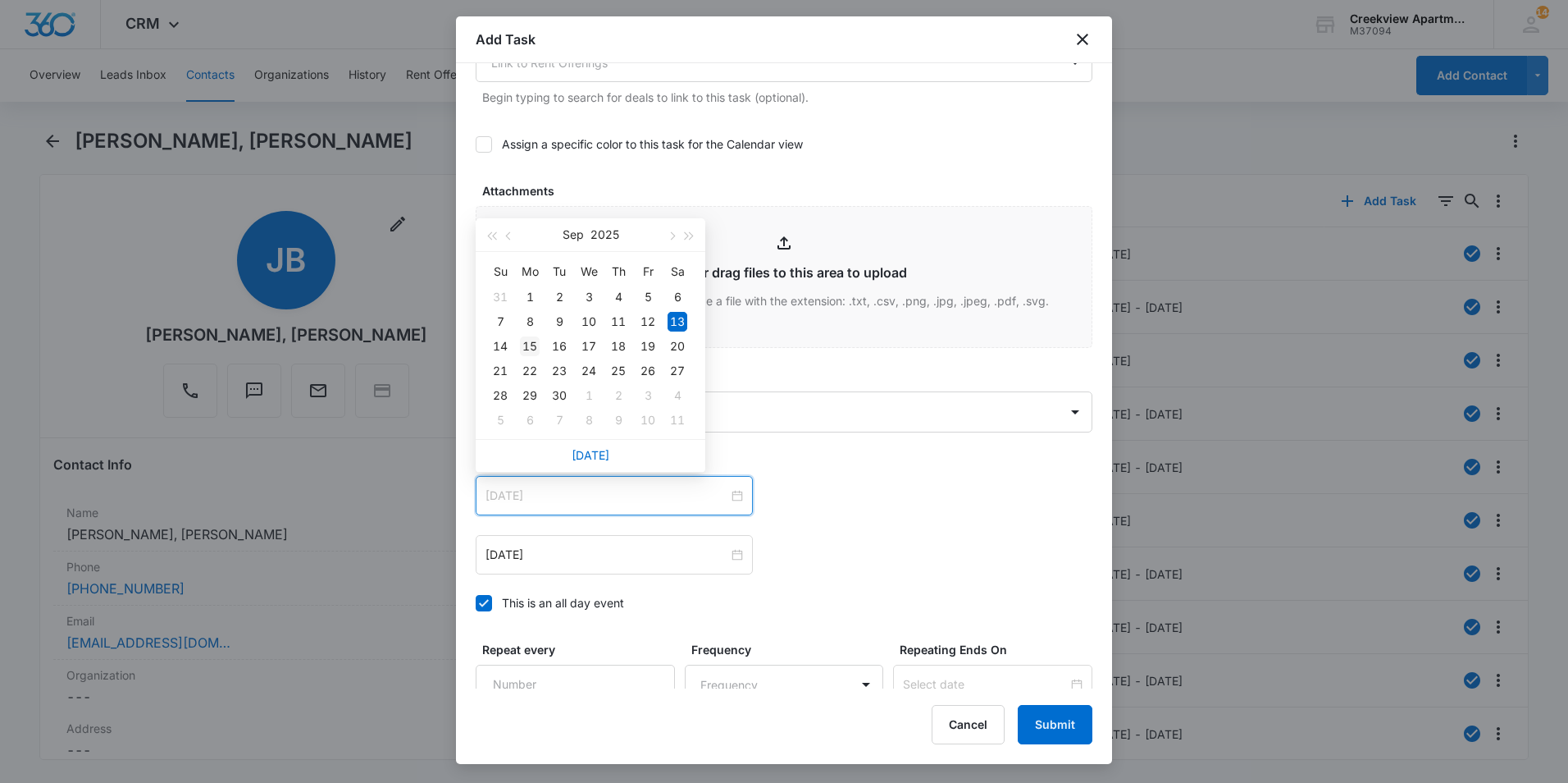
type input "[DATE]"
click at [528, 345] on div "15" at bounding box center [530, 346] width 20 height 20
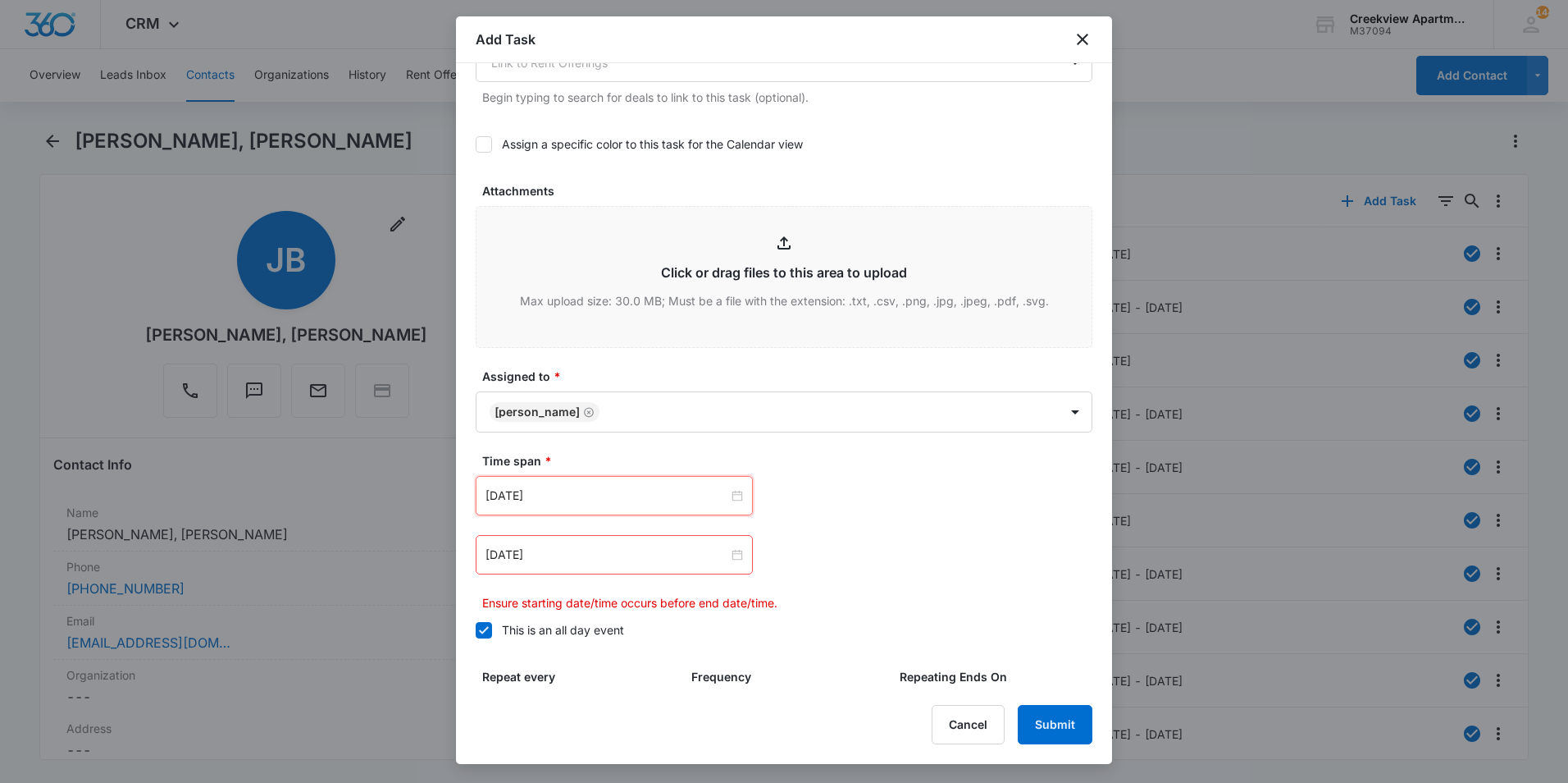
click at [600, 548] on input "[DATE]" at bounding box center [606, 555] width 242 height 18
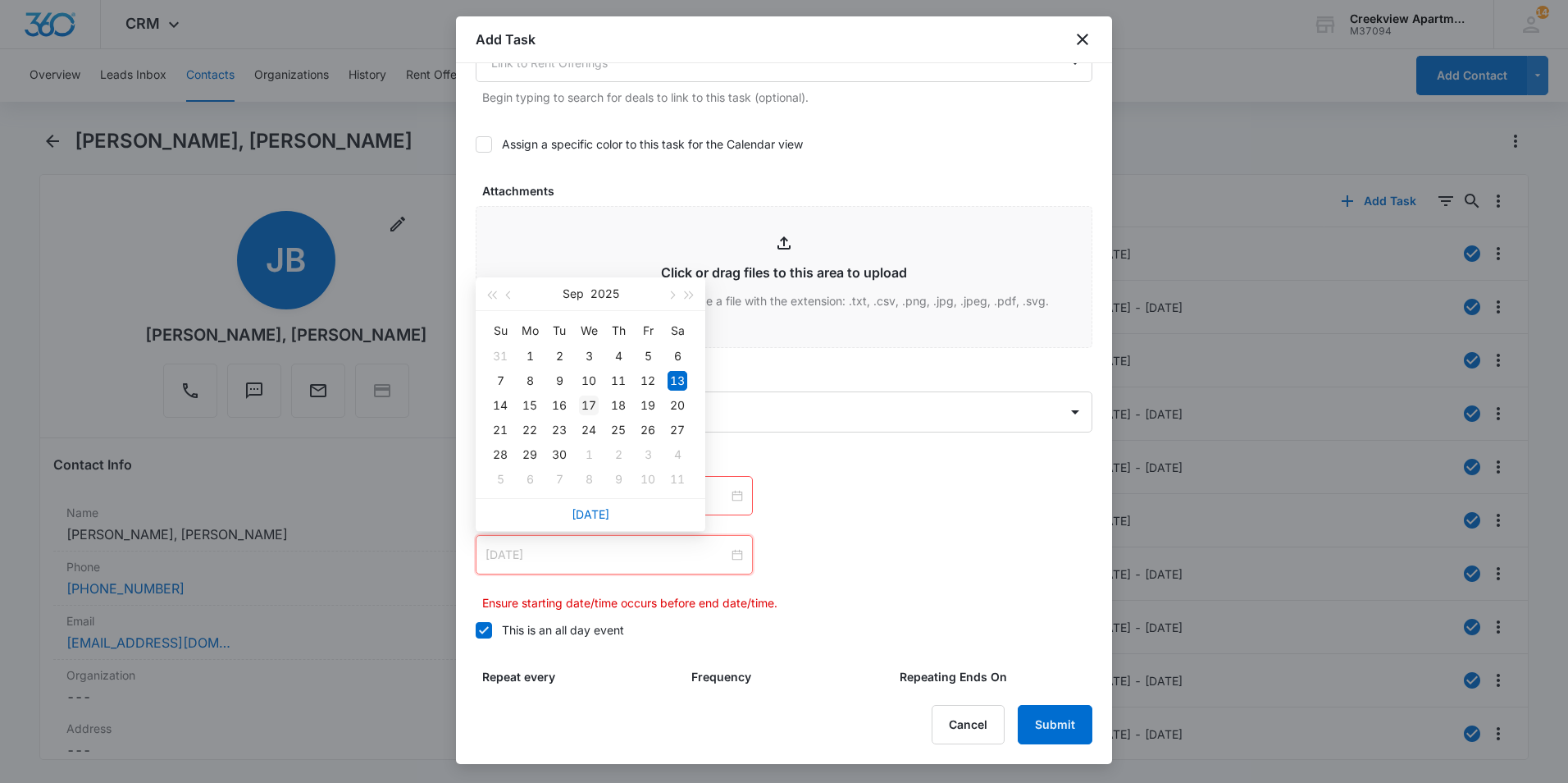
type input "[DATE]"
click at [584, 403] on div "17" at bounding box center [589, 405] width 20 height 20
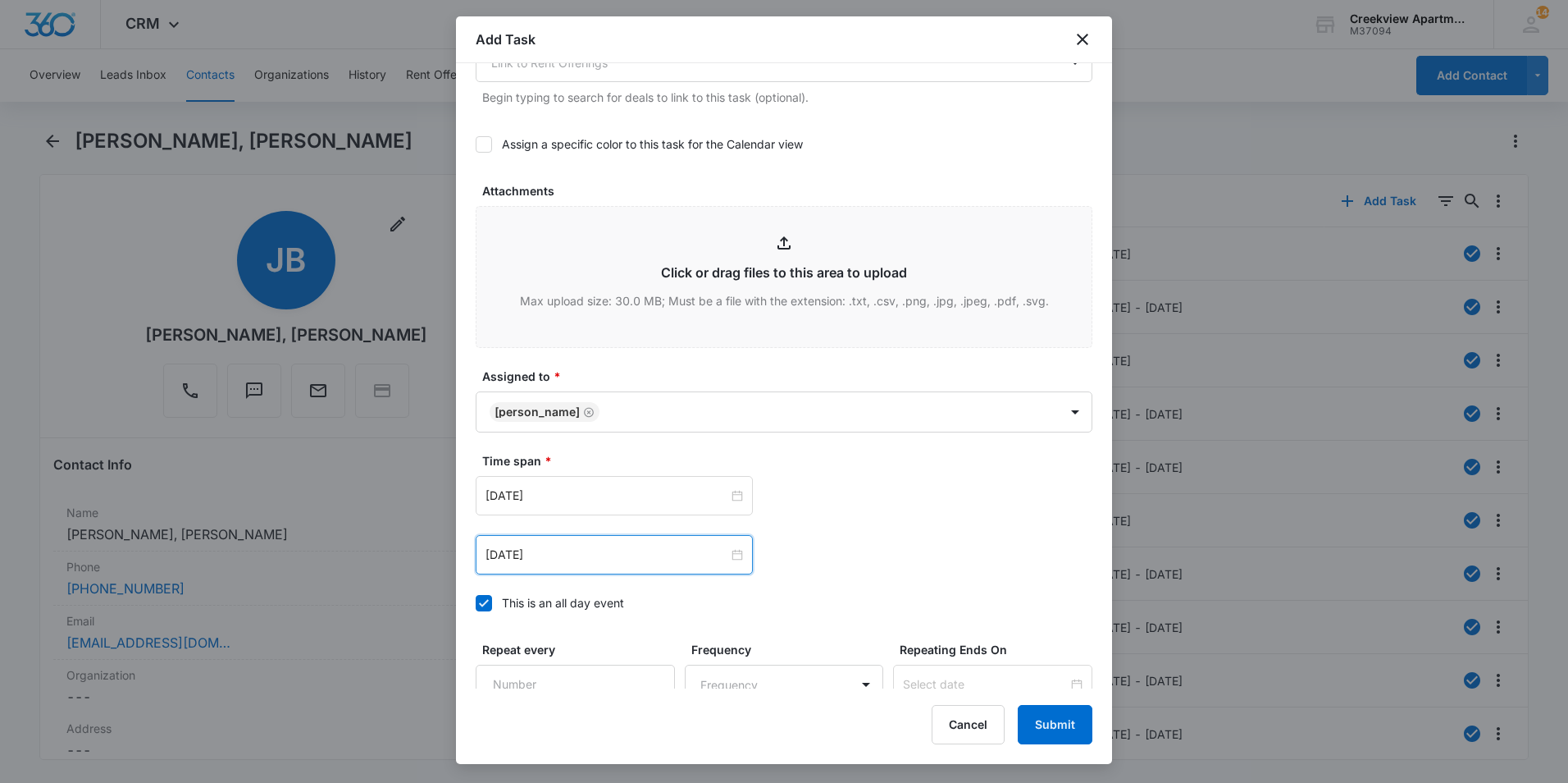
click at [823, 485] on div "[DATE] [DATE] Su Mo Tu We Th Fr Sa 31 1 2 3 4 5 6 7 8 9 10 11 12 13 14 15 16 17…" at bounding box center [784, 496] width 616 height 39
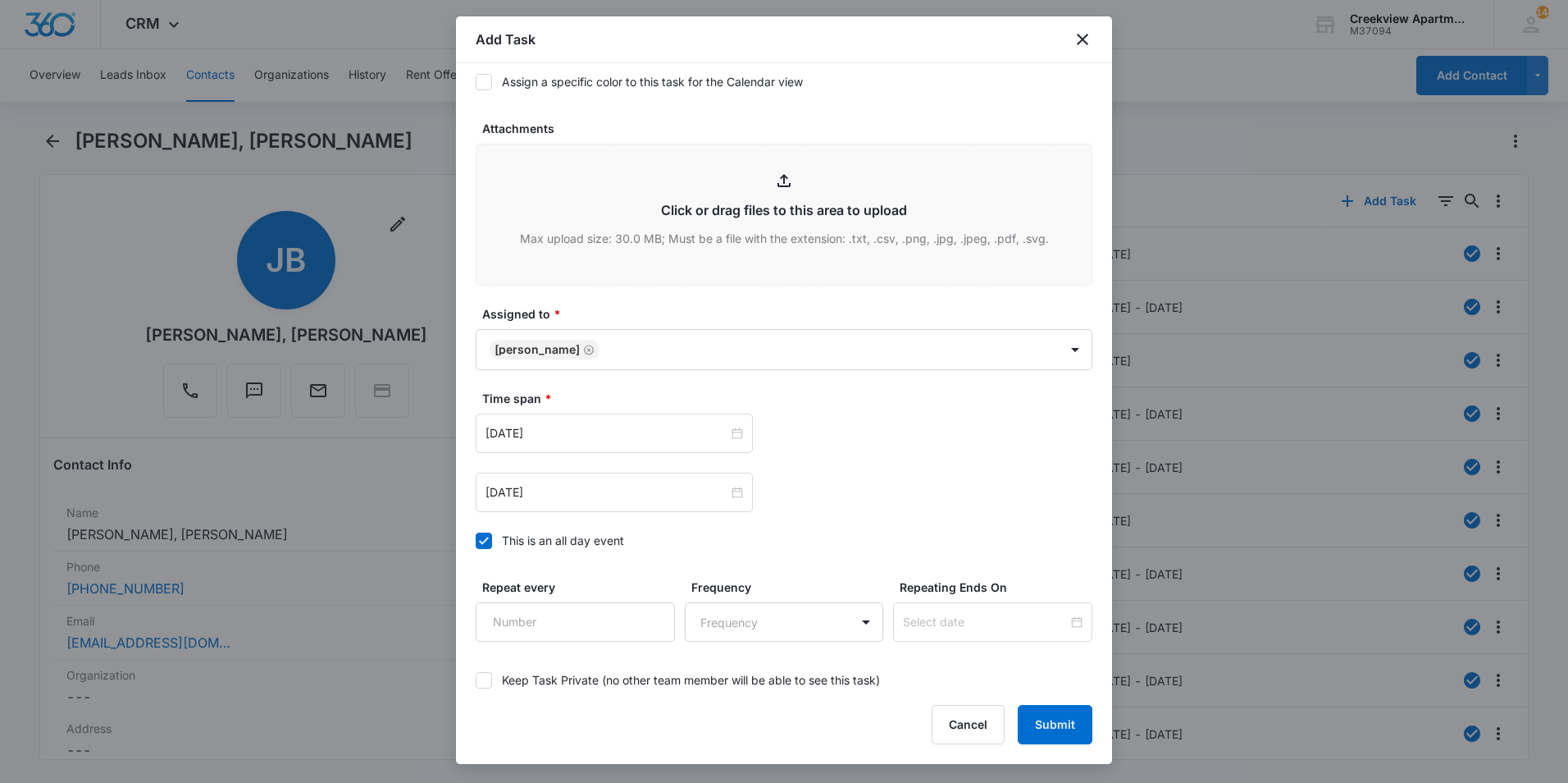
scroll to position [893, 0]
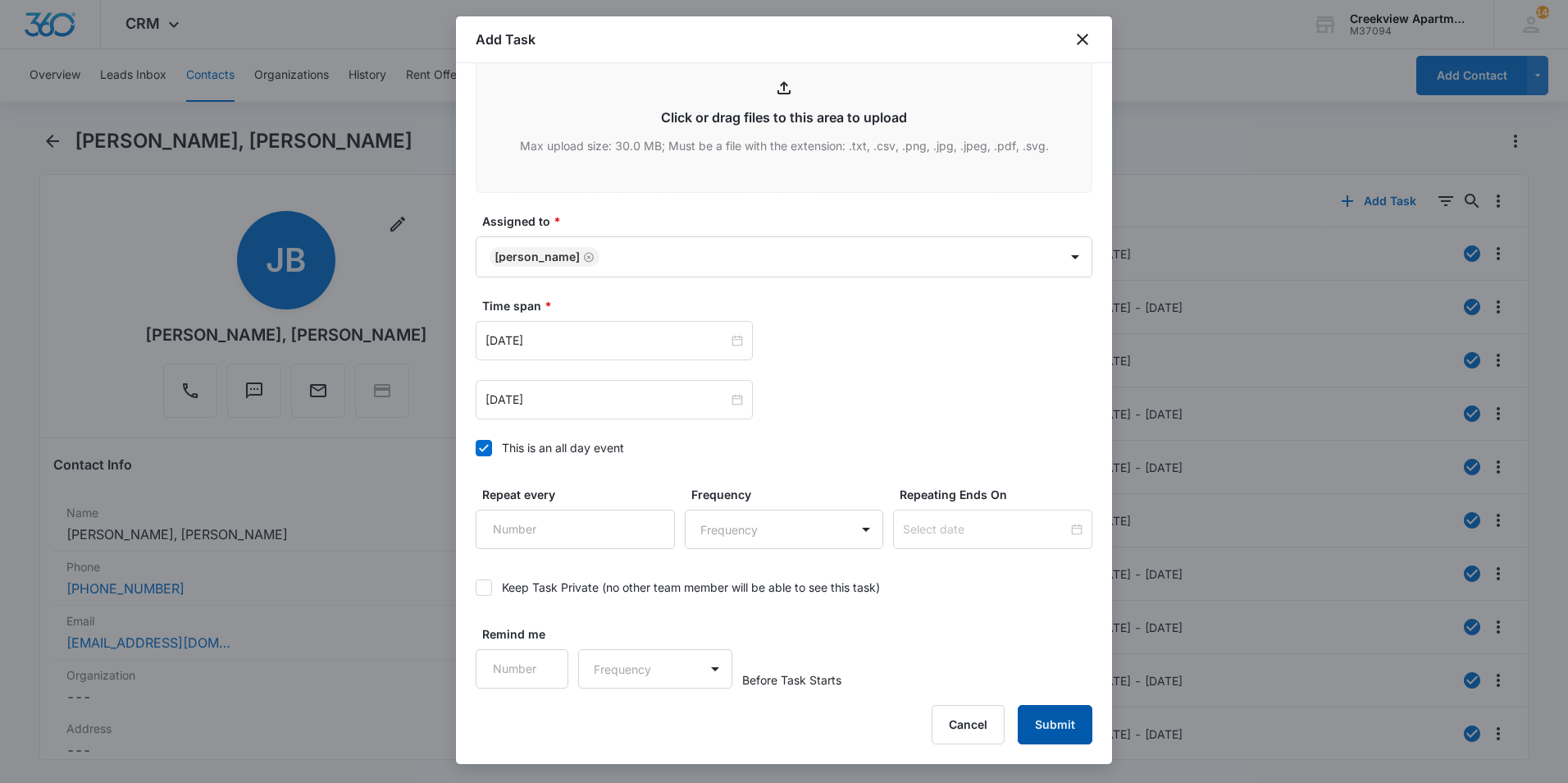
drag, startPoint x: 1059, startPoint y: 711, endPoint x: 1041, endPoint y: 709, distance: 18.1
click at [1060, 711] on button "Submit" at bounding box center [1055, 725] width 74 height 39
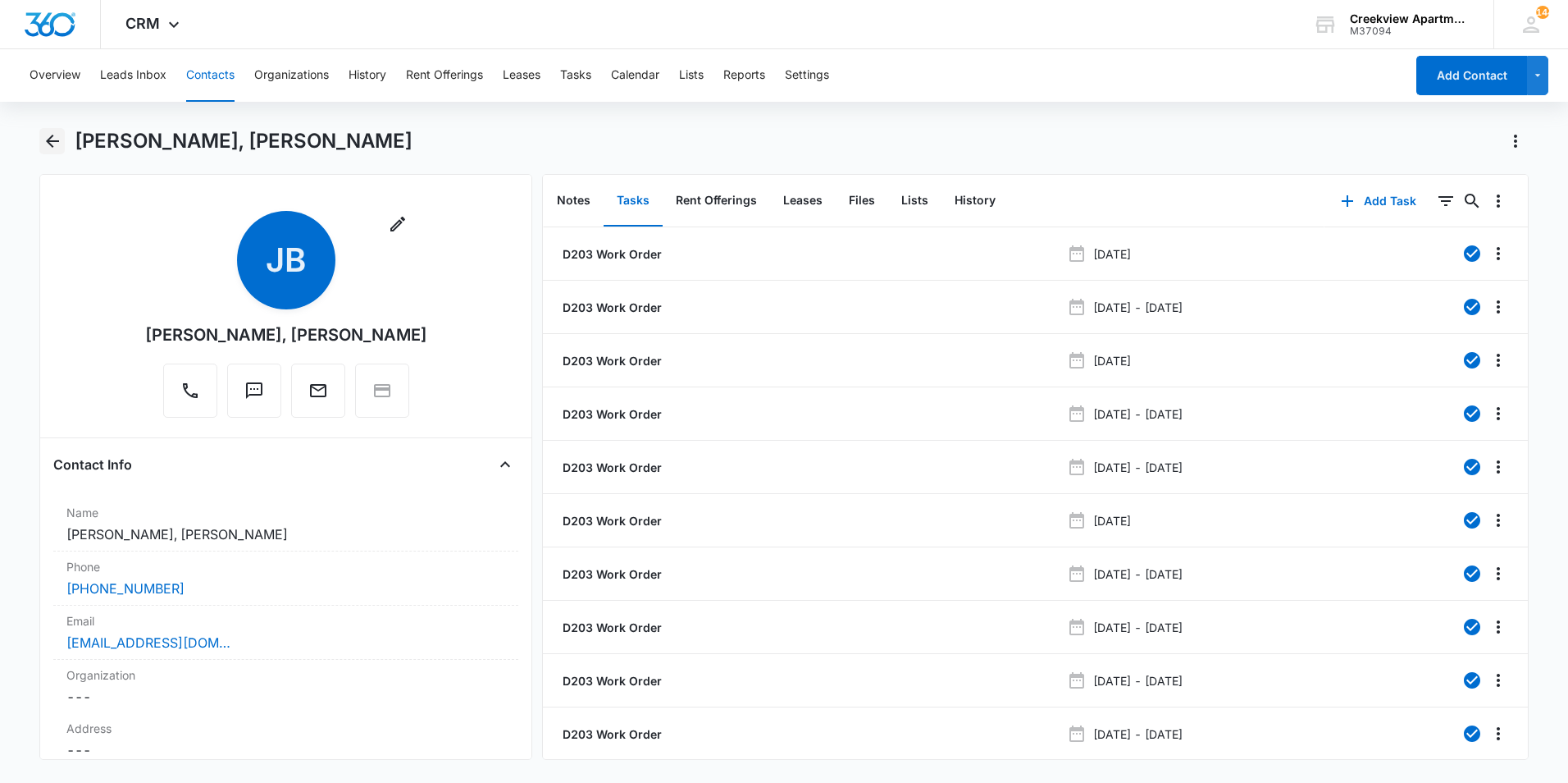
drag, startPoint x: 51, startPoint y: 140, endPoint x: 60, endPoint y: 140, distance: 9.0
click at [51, 140] on icon "Back" at bounding box center [53, 141] width 20 height 20
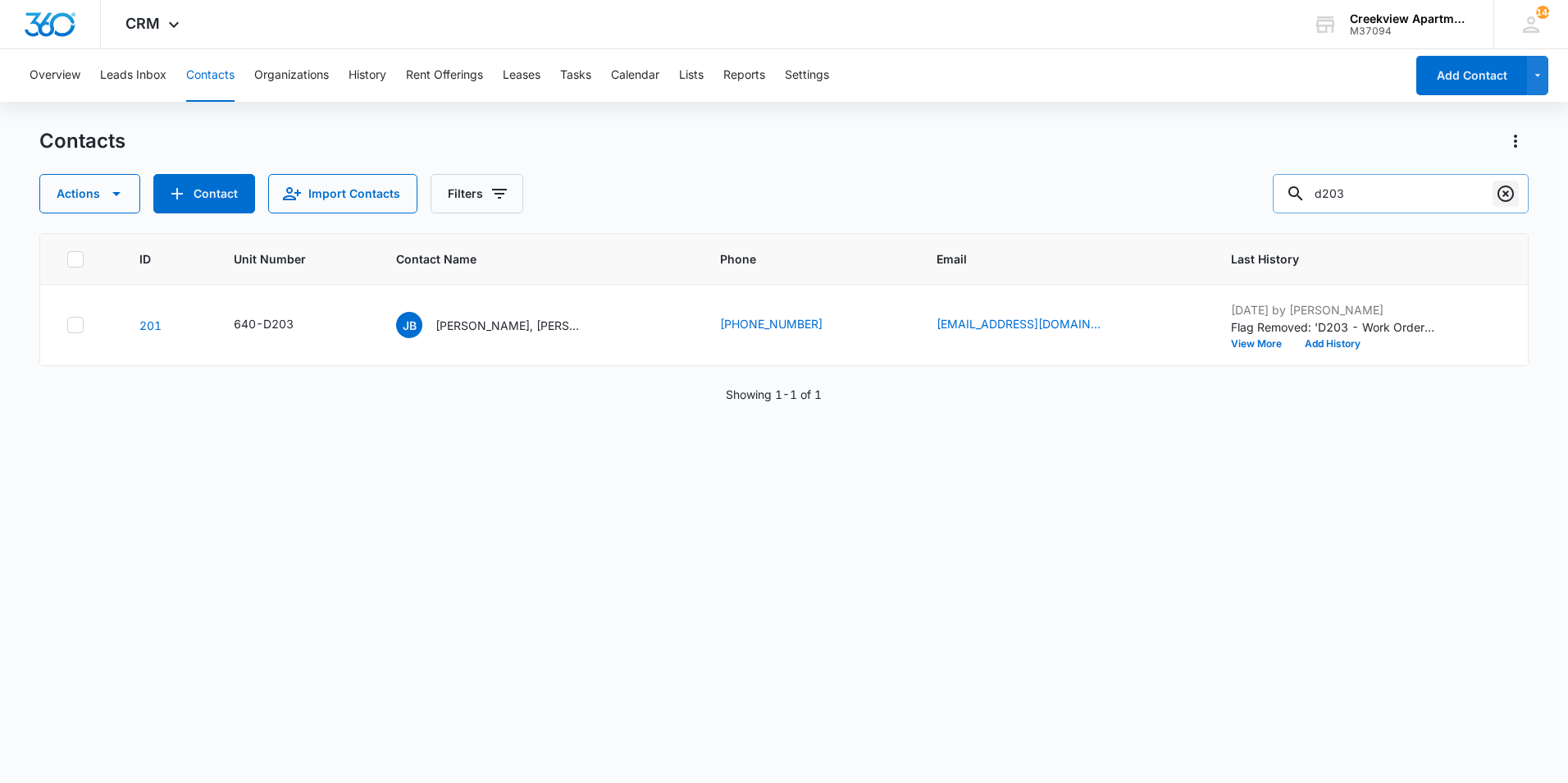
click at [1504, 195] on icon "Clear" at bounding box center [1505, 193] width 16 height 16
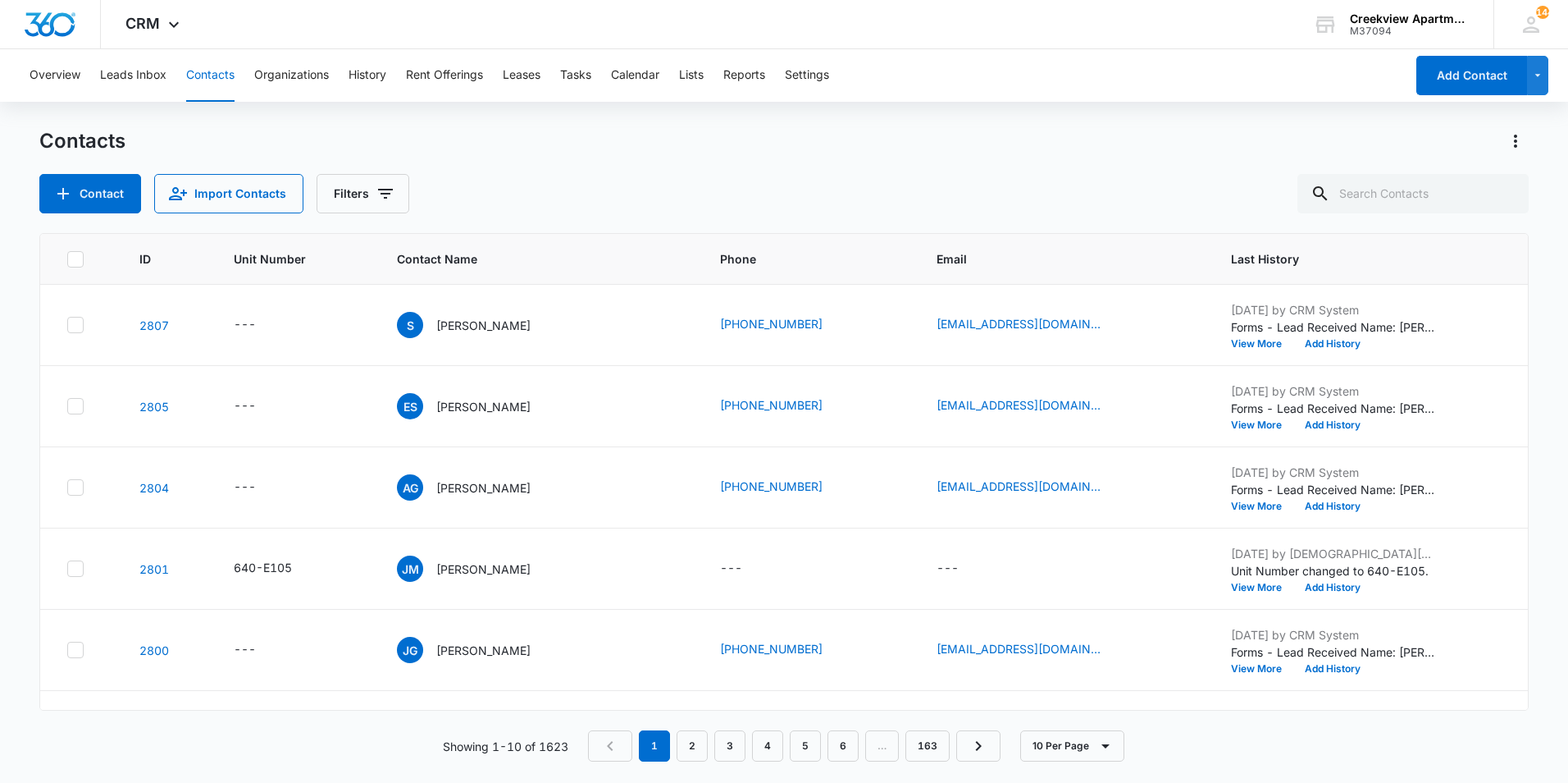
click at [992, 174] on div "Contact Import Contacts Filters" at bounding box center [784, 193] width 1489 height 39
